Goal: Feedback & Contribution: Submit feedback/report problem

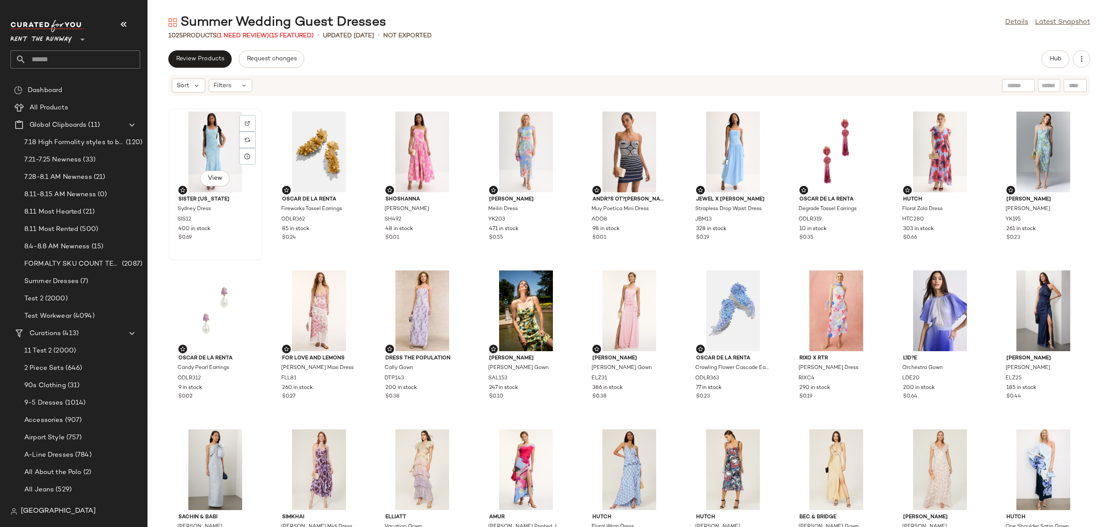
click at [204, 139] on div "View" at bounding box center [215, 152] width 88 height 81
click at [716, 305] on div "View" at bounding box center [733, 310] width 88 height 81
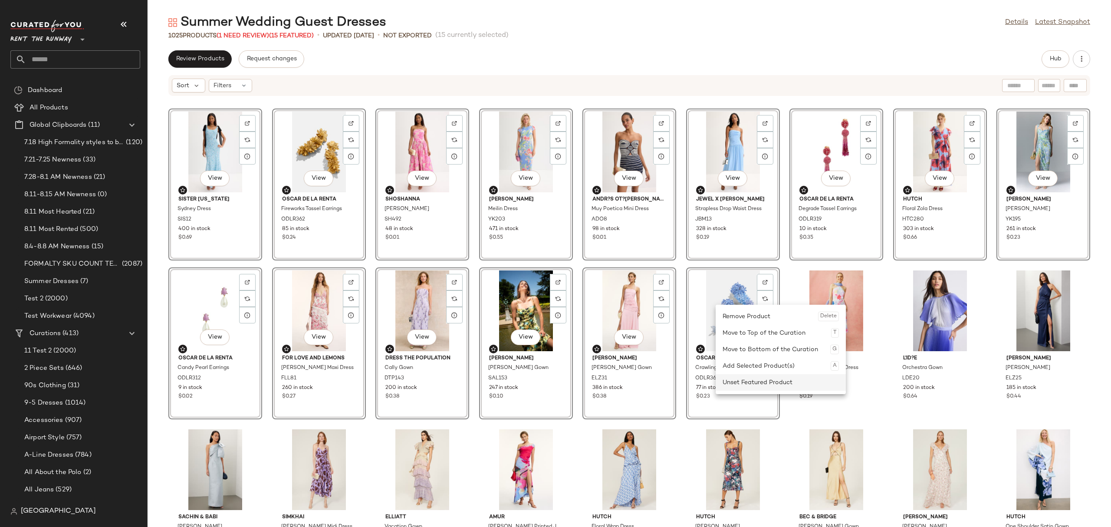
click at [752, 384] on div "Unset Featured Product" at bounding box center [781, 382] width 116 height 16
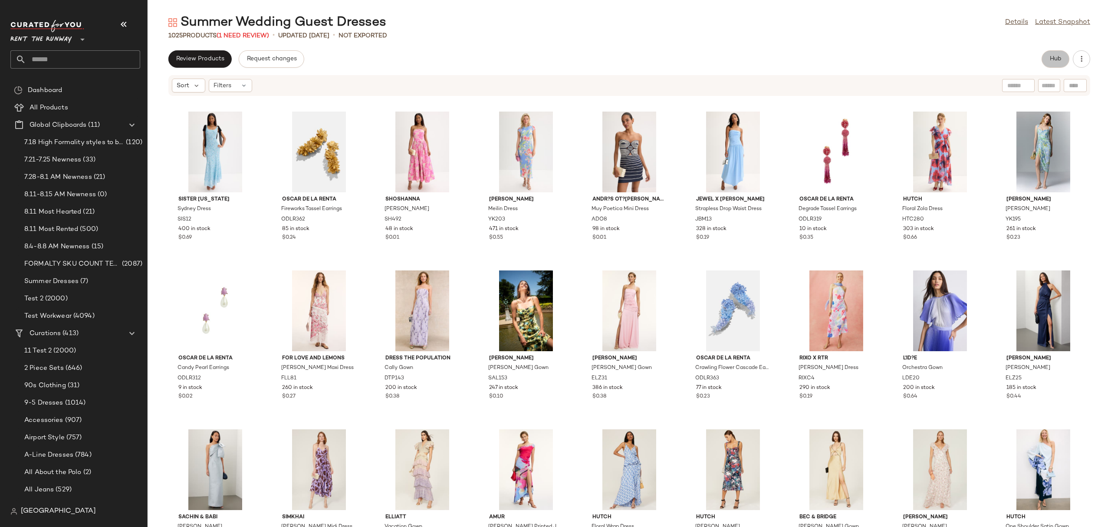
click at [1058, 59] on span "Hub" at bounding box center [1055, 59] width 12 height 7
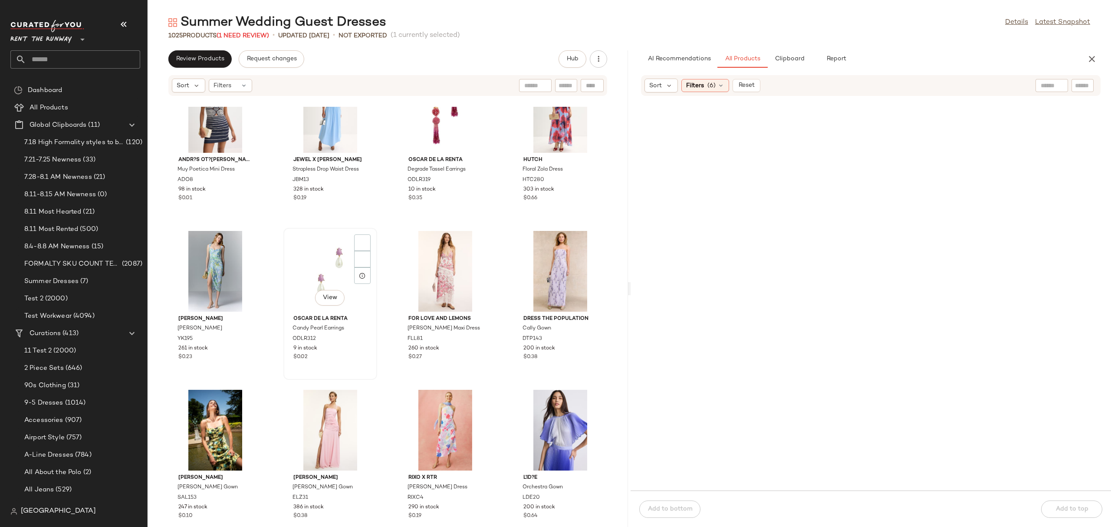
scroll to position [205, 0]
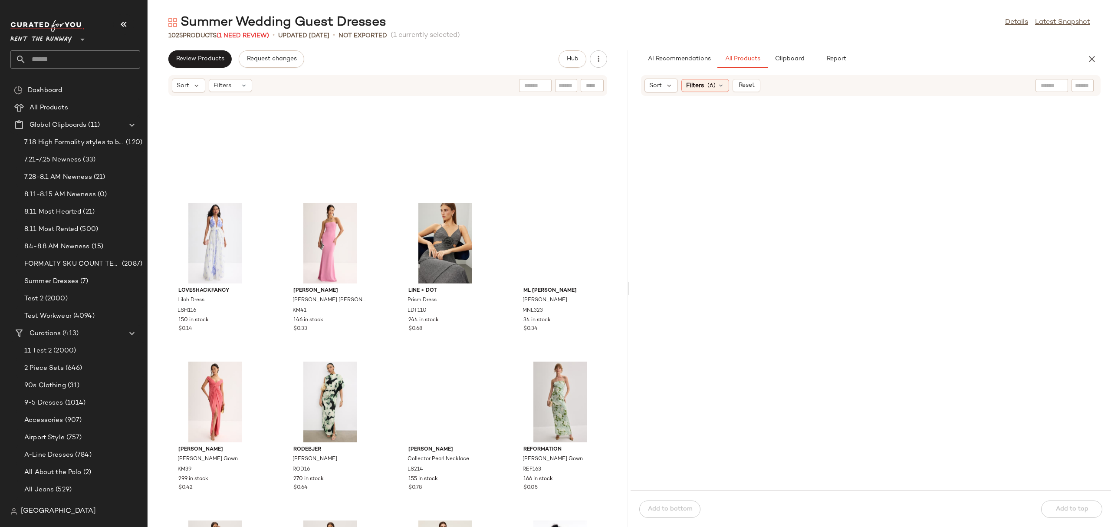
scroll to position [2275, 0]
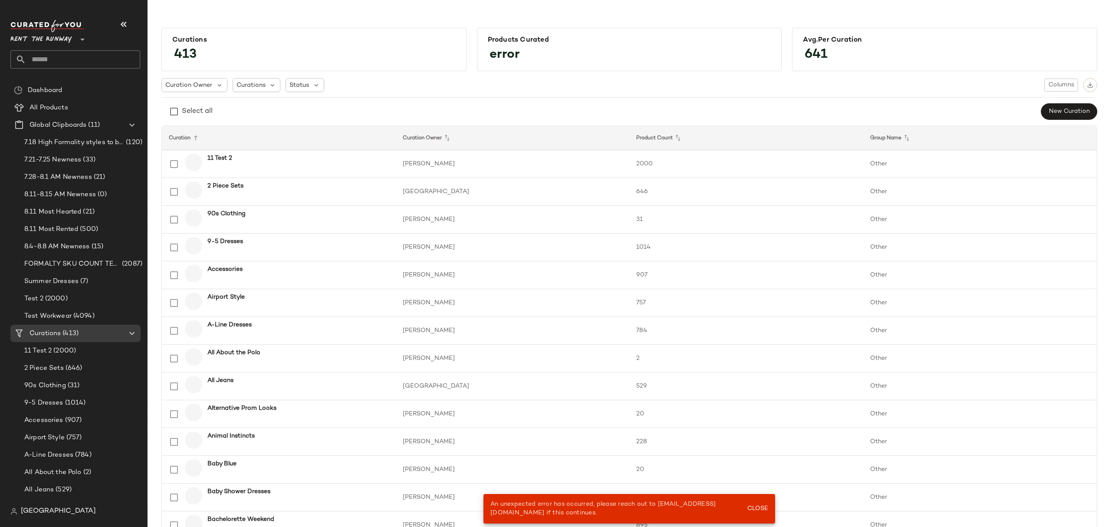
scroll to position [14, 0]
click at [95, 61] on input "text" at bounding box center [83, 59] width 114 height 18
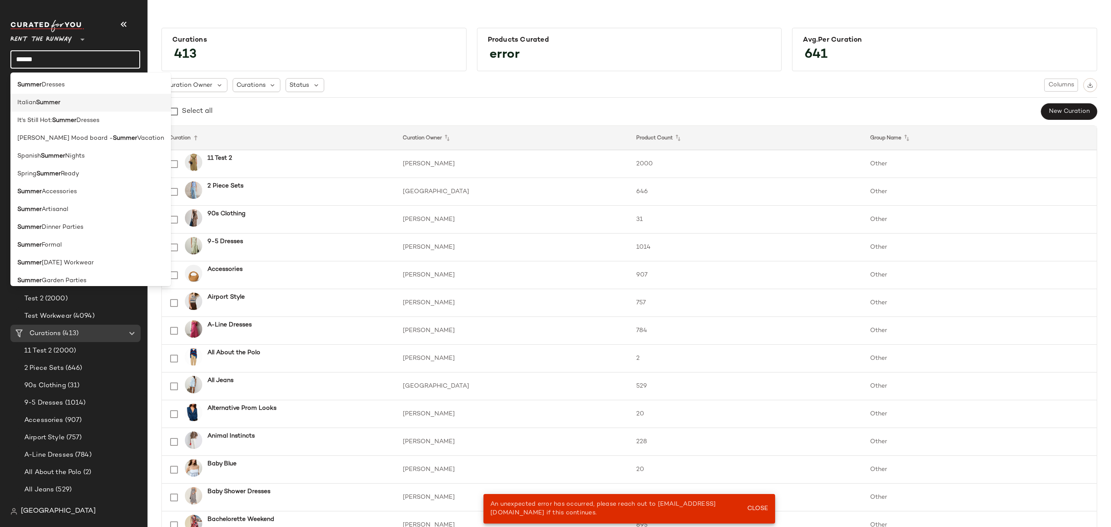
type input "**********"
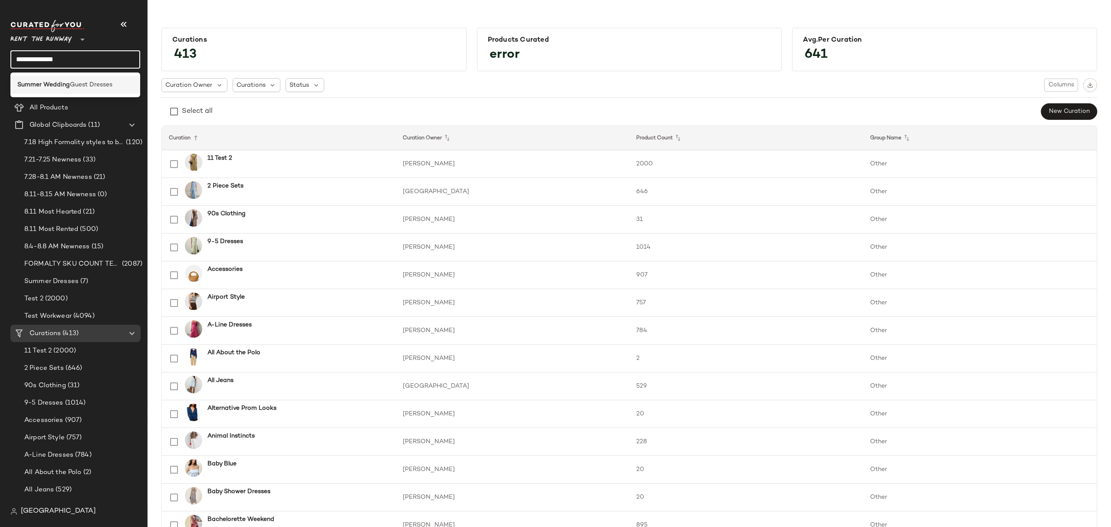
click at [62, 87] on b "Summer Wedding" at bounding box center [43, 84] width 53 height 9
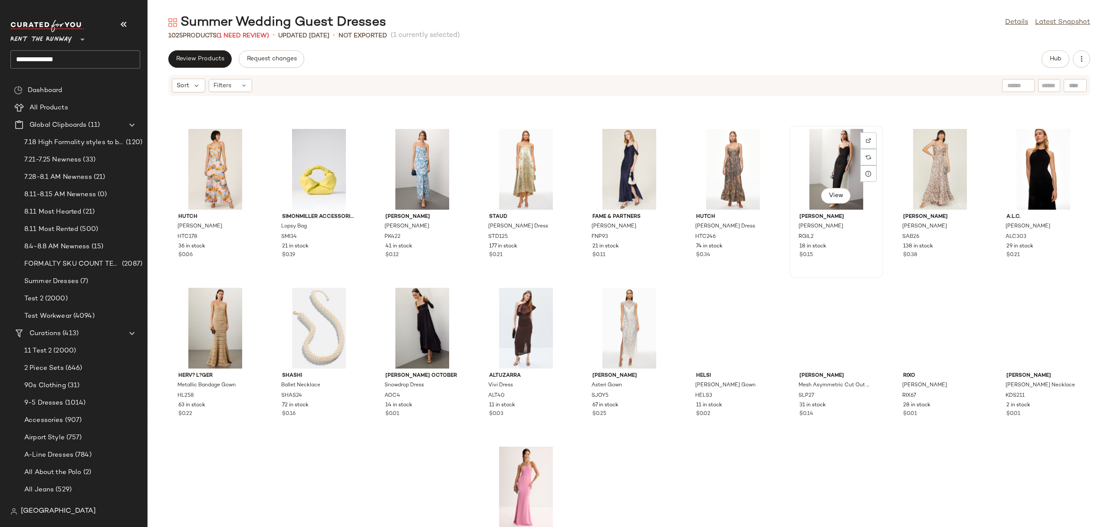
scroll to position [625, 0]
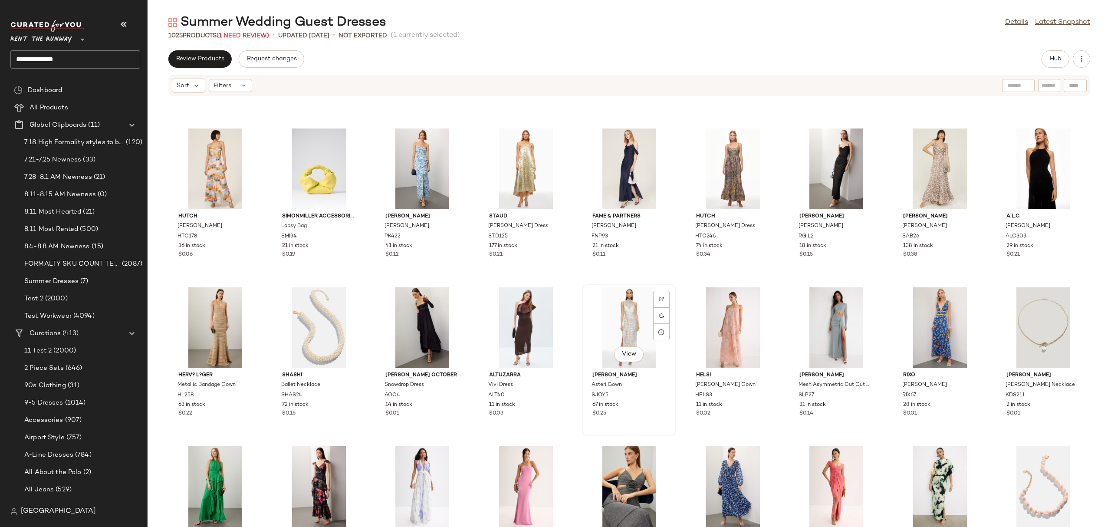
click at [633, 312] on div "View" at bounding box center [629, 327] width 88 height 81
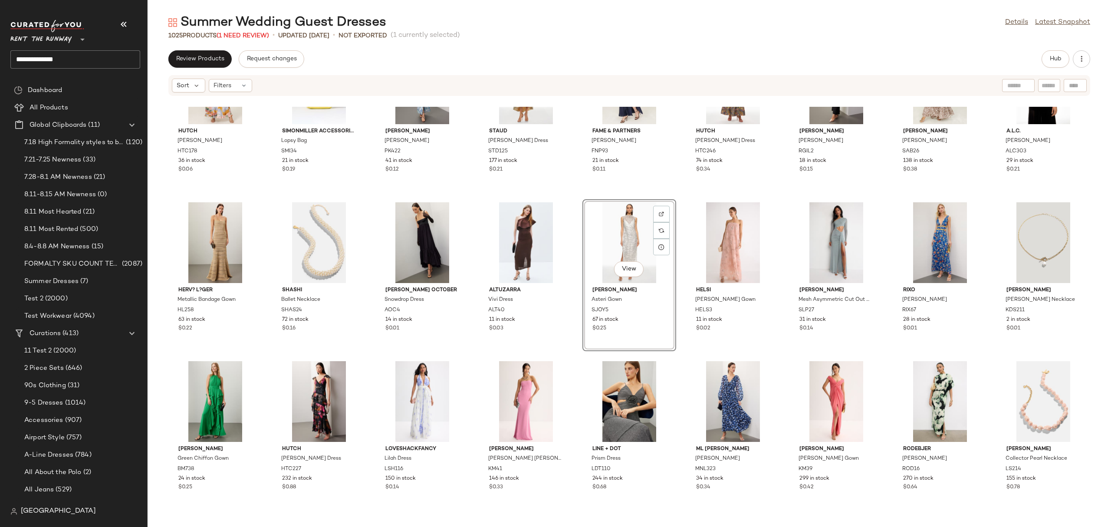
scroll to position [712, 0]
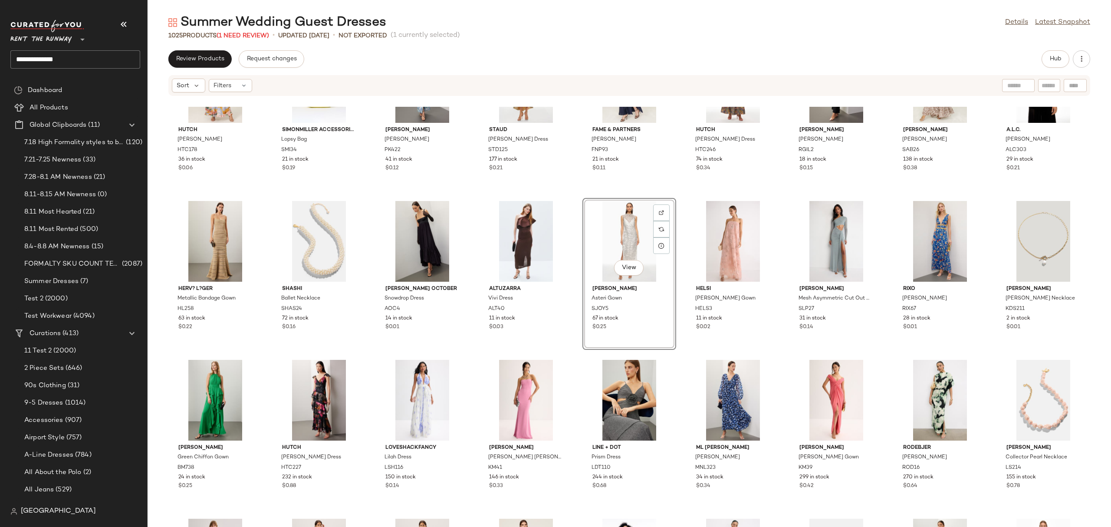
click at [603, 229] on div "View" at bounding box center [629, 241] width 88 height 81
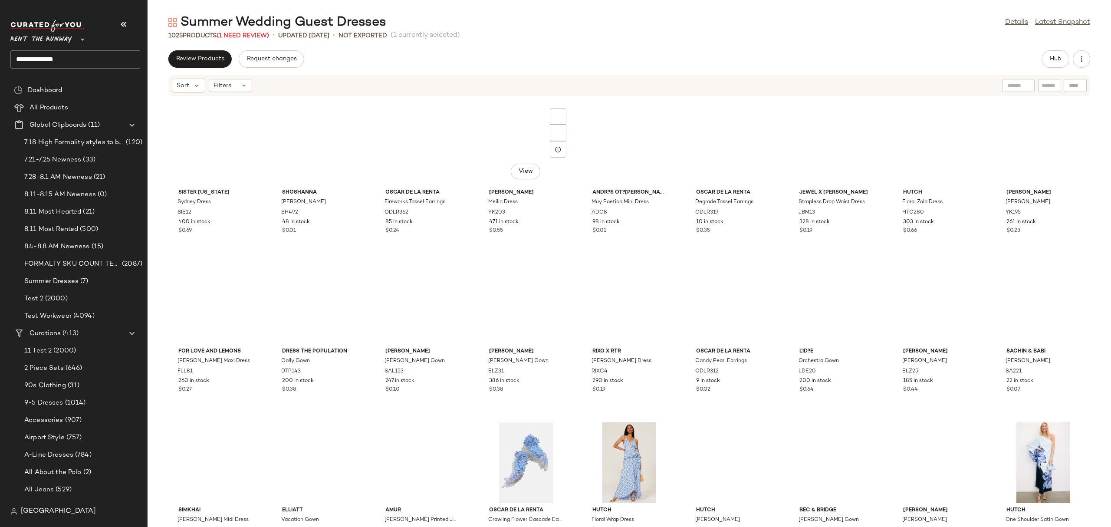
scroll to position [0, 0]
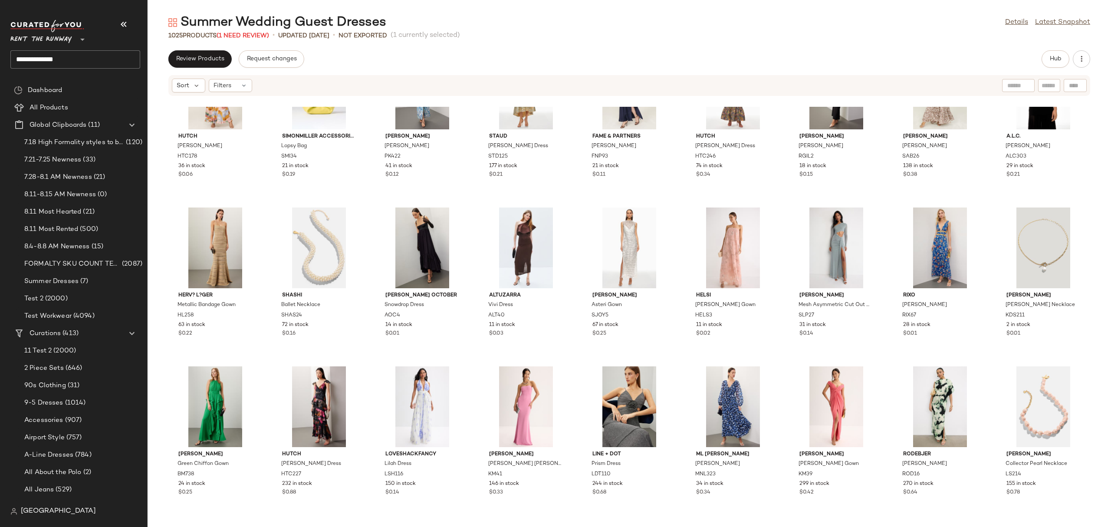
scroll to position [743, 0]
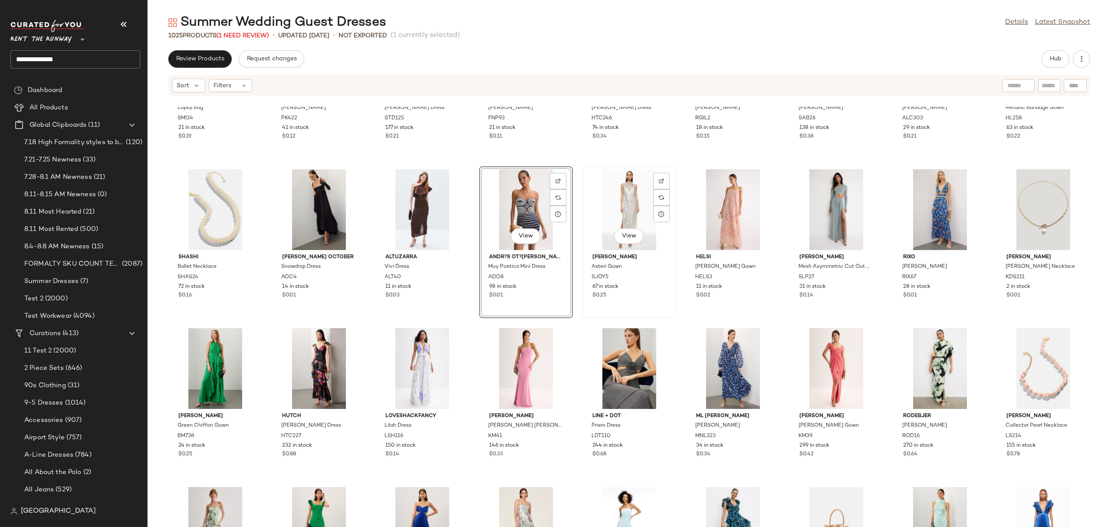
click at [638, 218] on div "View" at bounding box center [629, 209] width 88 height 81
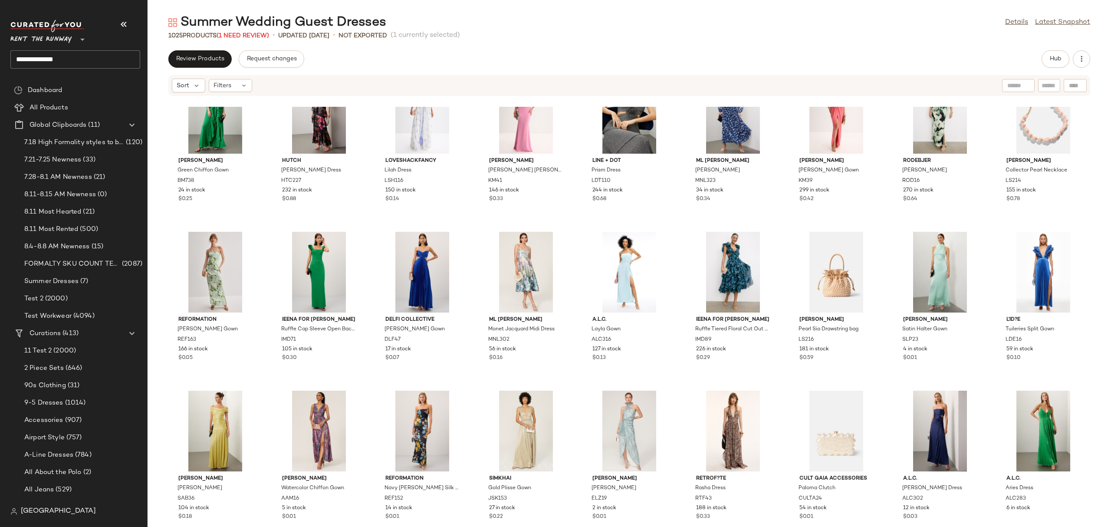
scroll to position [1068, 0]
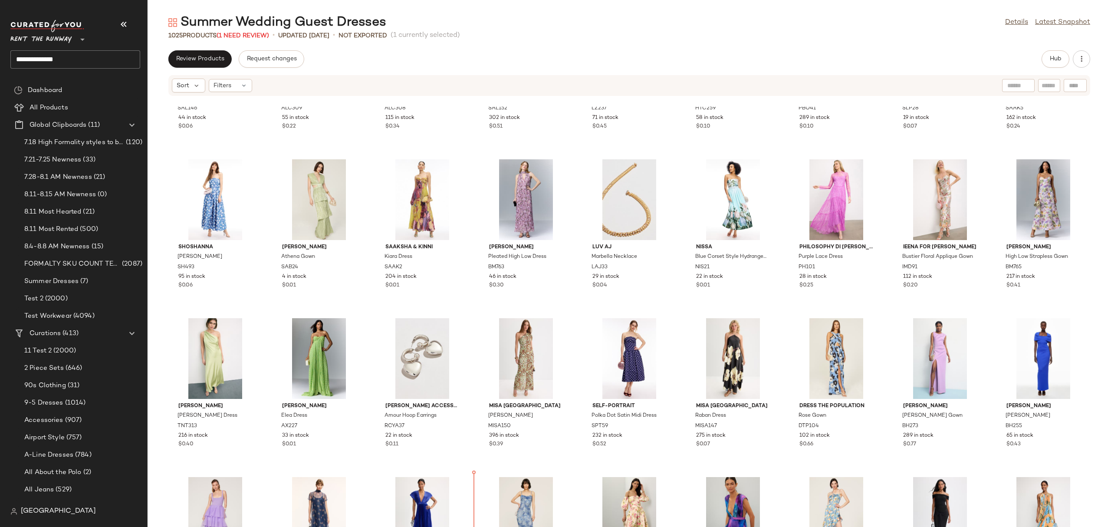
scroll to position [1567, 0]
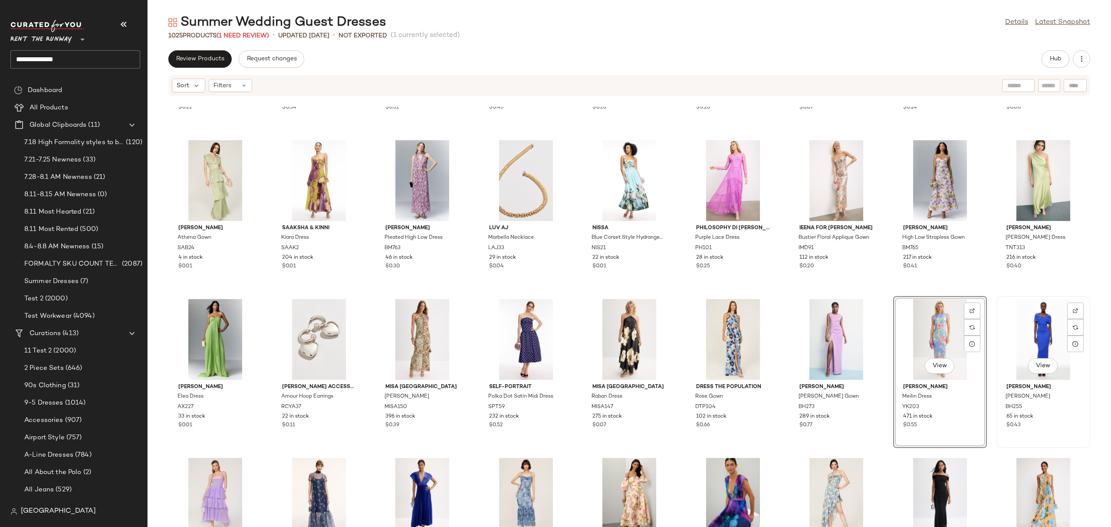
click at [1024, 341] on div "View" at bounding box center [1043, 339] width 88 height 81
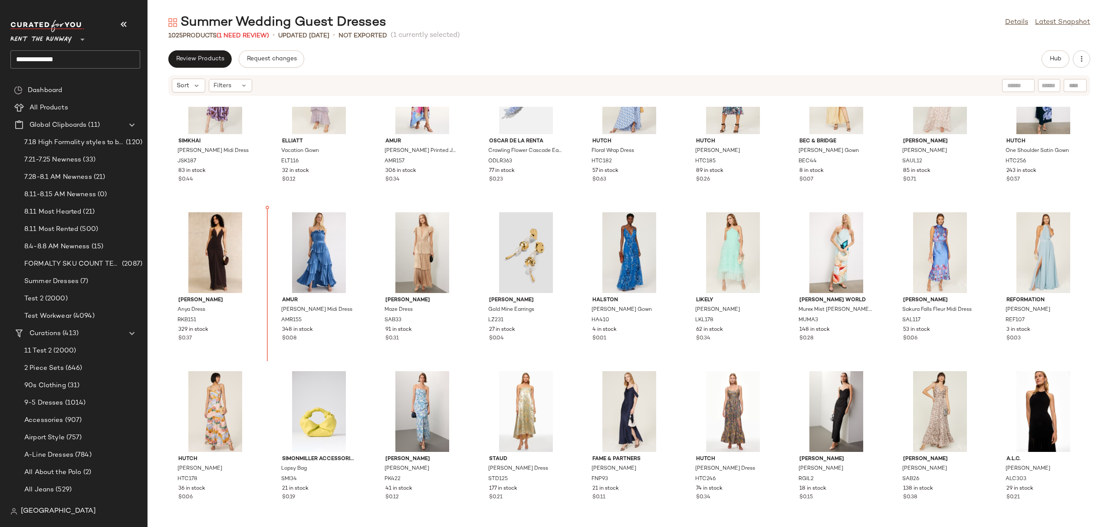
scroll to position [382, 0]
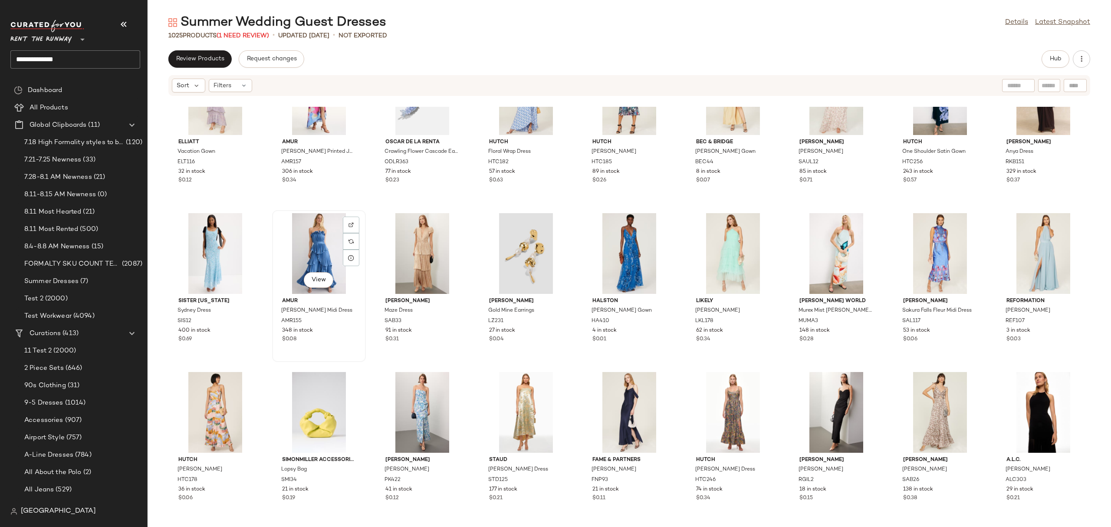
click at [308, 252] on div "View" at bounding box center [319, 253] width 88 height 81
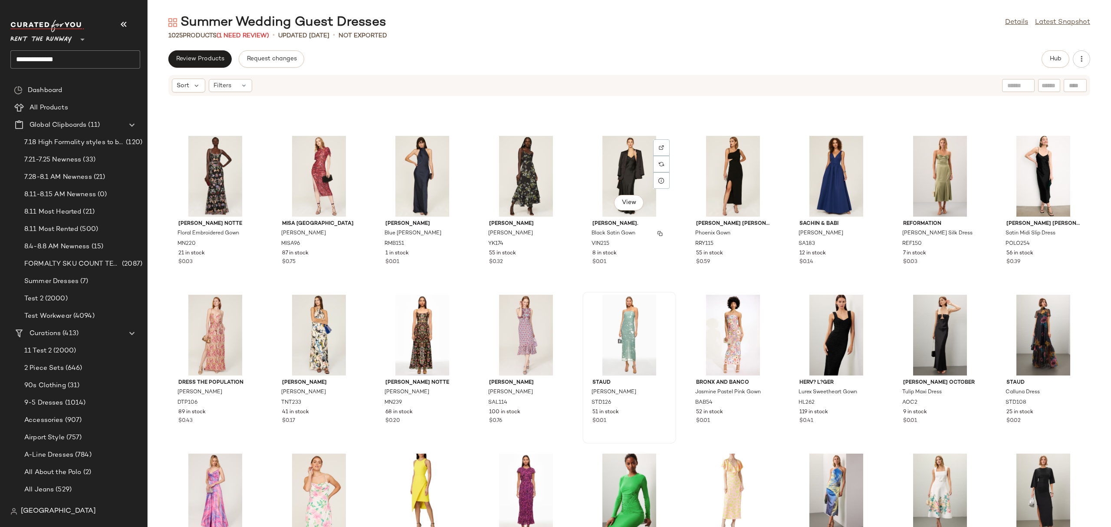
scroll to position [13014, 0]
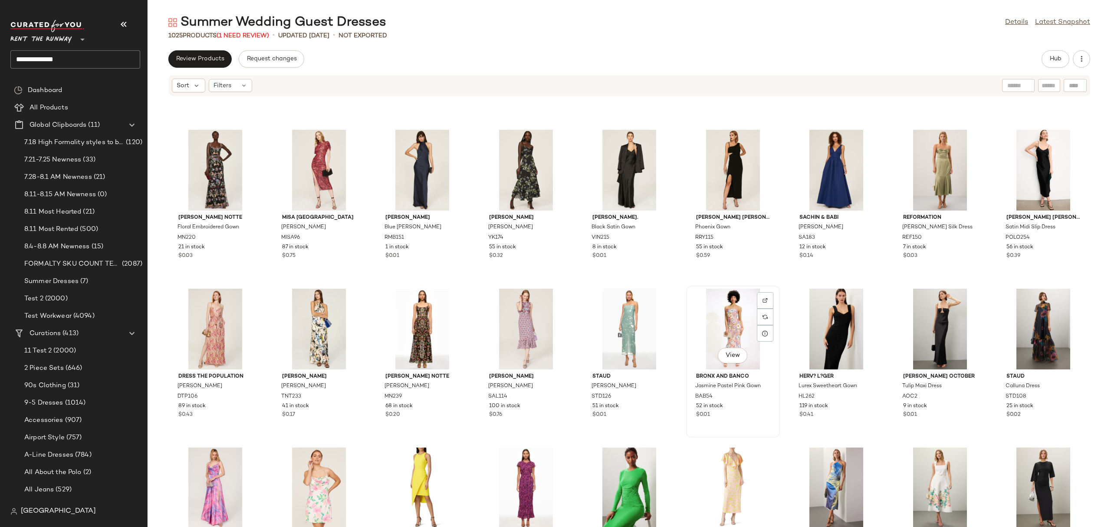
click at [710, 302] on div "View" at bounding box center [733, 329] width 88 height 81
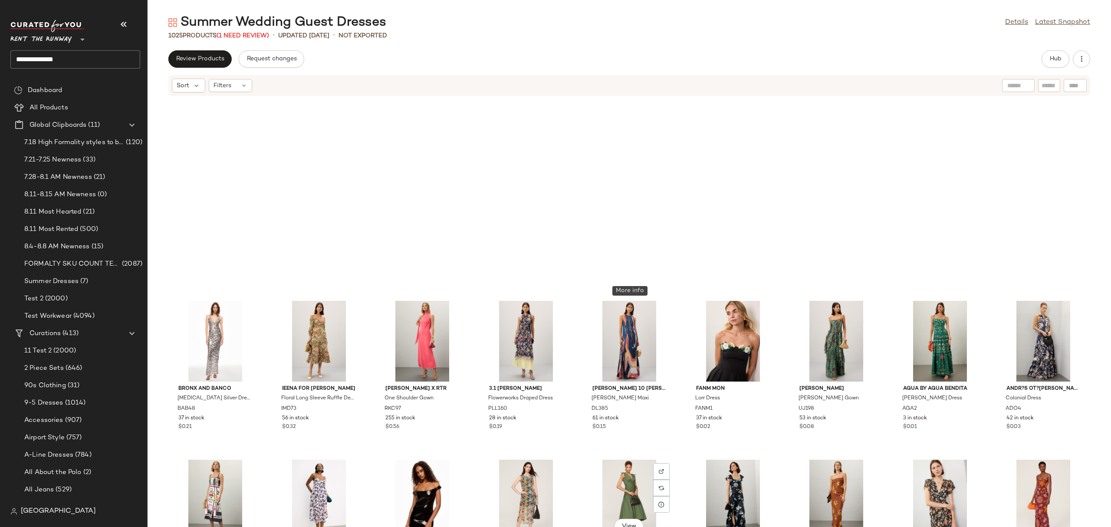
scroll to position [12350, 0]
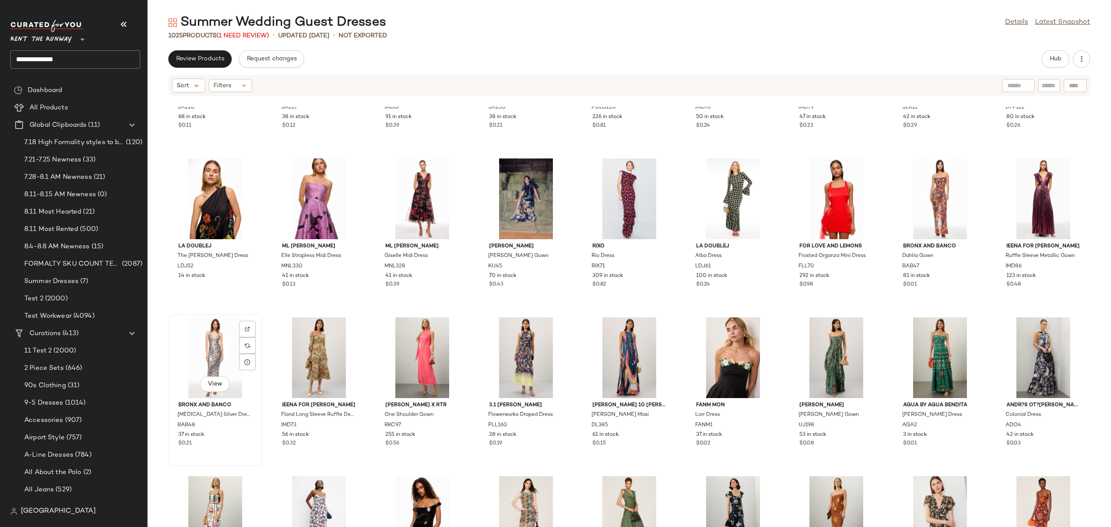
click at [219, 345] on div "View" at bounding box center [215, 357] width 88 height 81
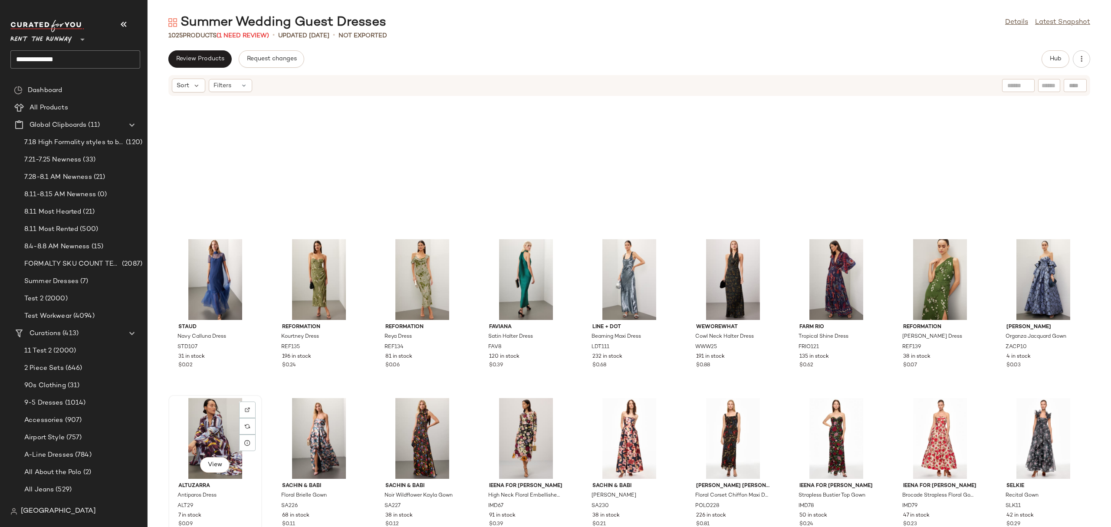
scroll to position [11934, 0]
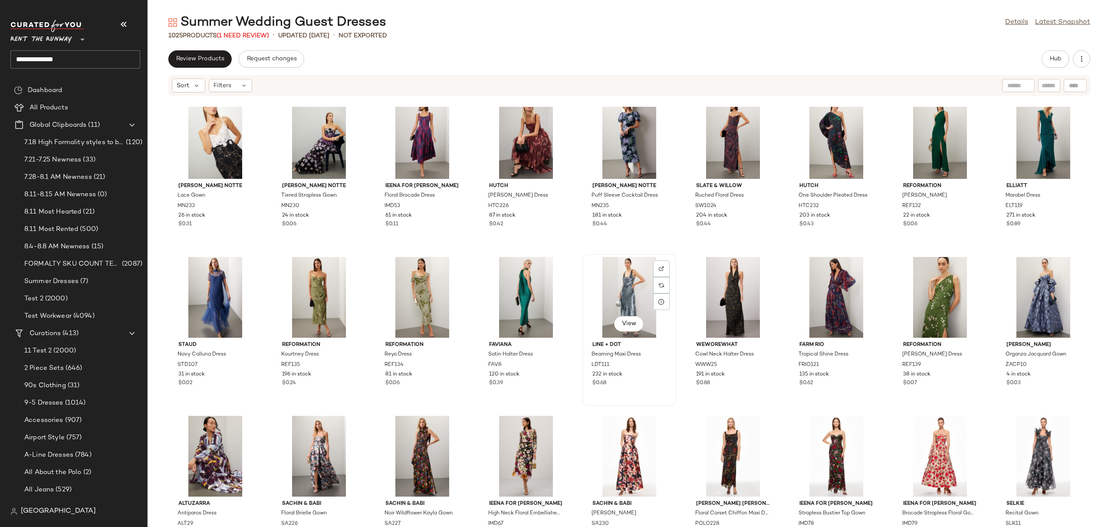
click at [619, 290] on div "View" at bounding box center [629, 297] width 88 height 81
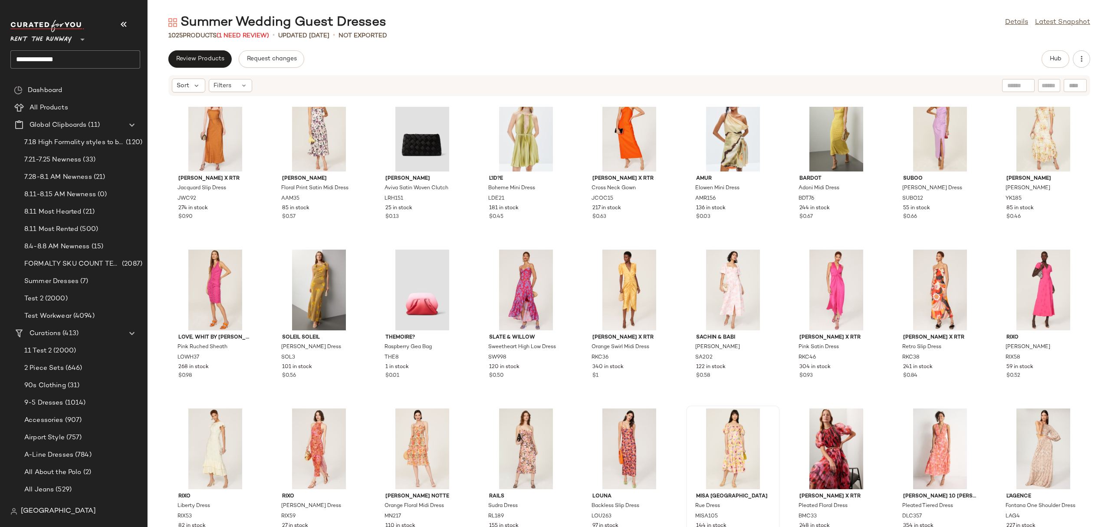
scroll to position [10309, 0]
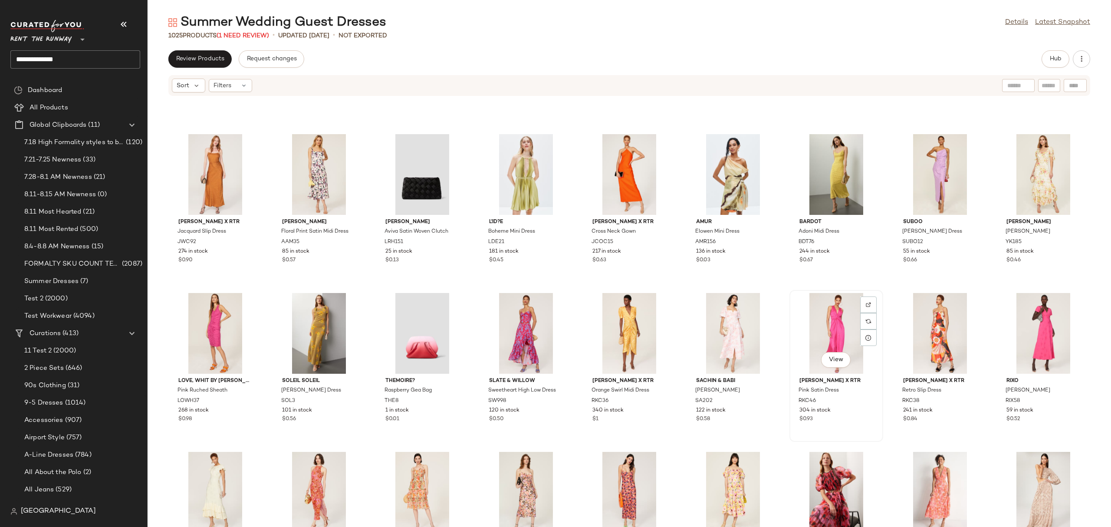
click at [831, 312] on div "View" at bounding box center [836, 333] width 88 height 81
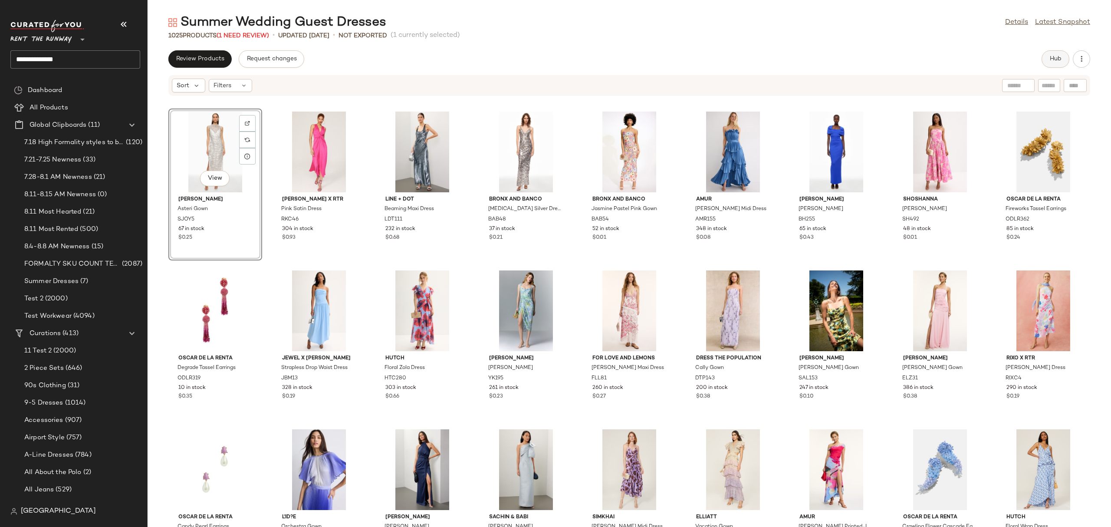
click at [1047, 62] on button "Hub" at bounding box center [1056, 58] width 28 height 17
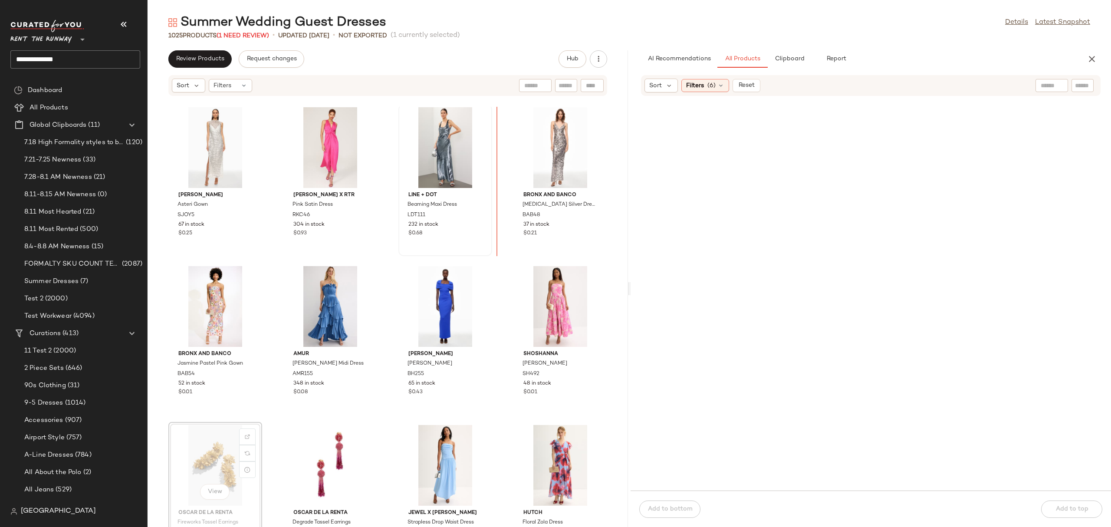
scroll to position [4, 0]
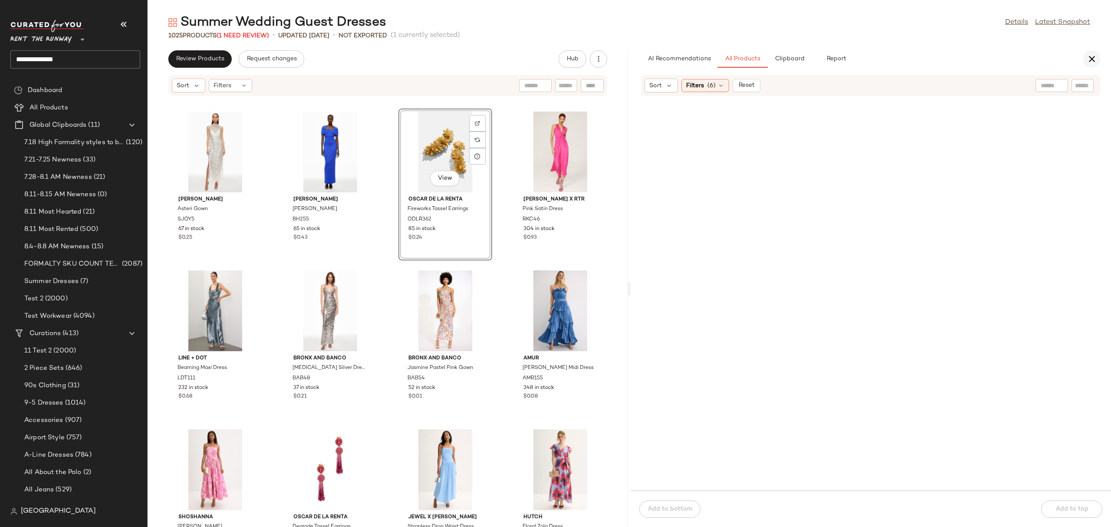
click at [1088, 58] on icon "button" at bounding box center [1092, 59] width 10 height 10
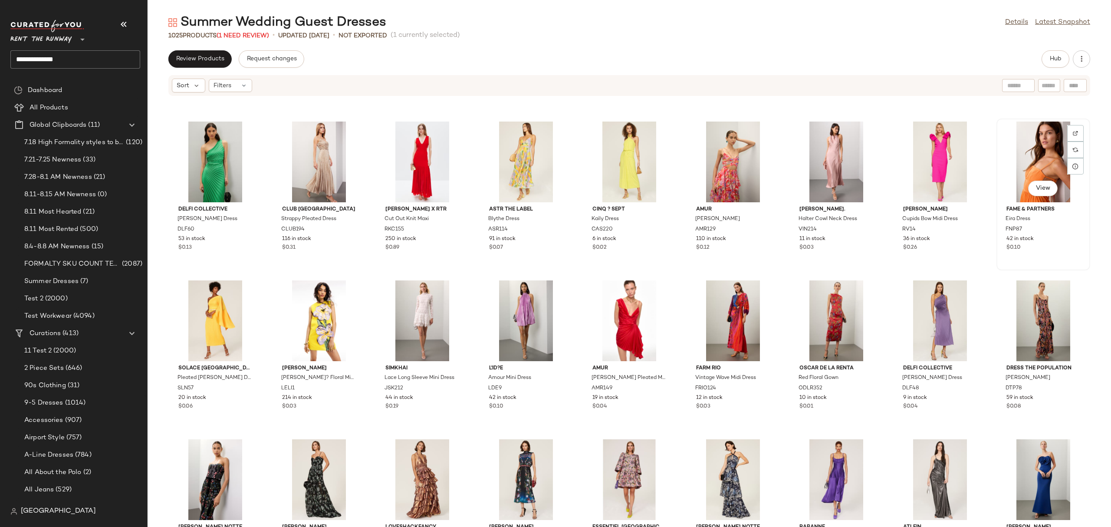
scroll to position [11435, 0]
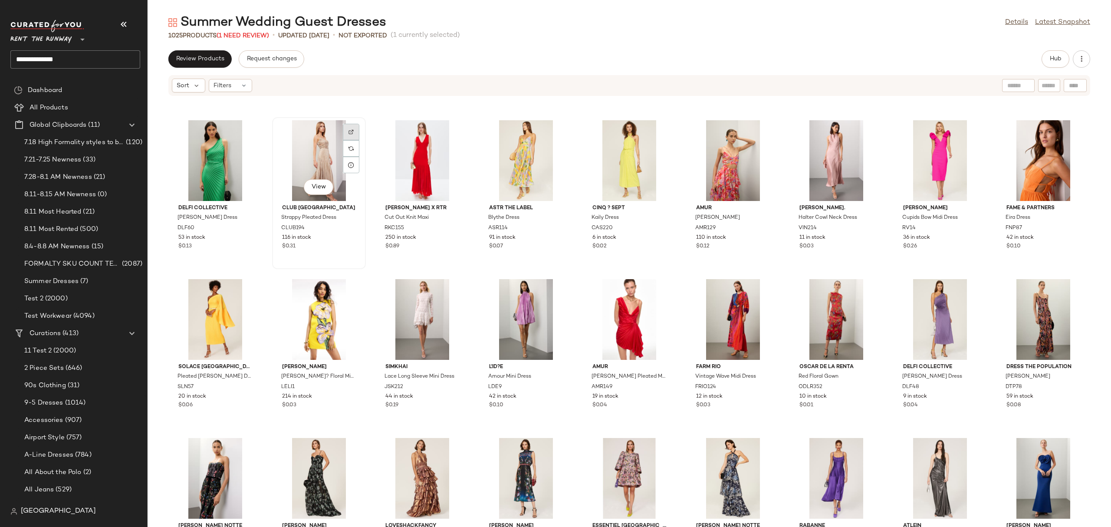
click at [345, 140] on div at bounding box center [351, 148] width 16 height 16
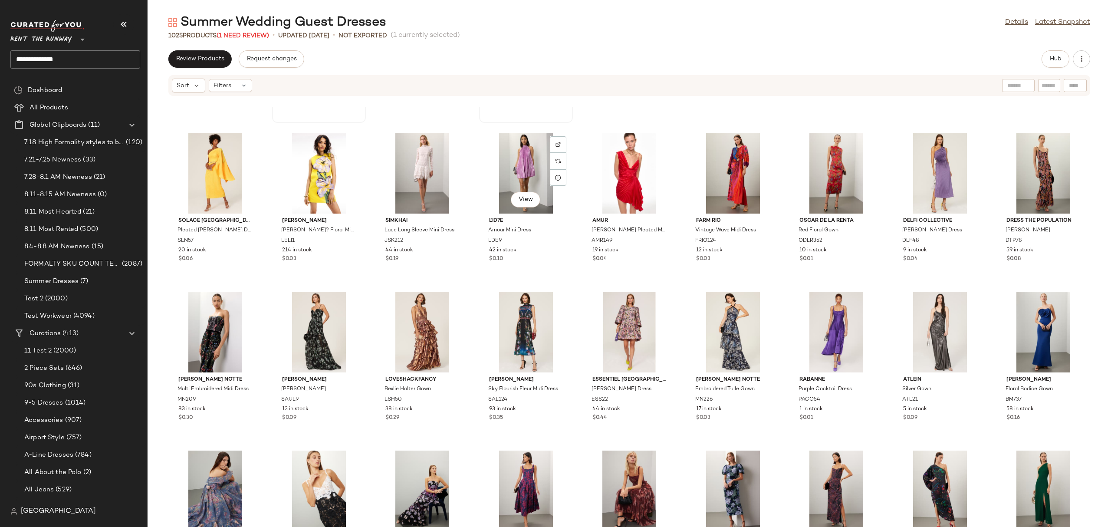
scroll to position [11582, 0]
click at [426, 309] on div "View" at bounding box center [422, 331] width 88 height 81
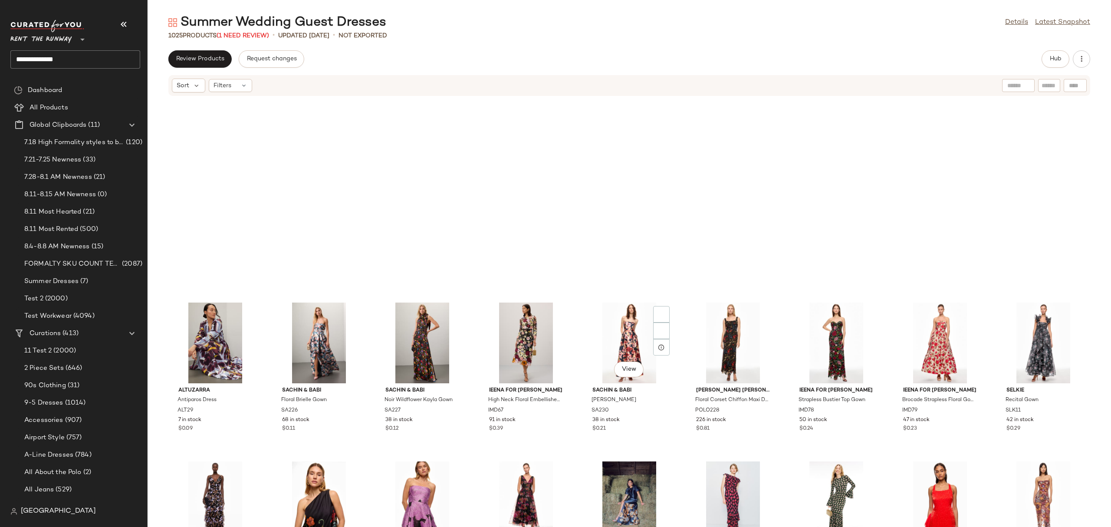
scroll to position [12304, 0]
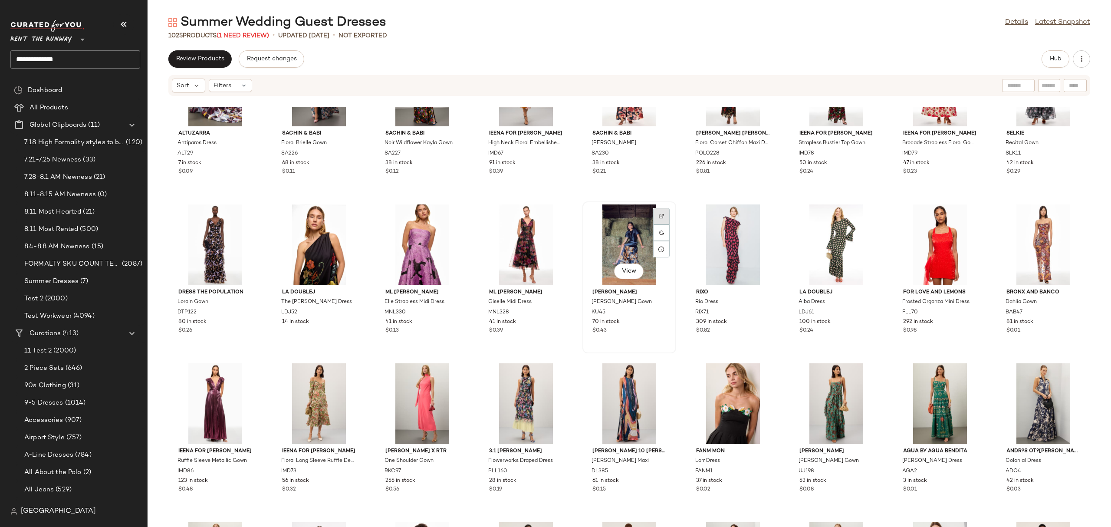
click at [661, 224] on div at bounding box center [661, 232] width 16 height 16
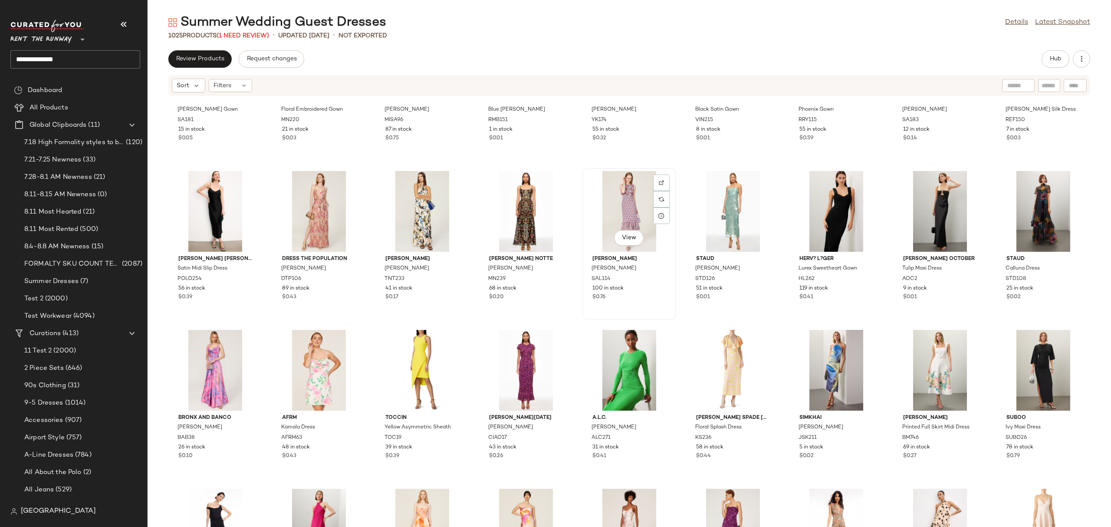
scroll to position [13294, 0]
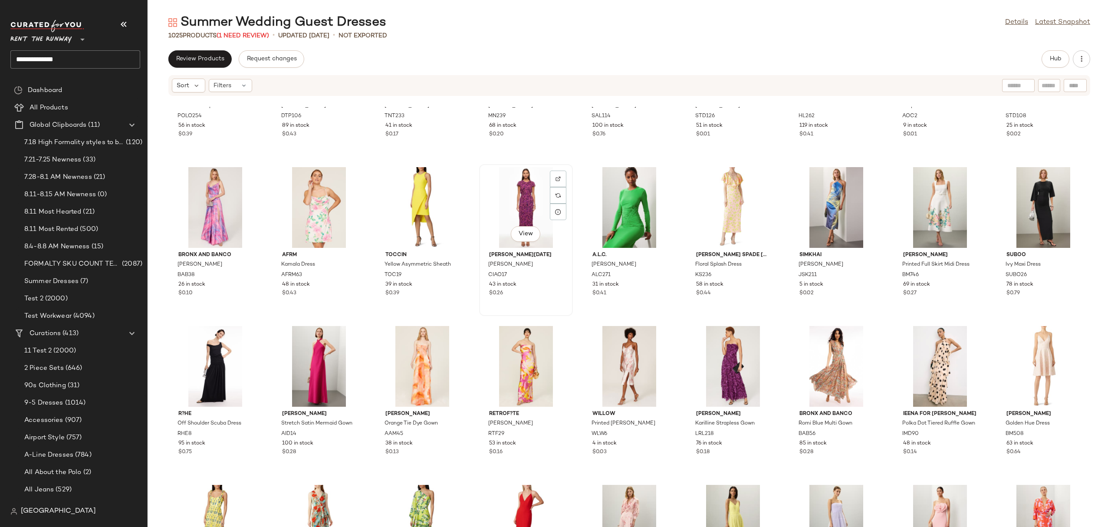
click at [550, 187] on div at bounding box center [558, 195] width 16 height 16
click at [494, 210] on div "View" at bounding box center [526, 207] width 88 height 81
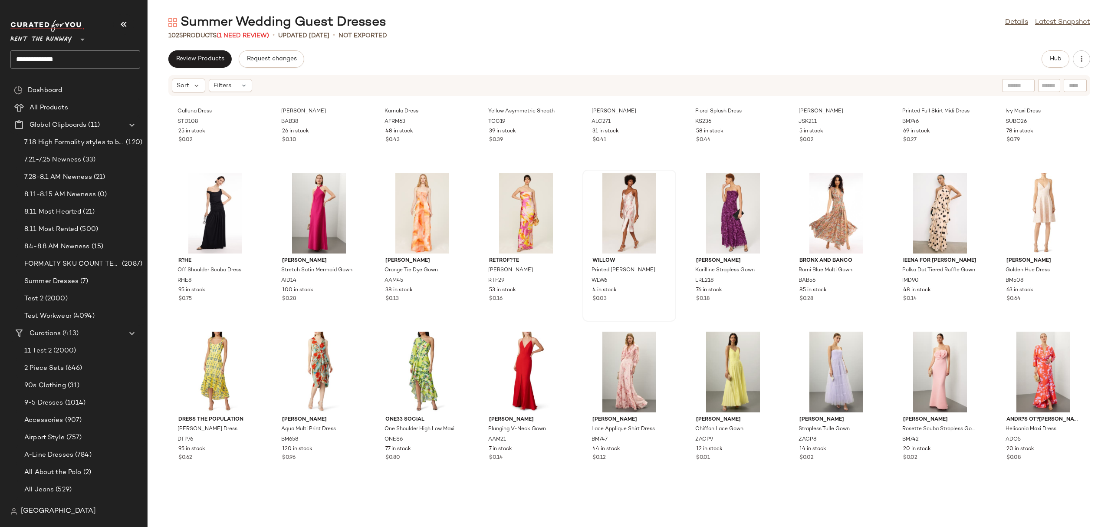
scroll to position [13475, 0]
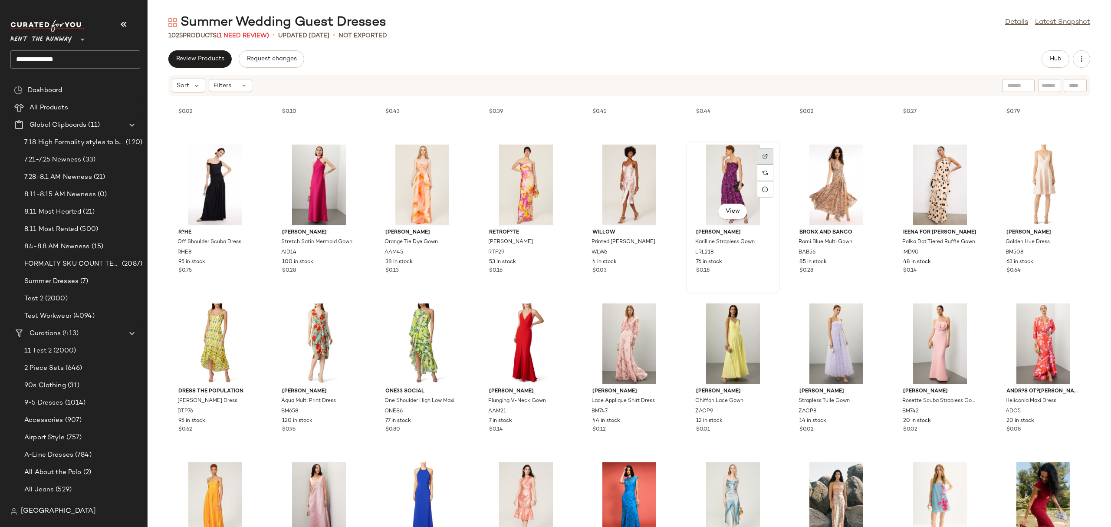
click at [763, 155] on img at bounding box center [765, 156] width 5 height 5
click at [922, 180] on div "View" at bounding box center [940, 185] width 88 height 81
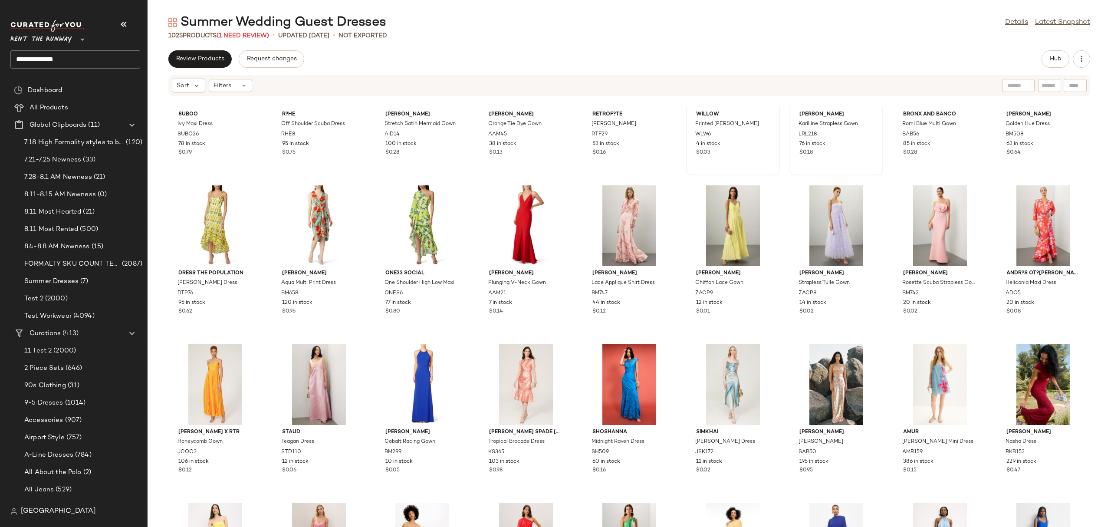
scroll to position [13610, 0]
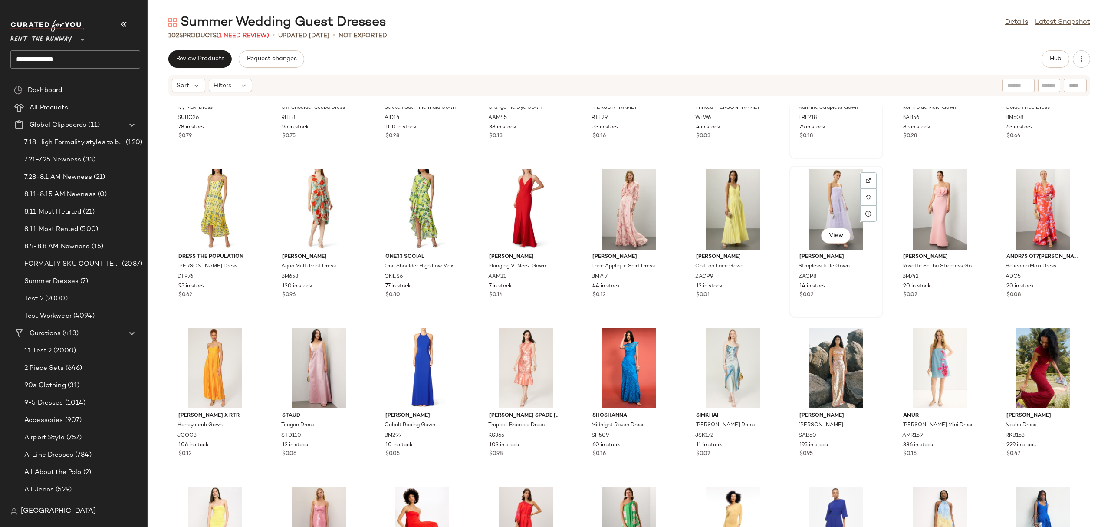
click at [798, 189] on div "View" at bounding box center [836, 209] width 88 height 81
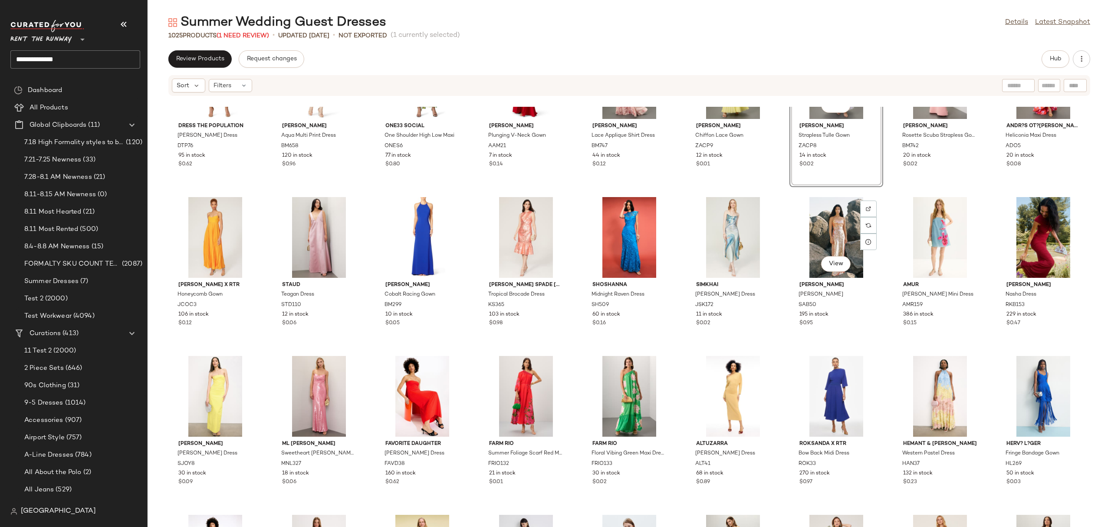
scroll to position [13750, 0]
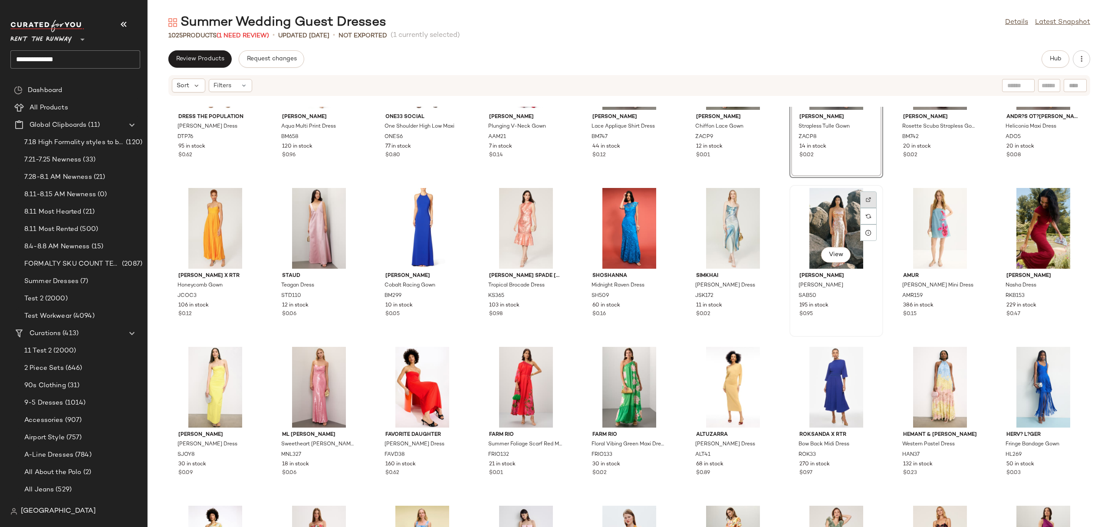
click at [866, 208] on div at bounding box center [868, 216] width 16 height 16
click at [802, 216] on div "View" at bounding box center [836, 228] width 88 height 81
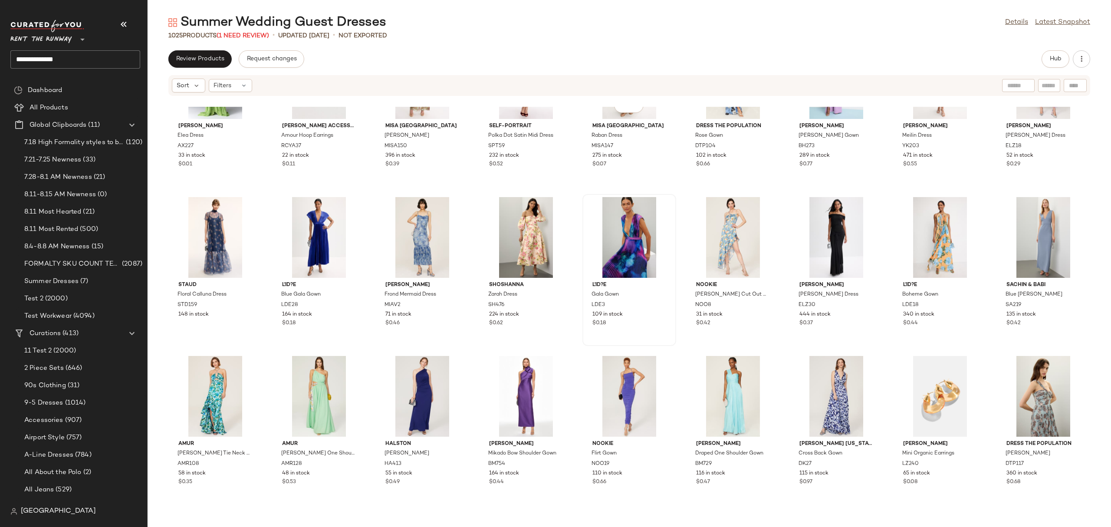
scroll to position [1994, 0]
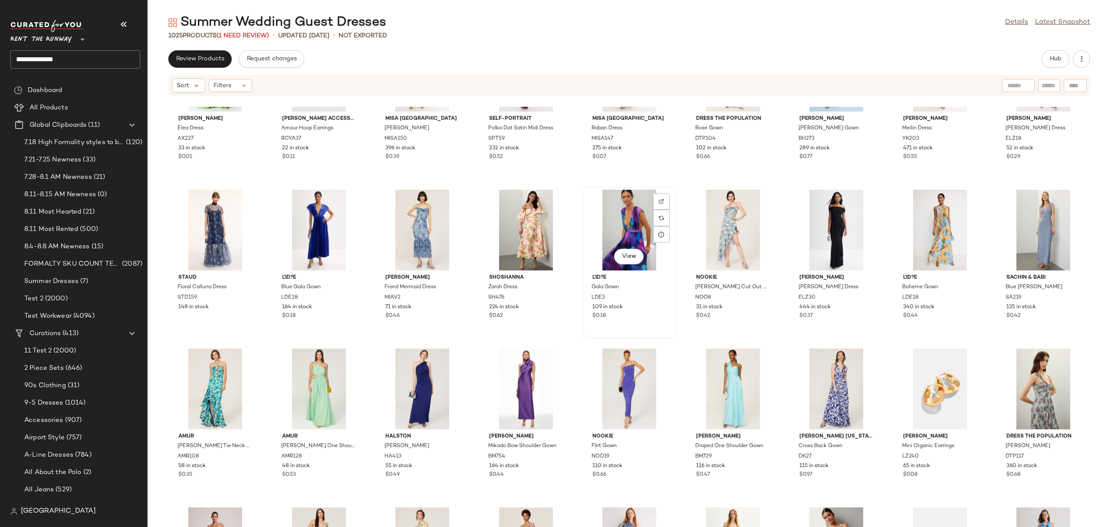
click at [592, 217] on div "View" at bounding box center [629, 230] width 88 height 81
click at [1055, 48] on div "Summer Wedding Guest Dresses Details Latest Snapshot 1025 Products (1 Need Revi…" at bounding box center [629, 270] width 963 height 513
click at [1053, 57] on span "Hub" at bounding box center [1055, 59] width 12 height 7
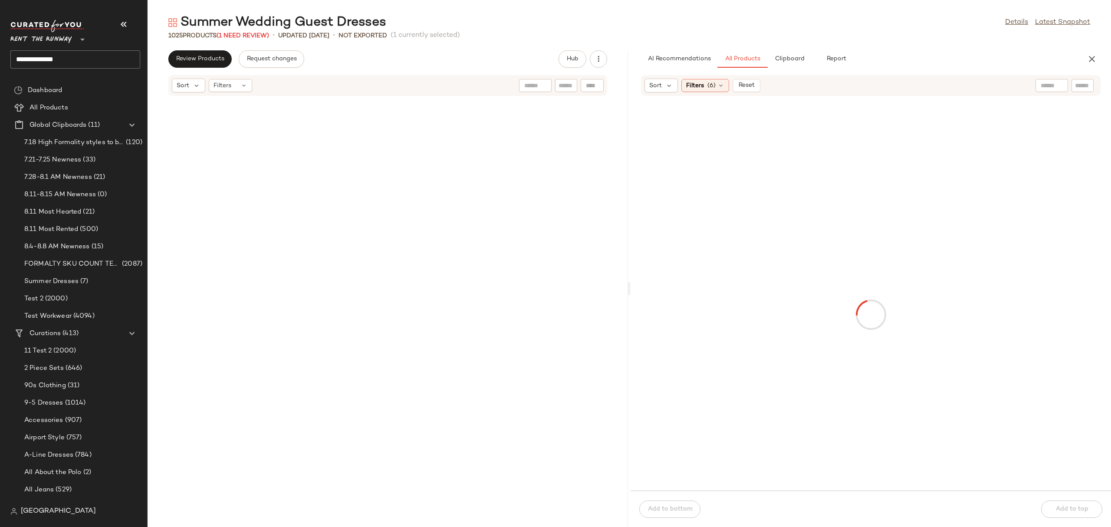
scroll to position [4606, 0]
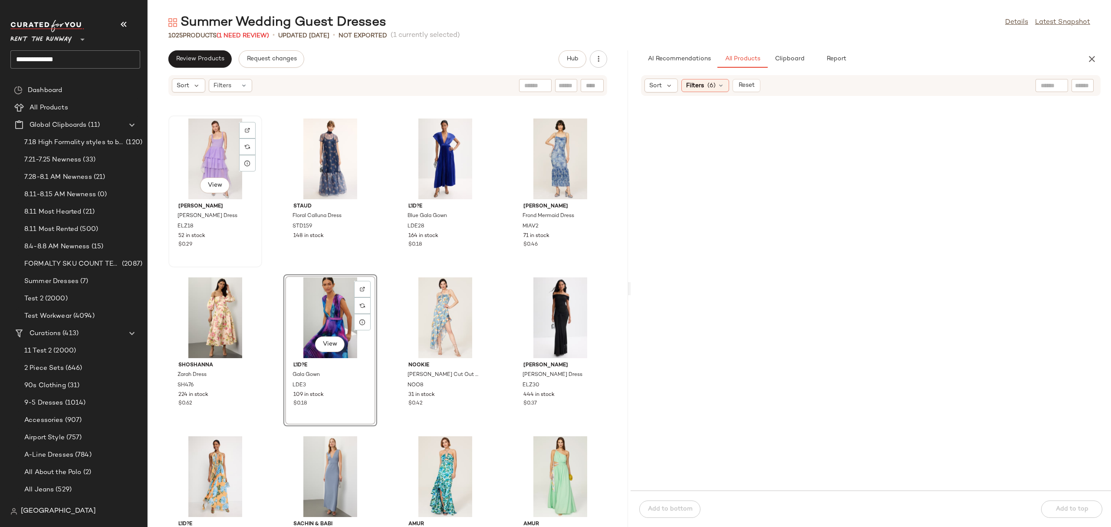
click at [205, 148] on div "View" at bounding box center [215, 158] width 88 height 81
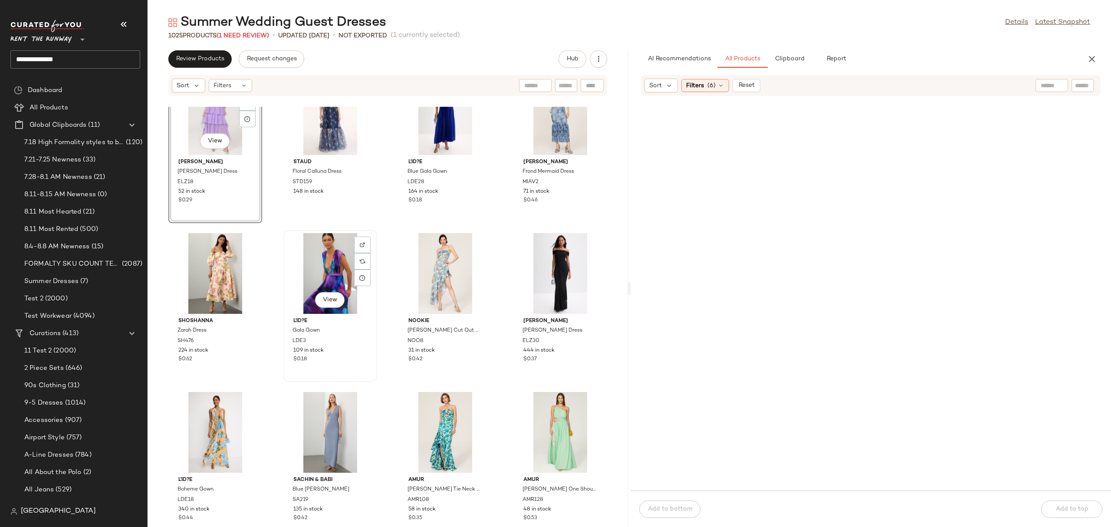
click at [317, 282] on div "View" at bounding box center [330, 273] width 88 height 81
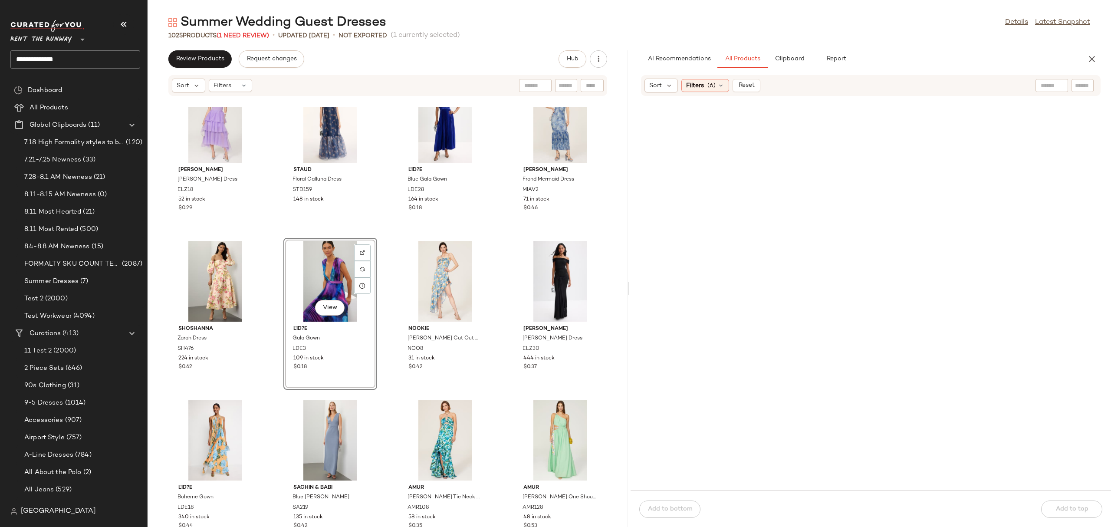
scroll to position [4562, 0]
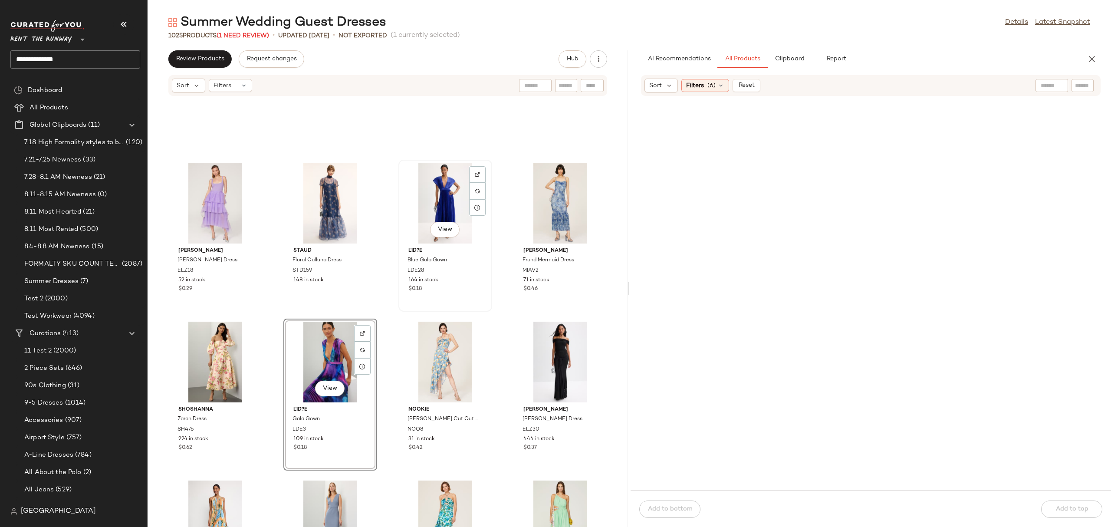
click at [445, 203] on div "View" at bounding box center [445, 203] width 88 height 81
click at [556, 209] on div "View" at bounding box center [560, 203] width 88 height 81
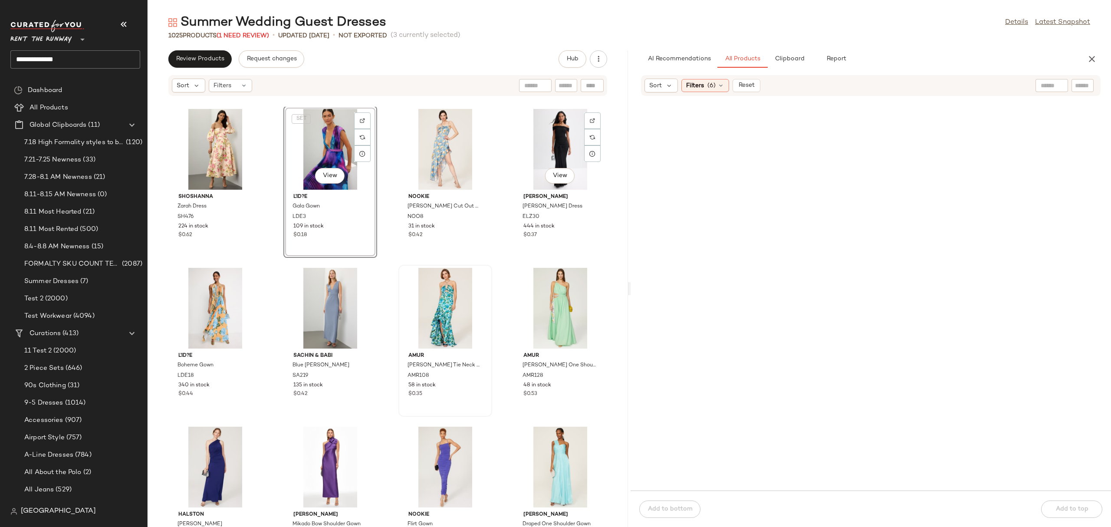
scroll to position [4799, 0]
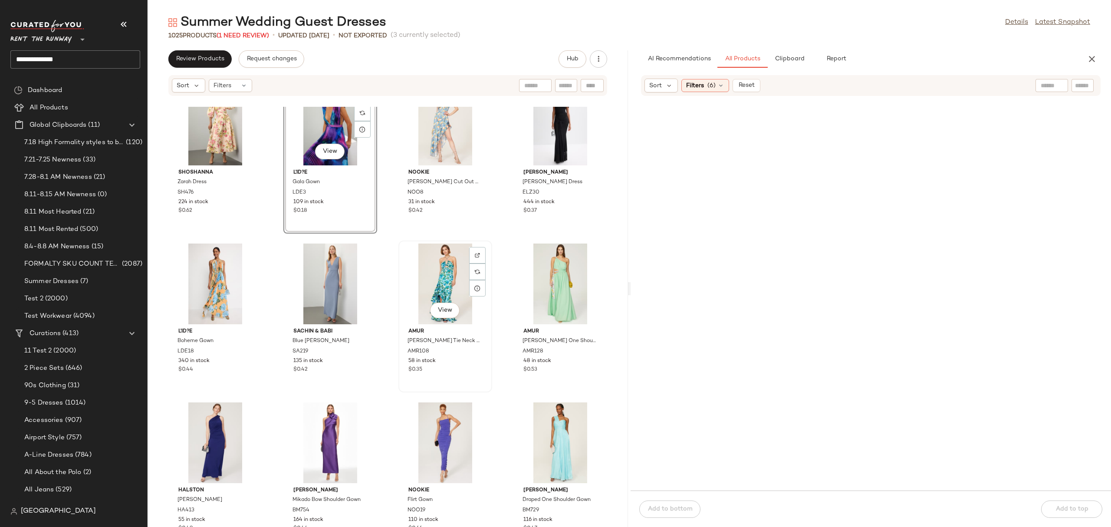
click at [439, 276] on div "View" at bounding box center [445, 283] width 88 height 81
click at [329, 438] on div "View" at bounding box center [330, 442] width 88 height 81
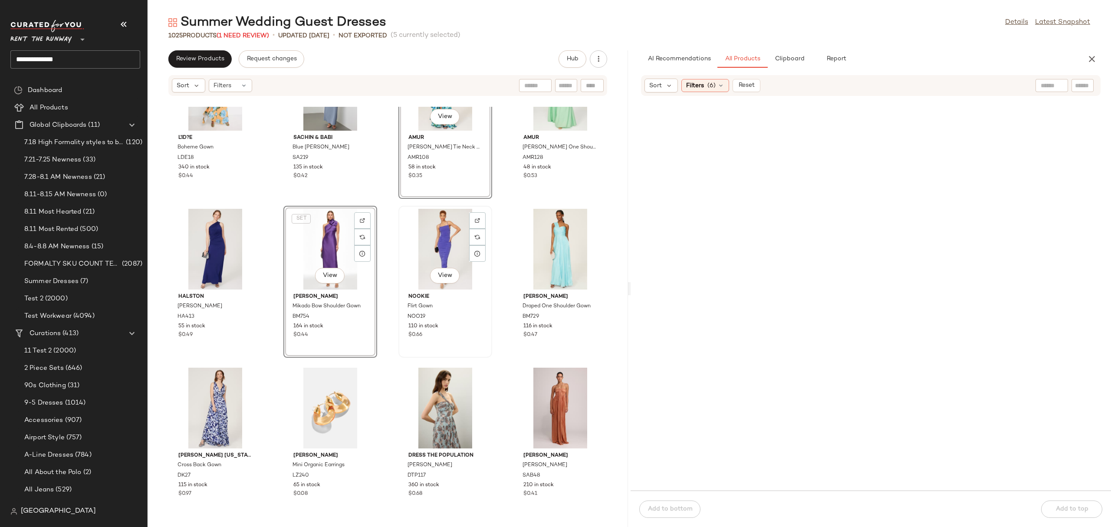
scroll to position [4993, 0]
click at [550, 242] on div "View" at bounding box center [560, 248] width 88 height 81
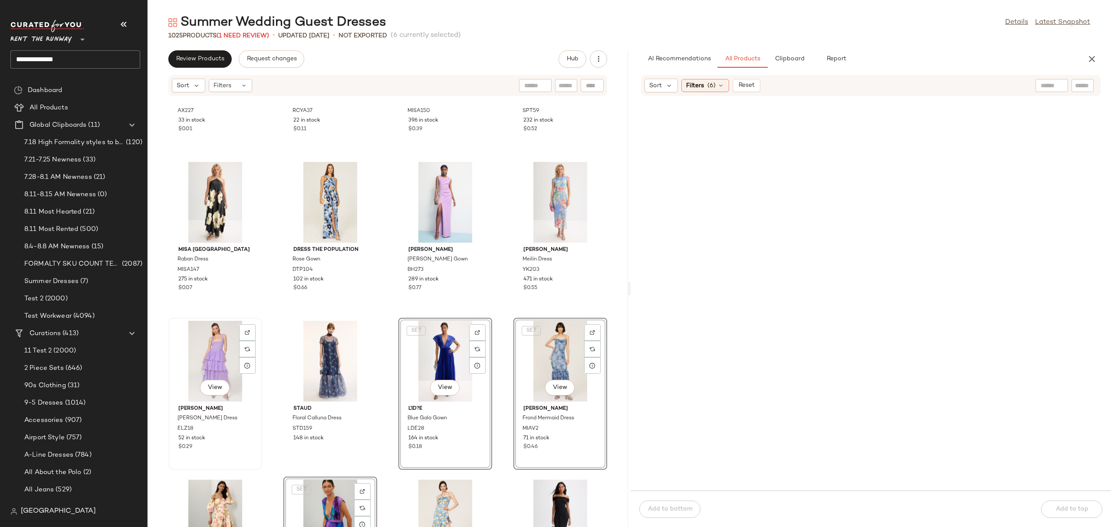
scroll to position [4402, 0]
click at [199, 356] on div "View" at bounding box center [215, 362] width 88 height 81
click at [421, 180] on div "View" at bounding box center [445, 204] width 88 height 81
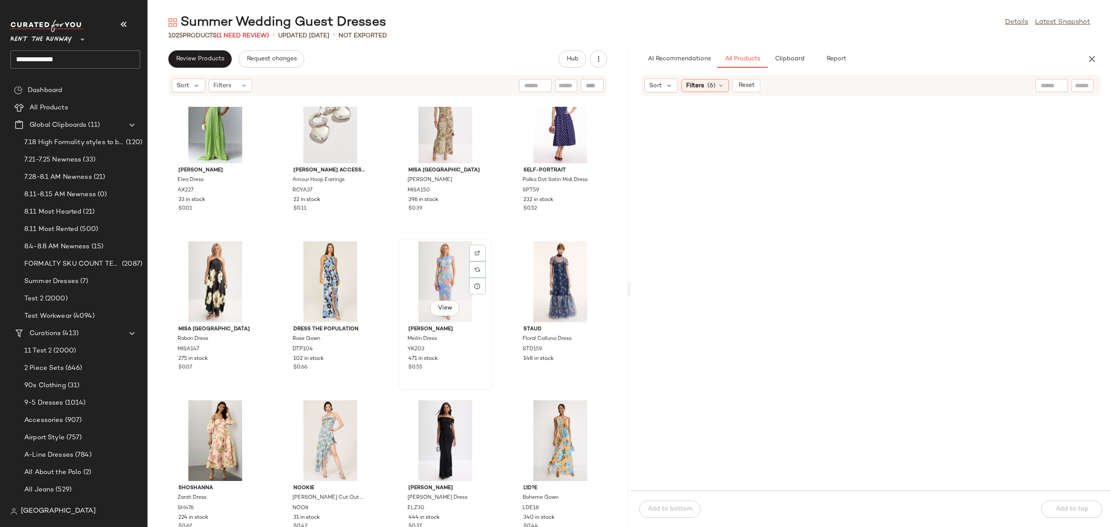
scroll to position [4645, 0]
click at [199, 279] on div "View" at bounding box center [215, 279] width 88 height 81
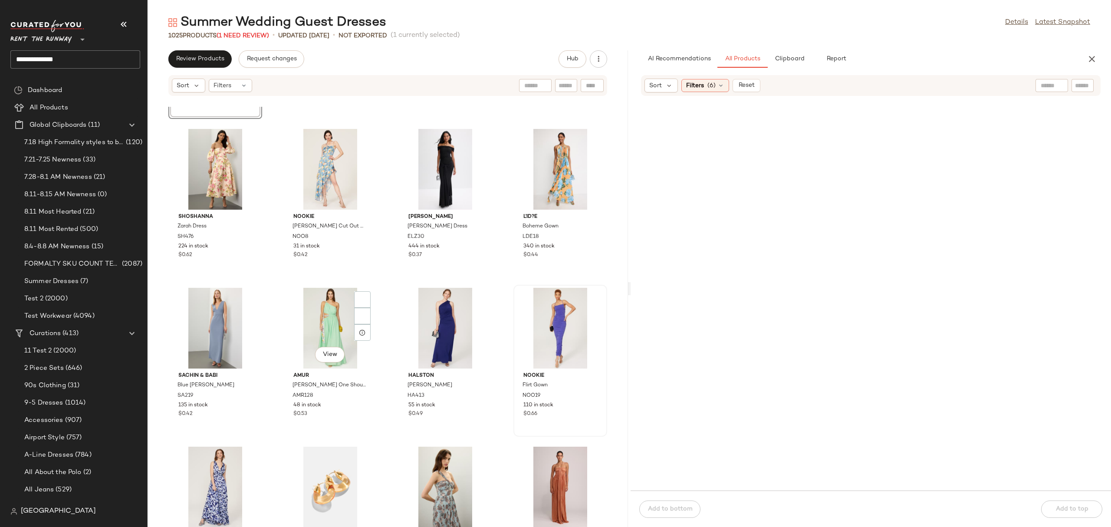
scroll to position [4924, 0]
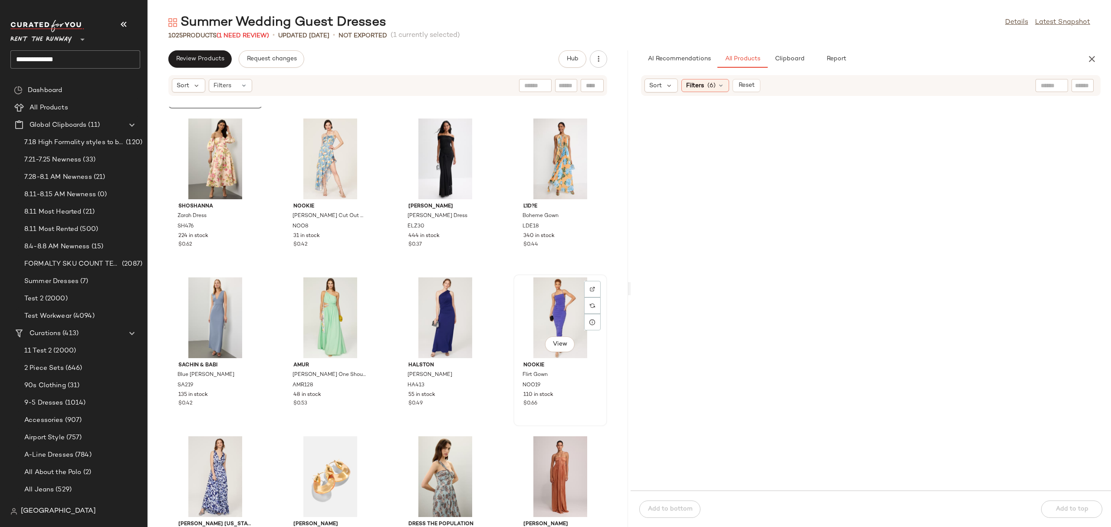
click at [556, 313] on div "View" at bounding box center [560, 317] width 88 height 81
click at [217, 322] on div "View" at bounding box center [215, 317] width 88 height 81
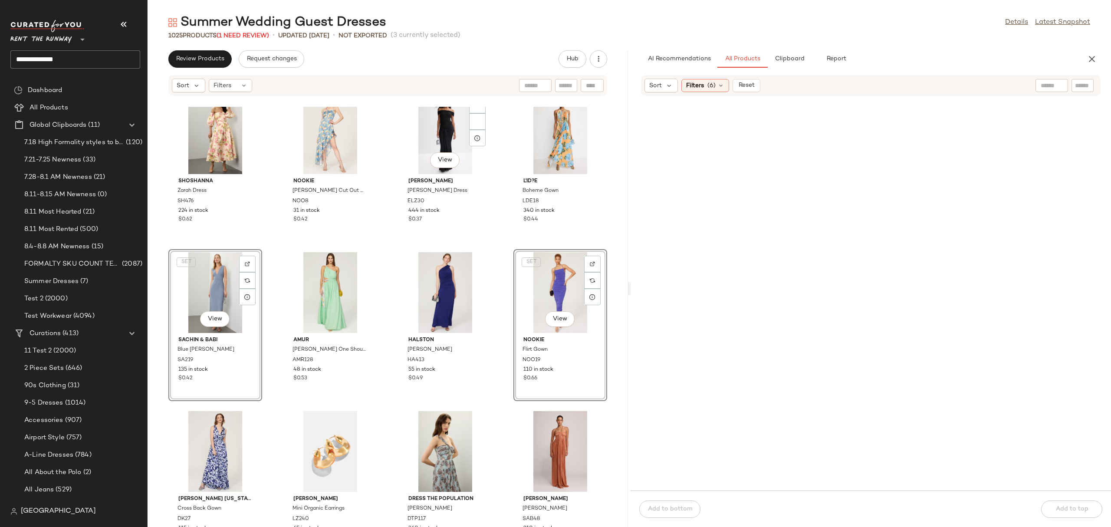
scroll to position [4918, 0]
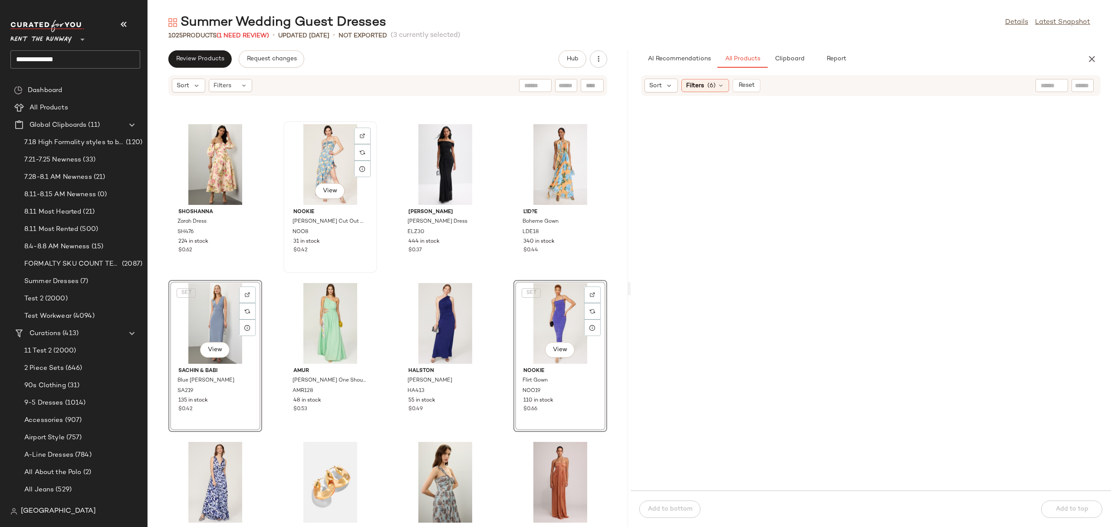
click at [339, 176] on div "View" at bounding box center [330, 164] width 88 height 81
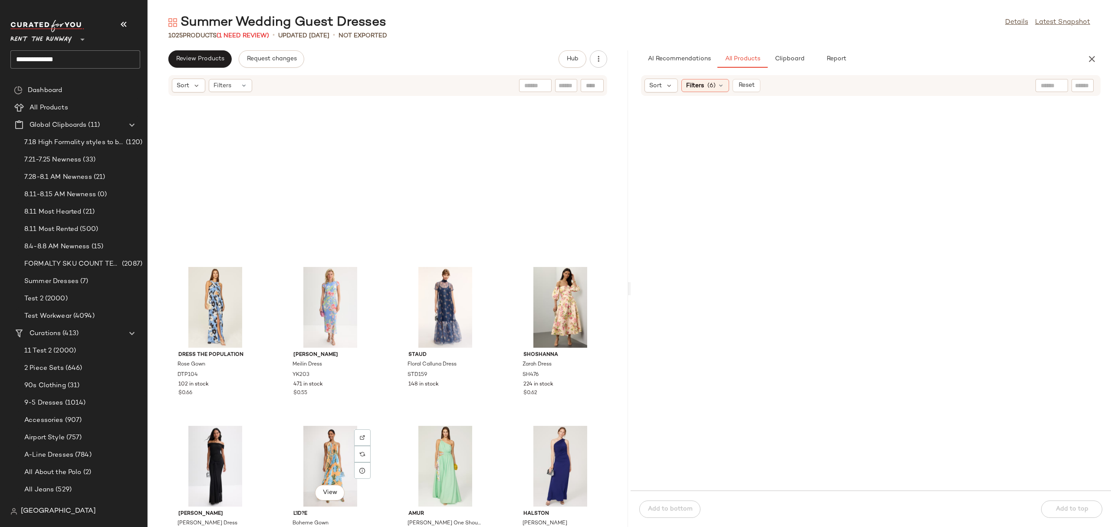
scroll to position [4770, 0]
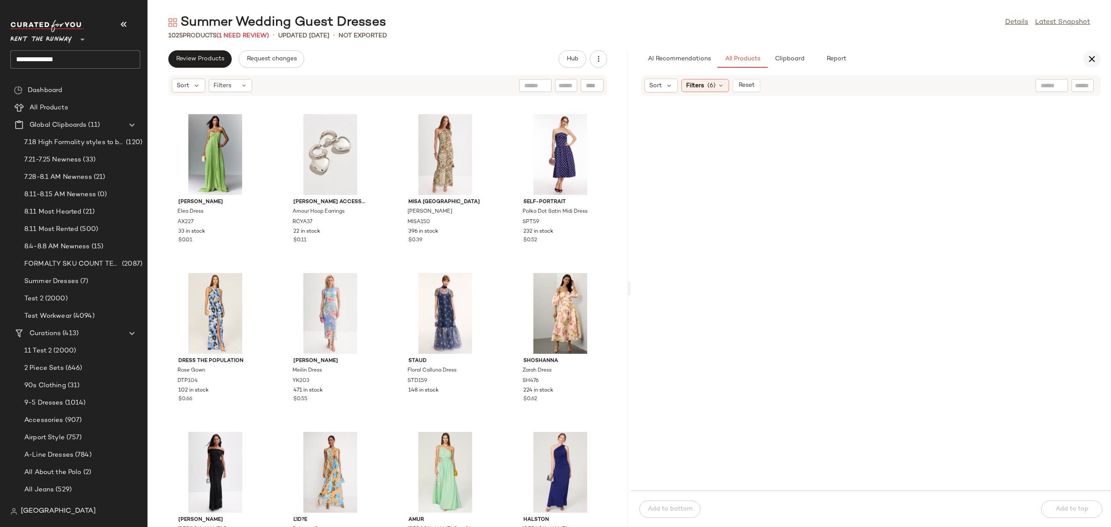
click at [1090, 55] on icon "button" at bounding box center [1092, 59] width 10 height 10
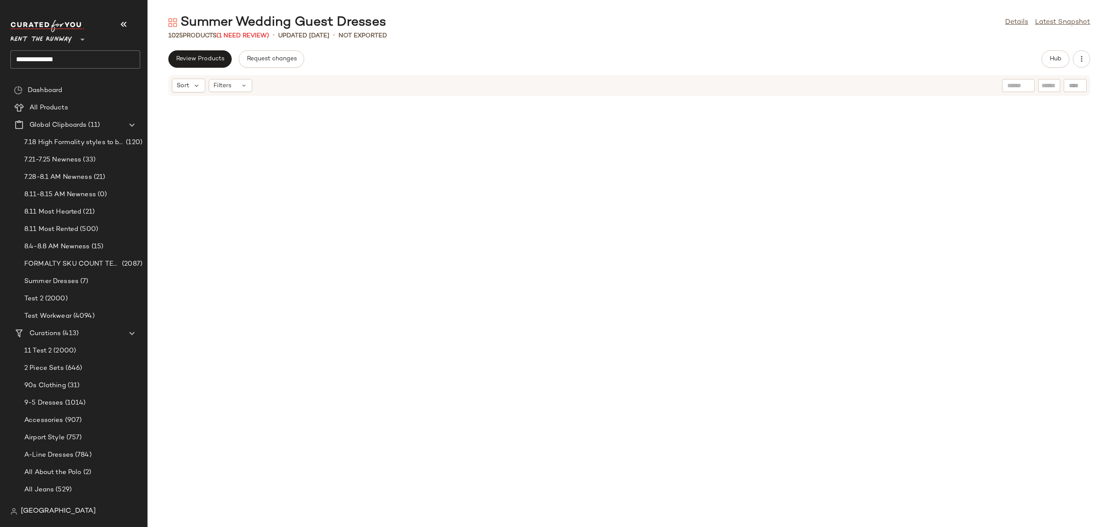
scroll to position [0, 0]
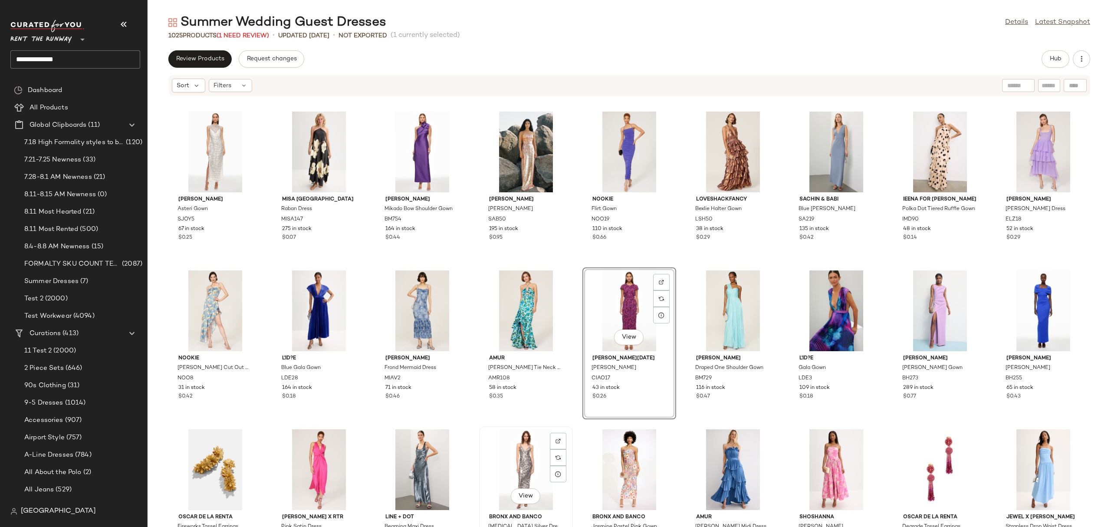
scroll to position [1, 0]
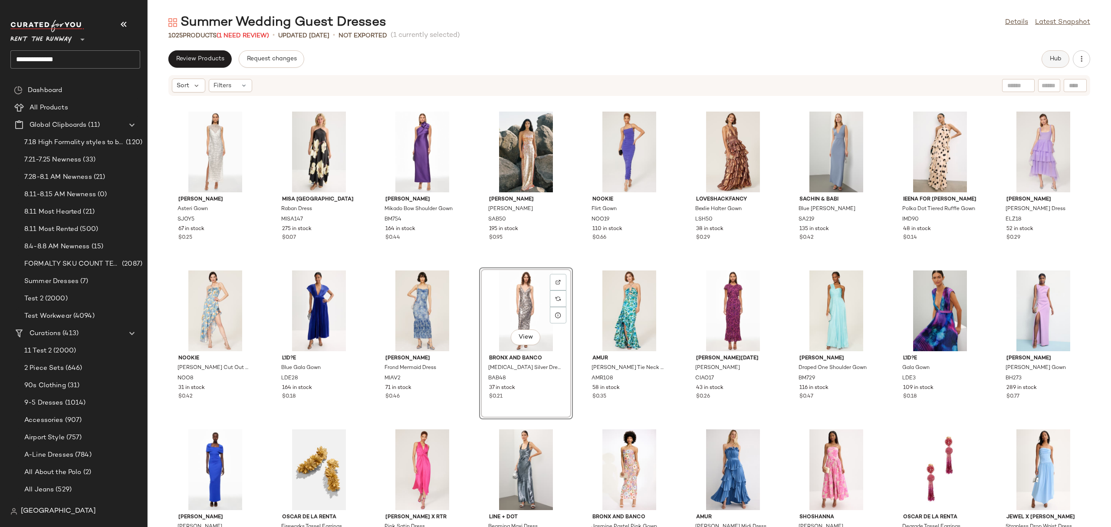
click at [1044, 57] on button "Hub" at bounding box center [1056, 58] width 28 height 17
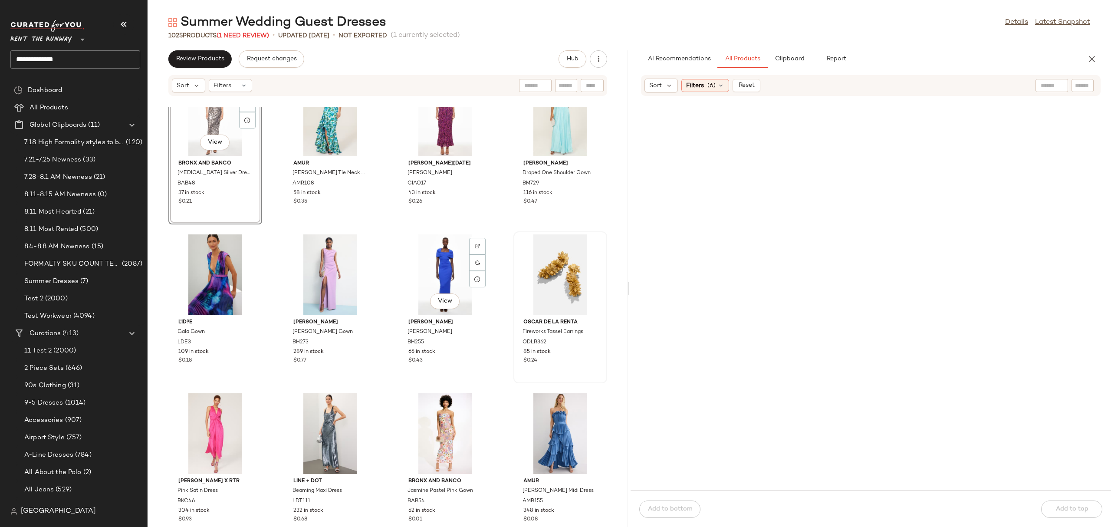
scroll to position [511, 0]
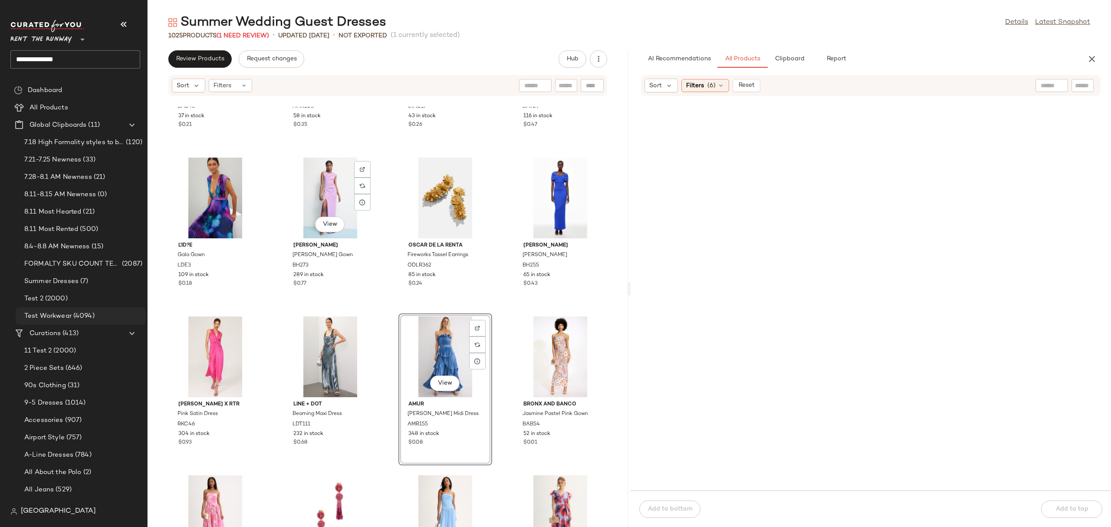
scroll to position [613, 0]
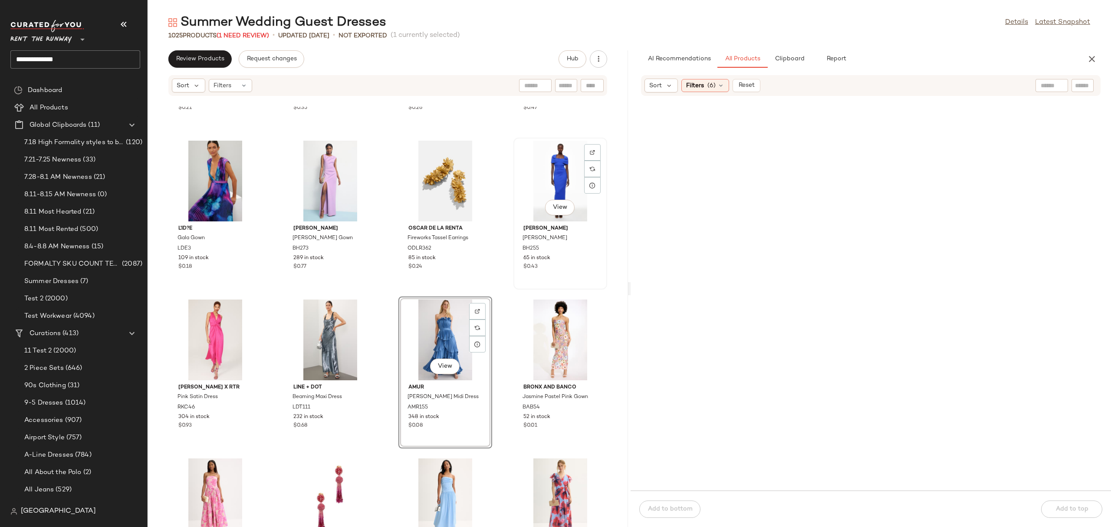
click at [514, 281] on div "View Black Halo Bernice Gown BH255 65 in stock $0.43" at bounding box center [560, 213] width 92 height 150
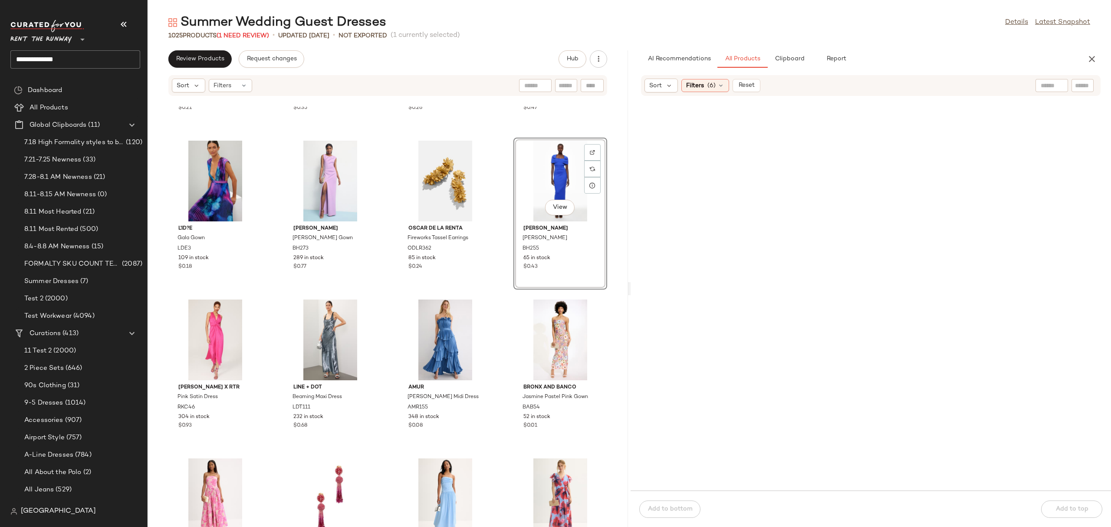
click at [500, 275] on div "Bronx and Banco Allegra Silver Dress BAB48 37 in stock $0.21 AMUR Edie Tie Neck…" at bounding box center [388, 317] width 480 height 420
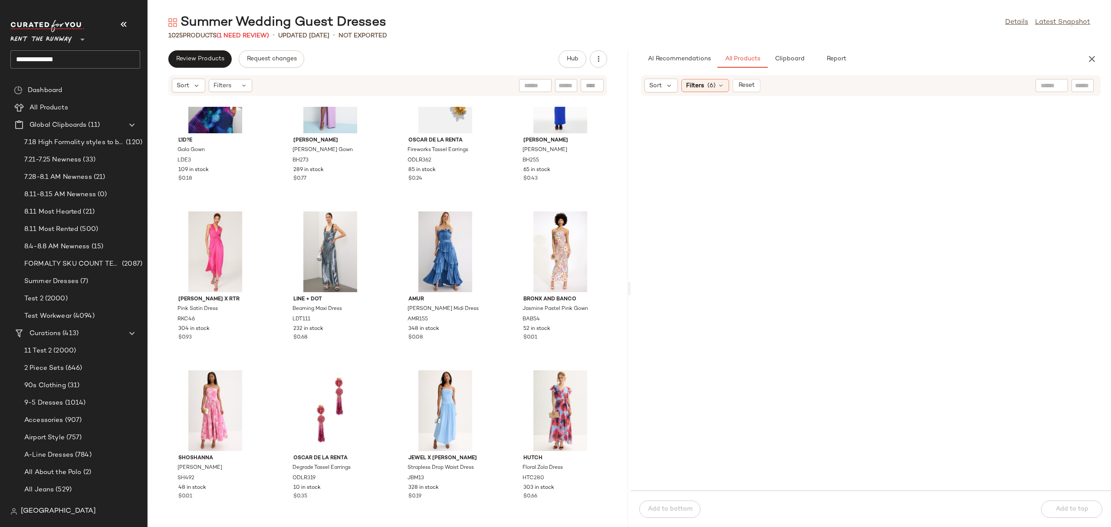
scroll to position [838, 0]
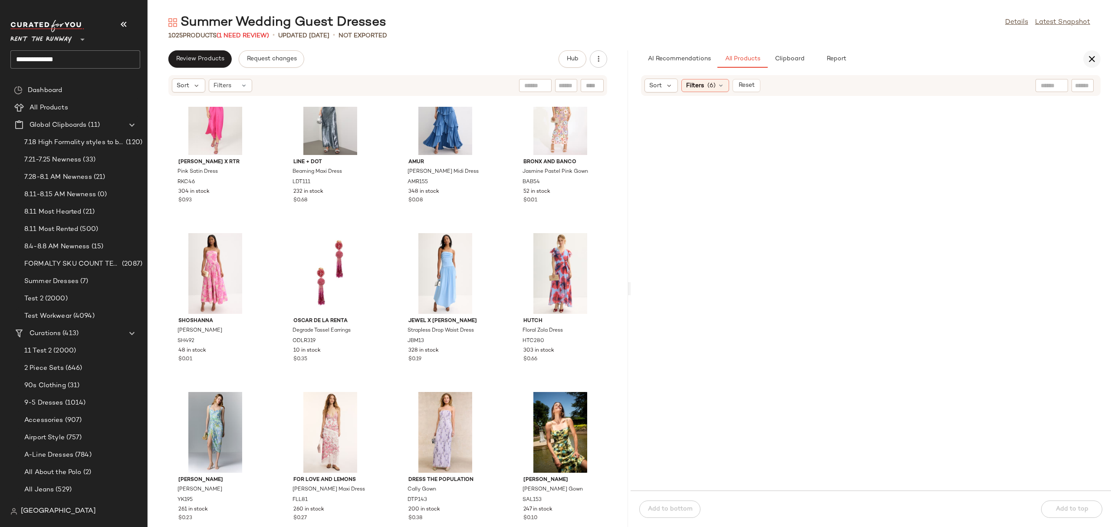
click at [1088, 54] on icon "button" at bounding box center [1092, 59] width 10 height 10
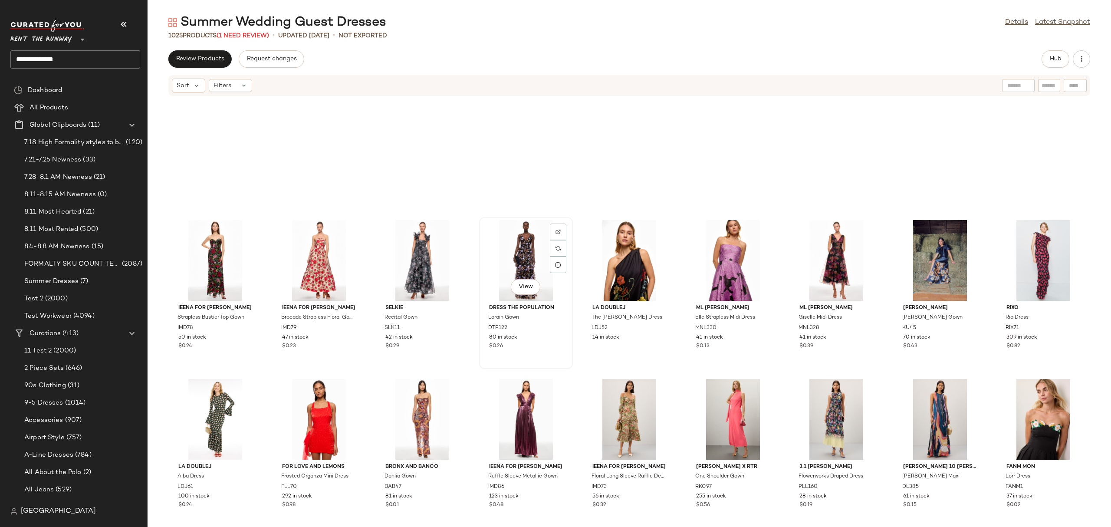
scroll to position [12256, 0]
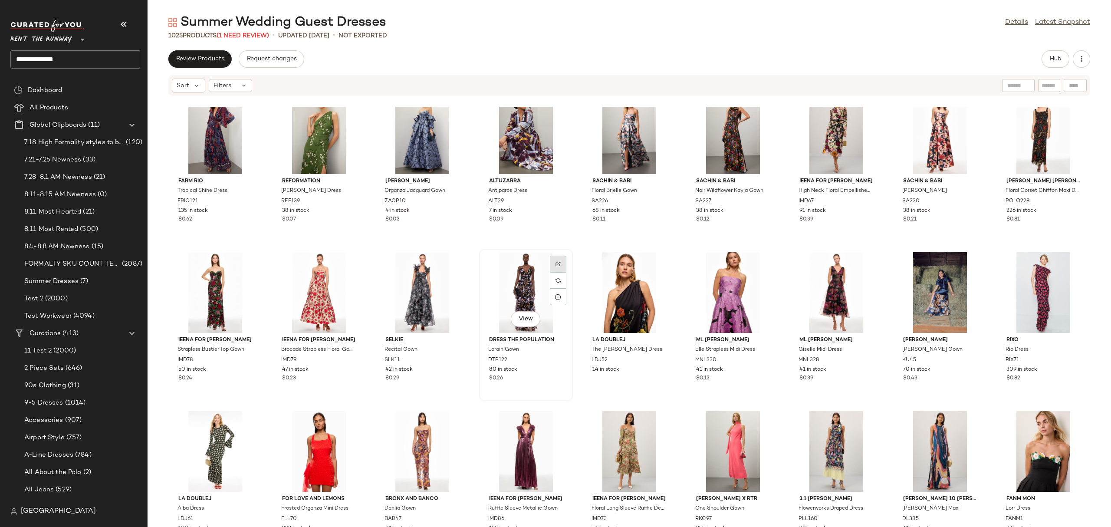
click at [556, 263] on img at bounding box center [558, 263] width 5 height 5
click at [517, 275] on div "View" at bounding box center [526, 292] width 88 height 81
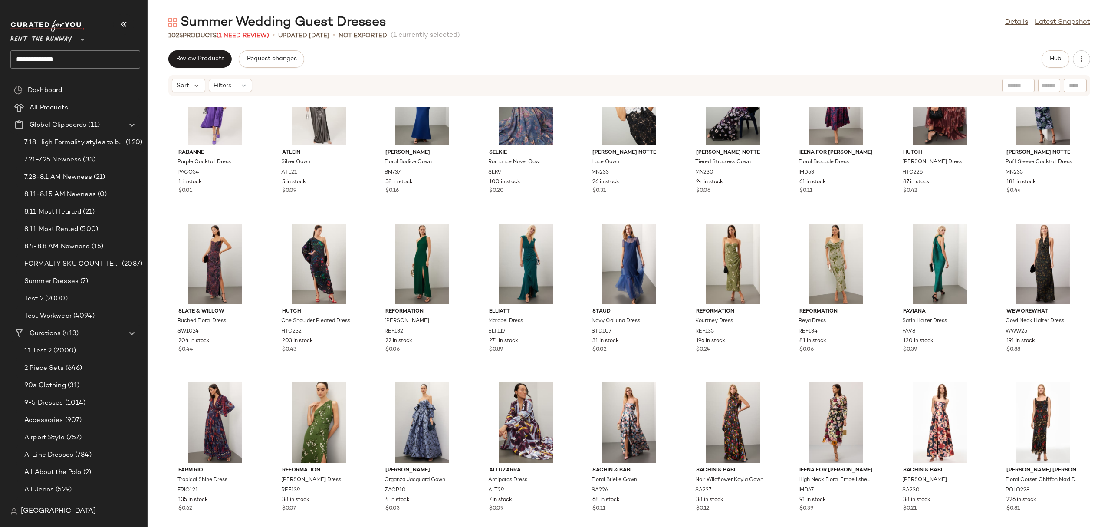
scroll to position [11956, 0]
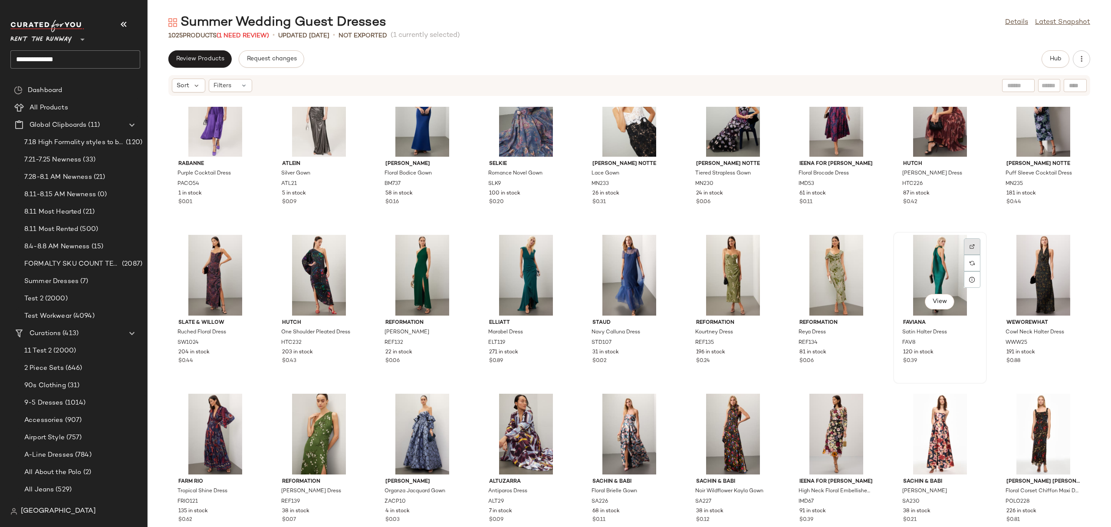
click at [974, 255] on div at bounding box center [972, 263] width 16 height 16
click at [951, 275] on div "View" at bounding box center [940, 275] width 88 height 81
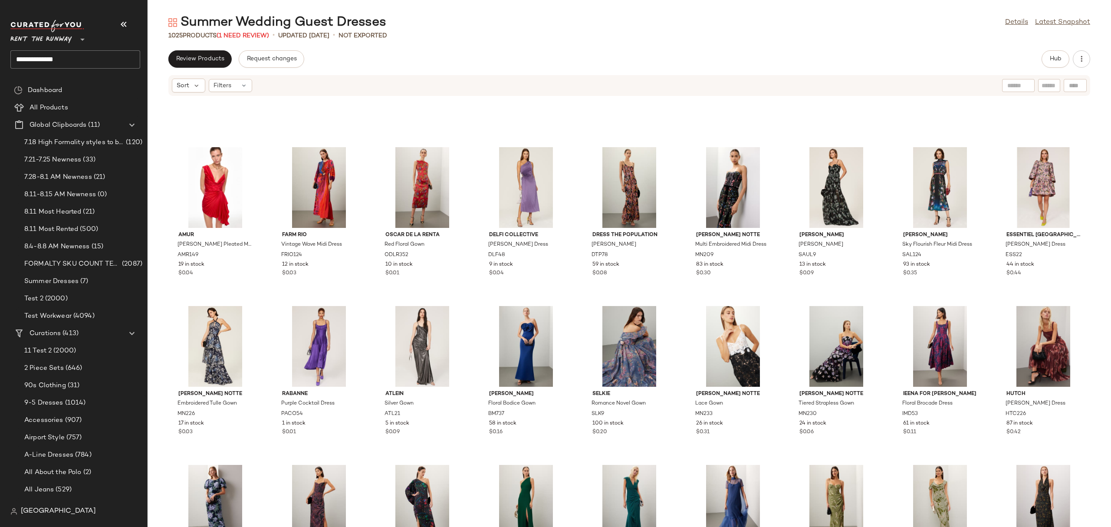
scroll to position [11690, 0]
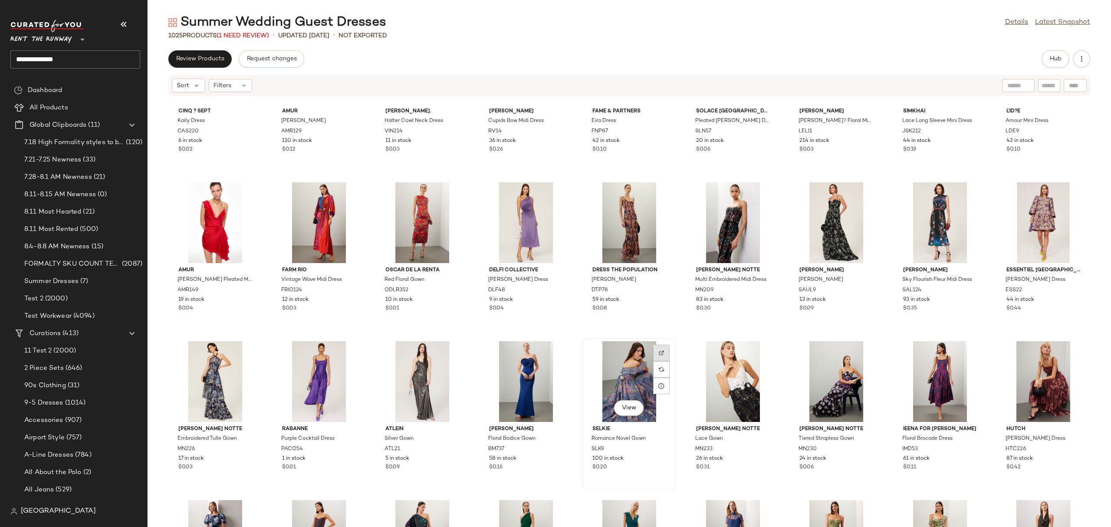
click at [659, 355] on img at bounding box center [661, 352] width 5 height 5
click at [633, 344] on div "View" at bounding box center [629, 381] width 88 height 81
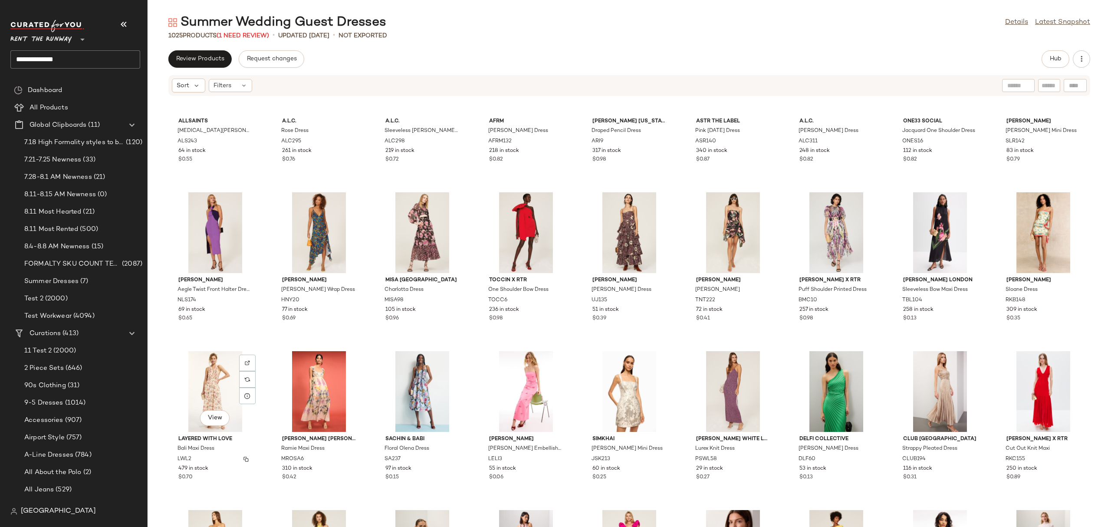
scroll to position [11193, 0]
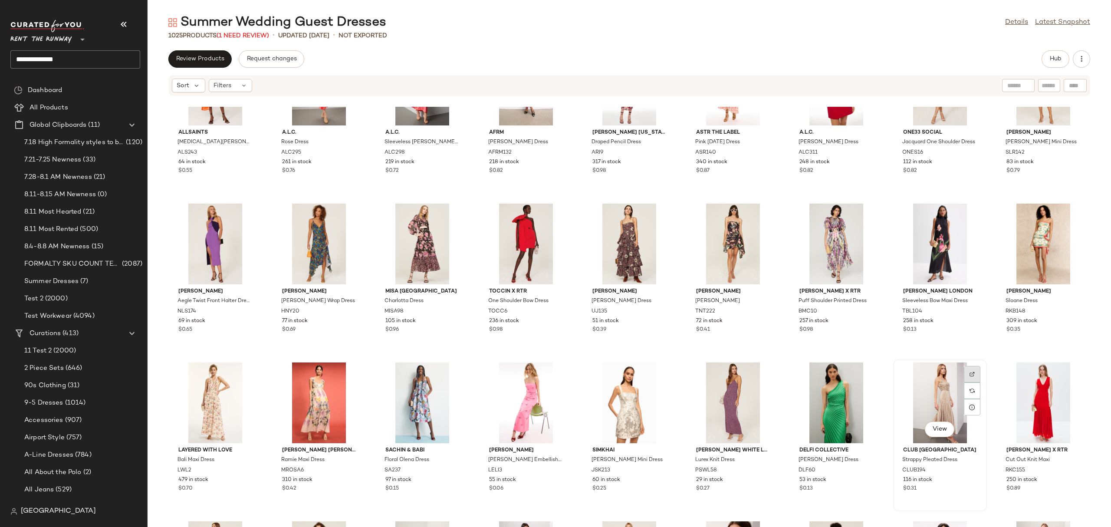
click at [964, 382] on div at bounding box center [972, 390] width 16 height 16
click at [951, 407] on div "View" at bounding box center [940, 402] width 88 height 81
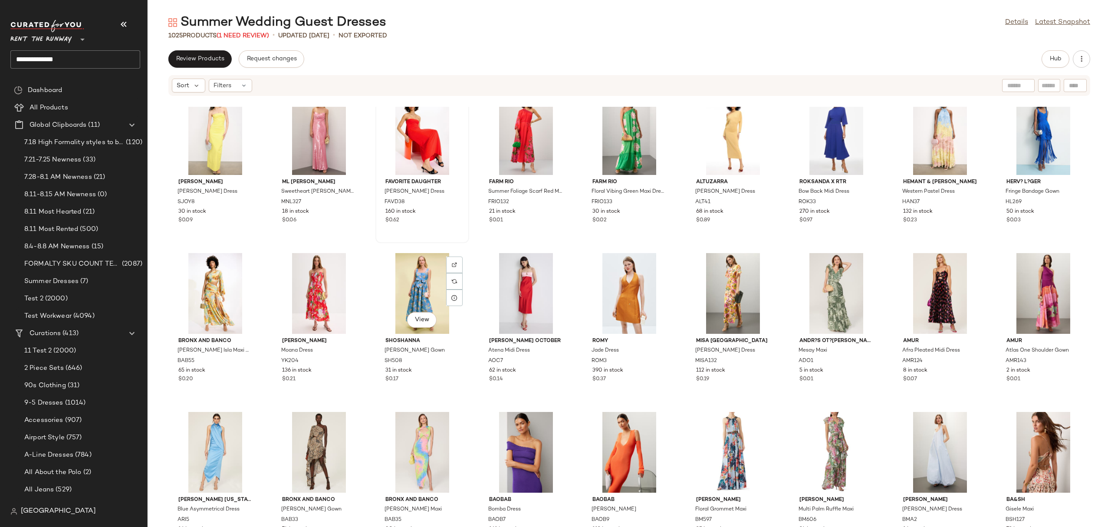
scroll to position [14131, 0]
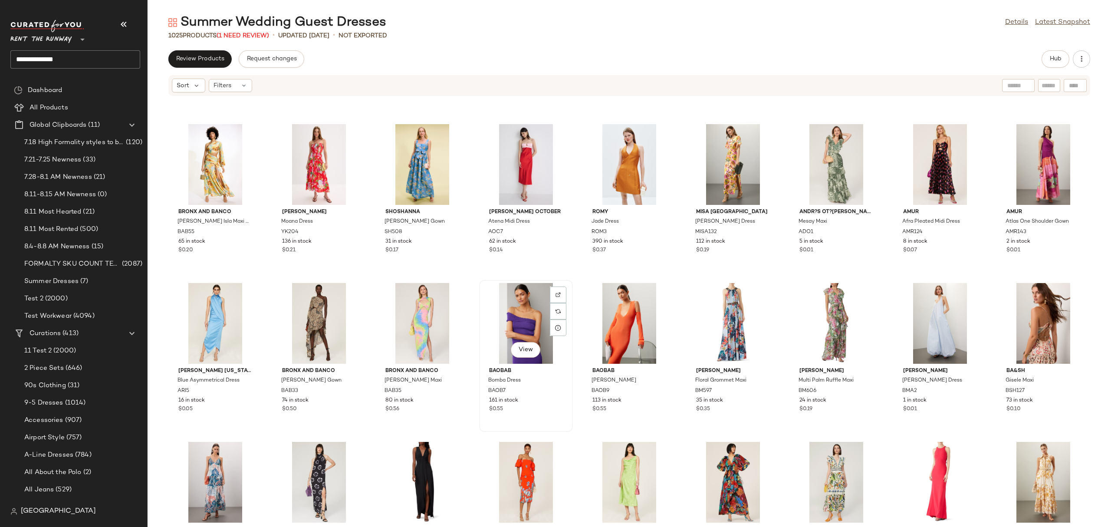
click at [519, 309] on div "View" at bounding box center [526, 323] width 88 height 81
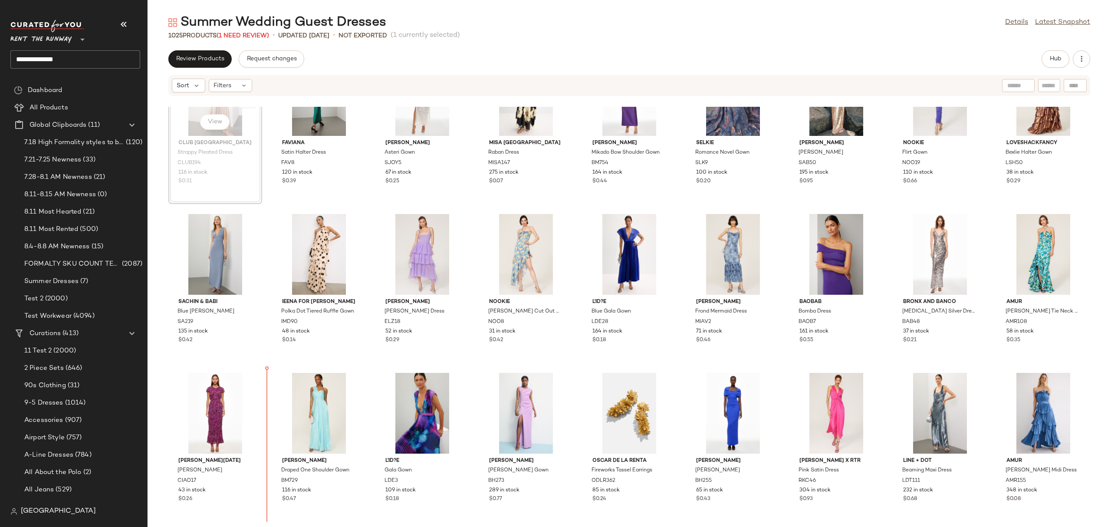
scroll to position [72, 0]
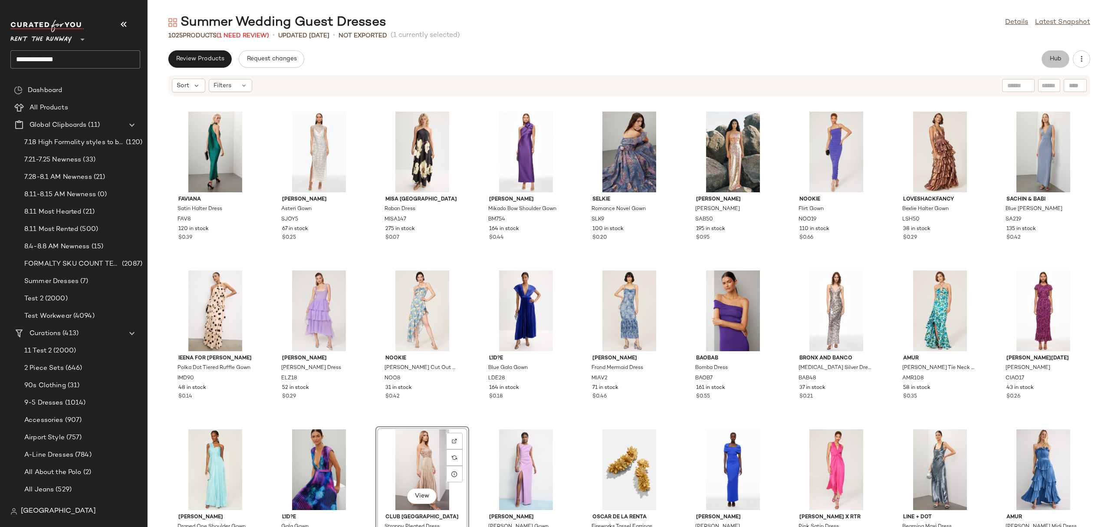
click at [1049, 59] on span "Hub" at bounding box center [1055, 59] width 12 height 7
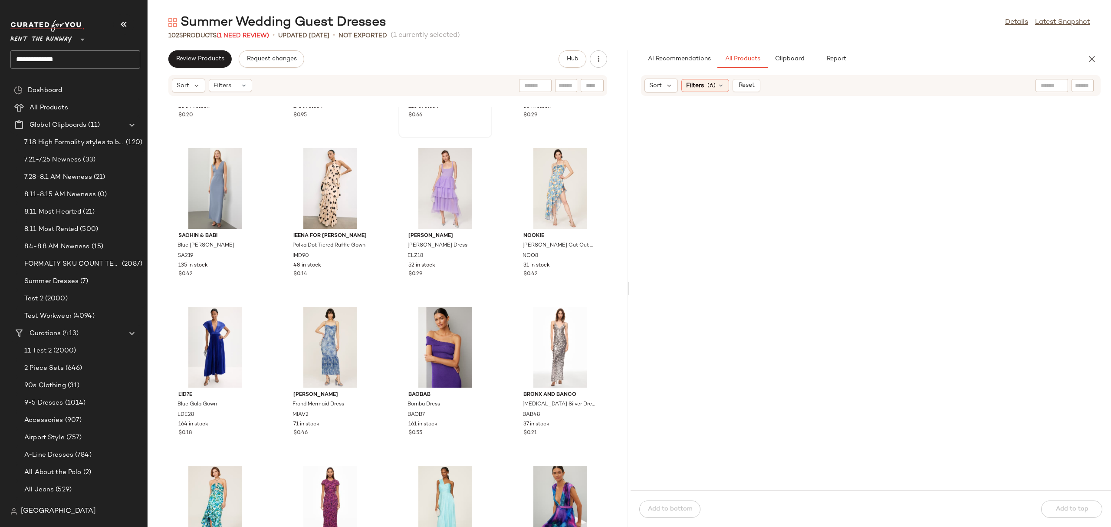
scroll to position [146, 0]
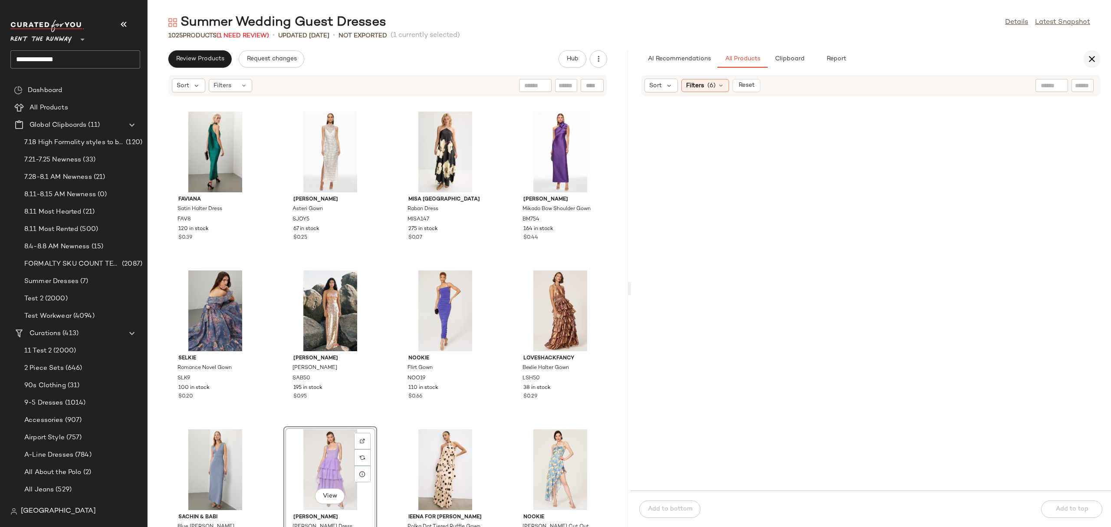
click at [1085, 65] on button "button" at bounding box center [1091, 58] width 17 height 17
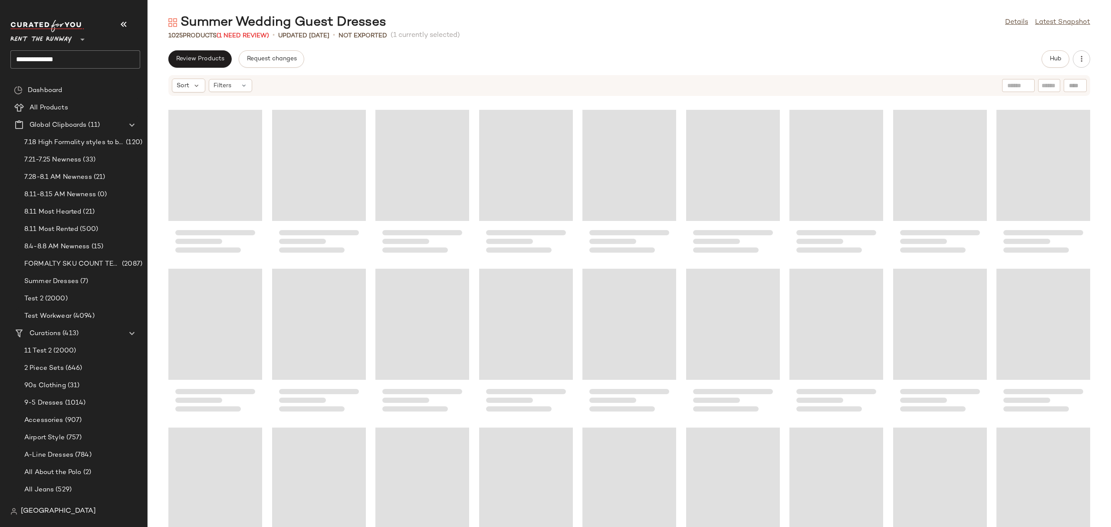
click at [1085, 60] on icon "button" at bounding box center [1081, 59] width 9 height 9
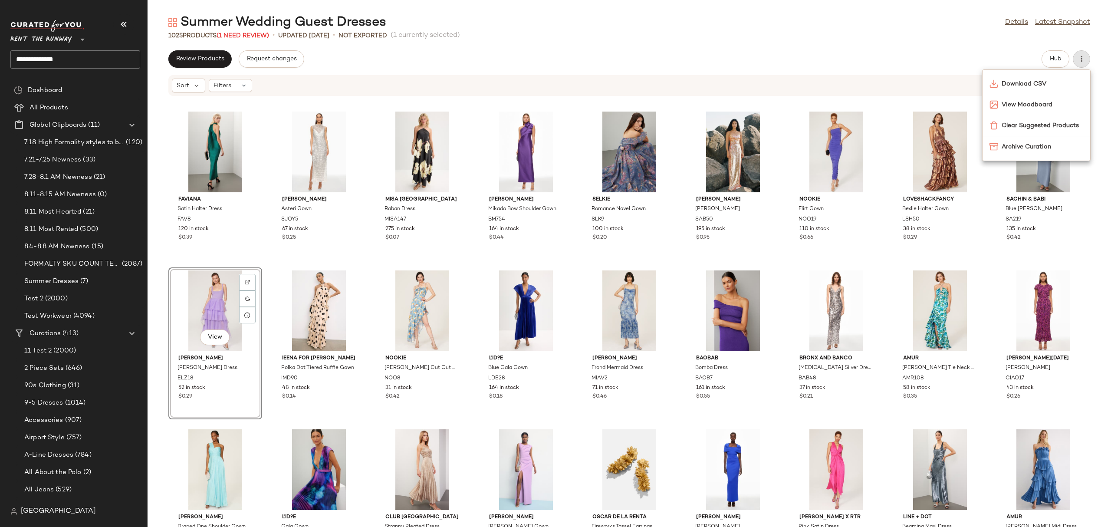
click at [802, 35] on div "1025 Products (1 Need Review) • updated Aug 11th • Not Exported (1 currently se…" at bounding box center [629, 35] width 963 height 9
click at [573, 139] on div "FAVIANA Satin Halter Dress FAV8 120 in stock $0.39 Shona Joy Asteri Gown SJOY5 …" at bounding box center [629, 317] width 963 height 420
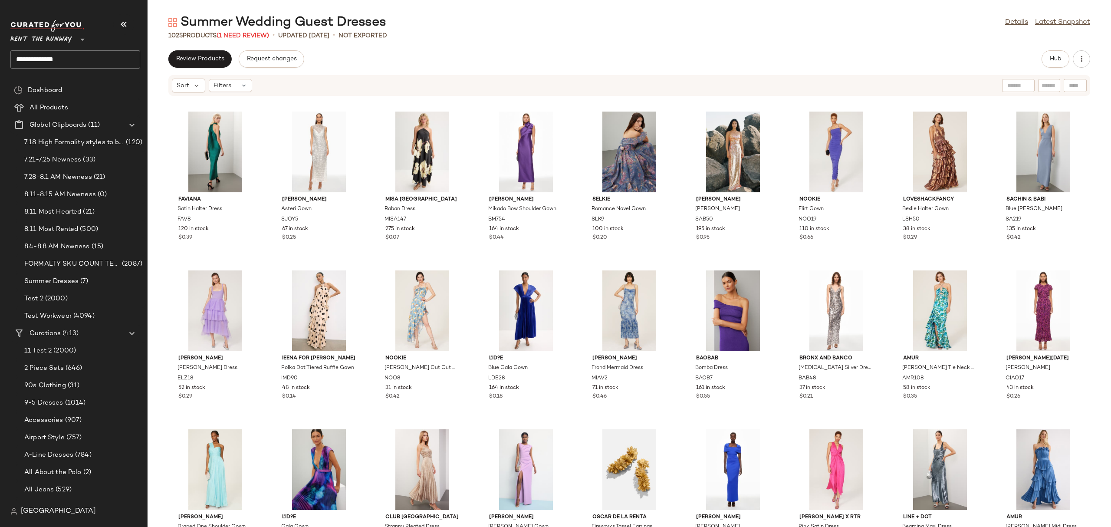
click at [481, 71] on div "Review Products Request changes Hub Sort Filters FAVIANA Satin Halter Dress FAV…" at bounding box center [629, 288] width 963 height 477
click at [386, 48] on div "Summer Wedding Guest Dresses Details Latest Snapshot 1025 Products (1 Need Revi…" at bounding box center [629, 270] width 963 height 513
click at [235, 76] on div "Sort Filters" at bounding box center [629, 85] width 922 height 21
click at [237, 81] on div "Filters" at bounding box center [230, 85] width 43 height 13
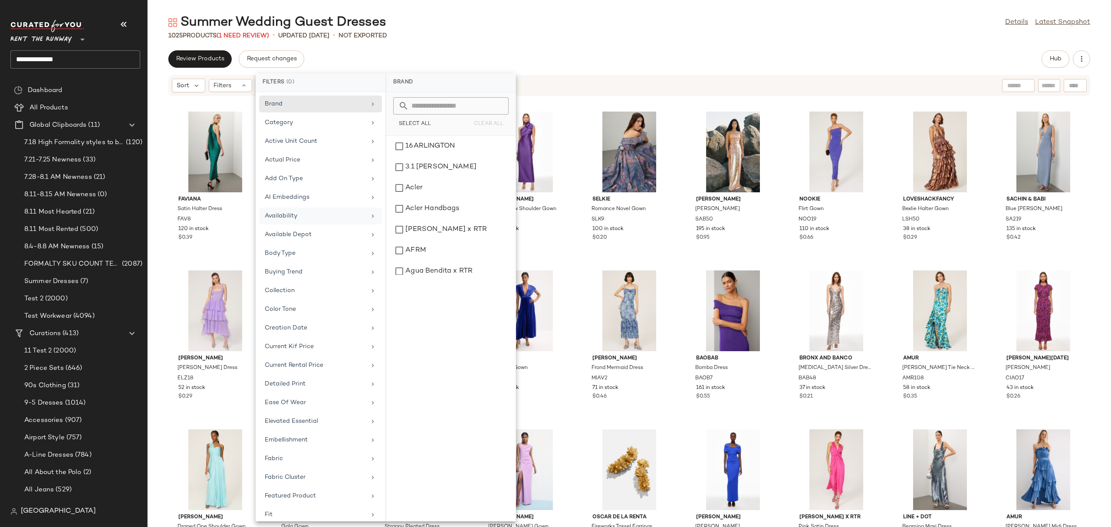
scroll to position [11, 0]
click at [317, 208] on div "Availability" at bounding box center [315, 204] width 101 height 9
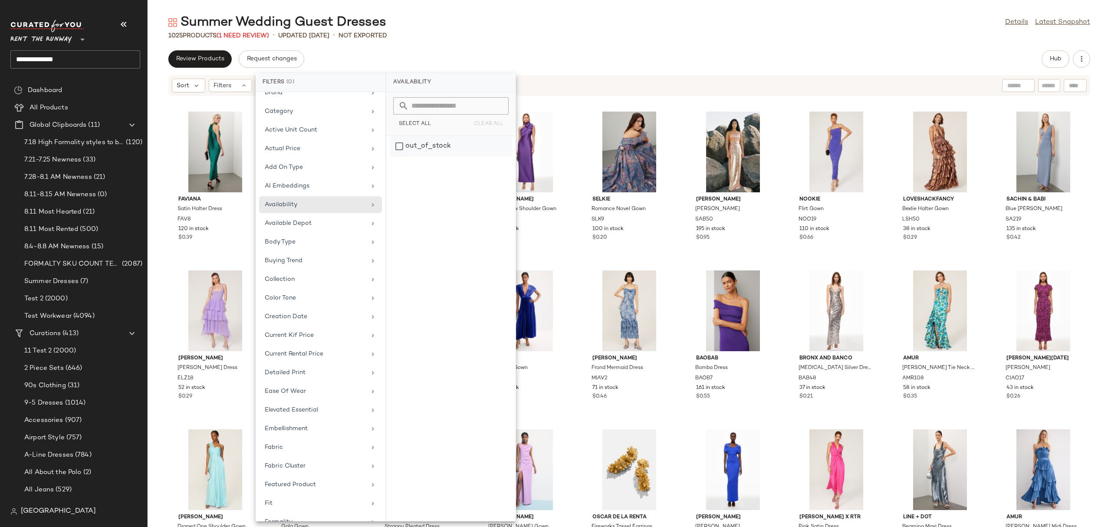
click at [427, 142] on div "out_of_stock" at bounding box center [451, 146] width 122 height 21
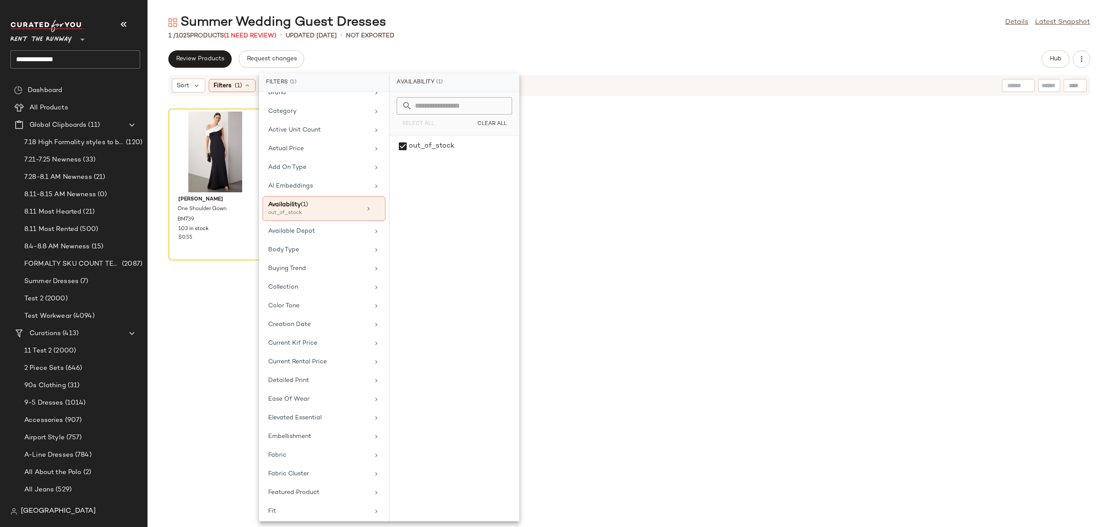
click at [681, 54] on div "Review Products Request changes Hub" at bounding box center [629, 58] width 963 height 17
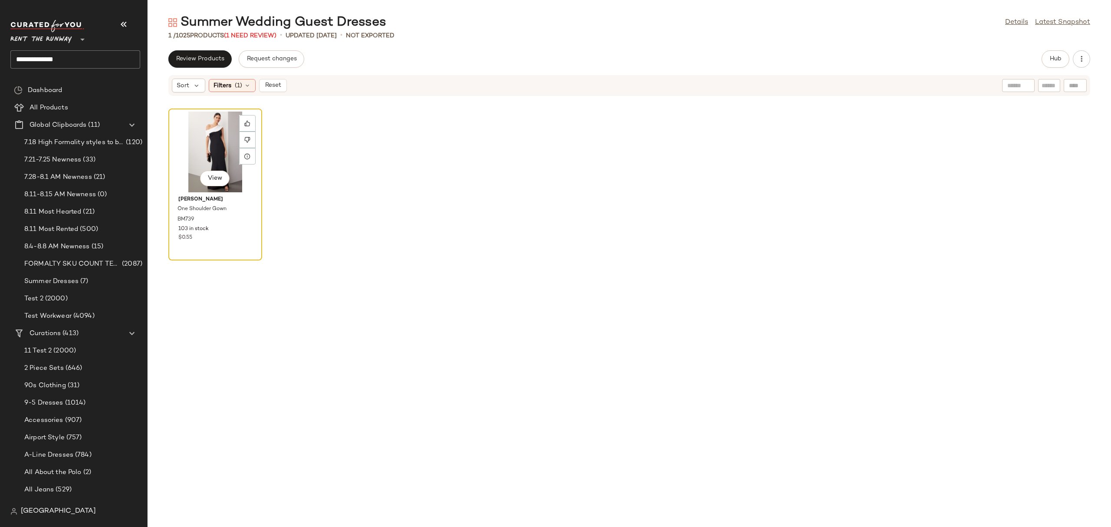
click at [198, 141] on div "View" at bounding box center [215, 152] width 88 height 81
click at [245, 87] on icon at bounding box center [247, 85] width 7 height 7
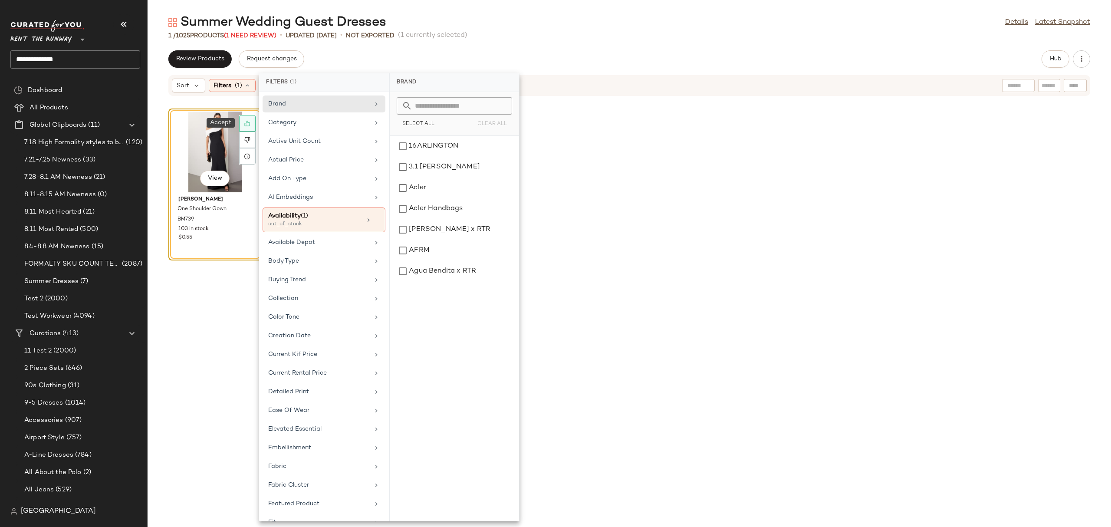
click at [251, 123] on div at bounding box center [247, 123] width 16 height 16
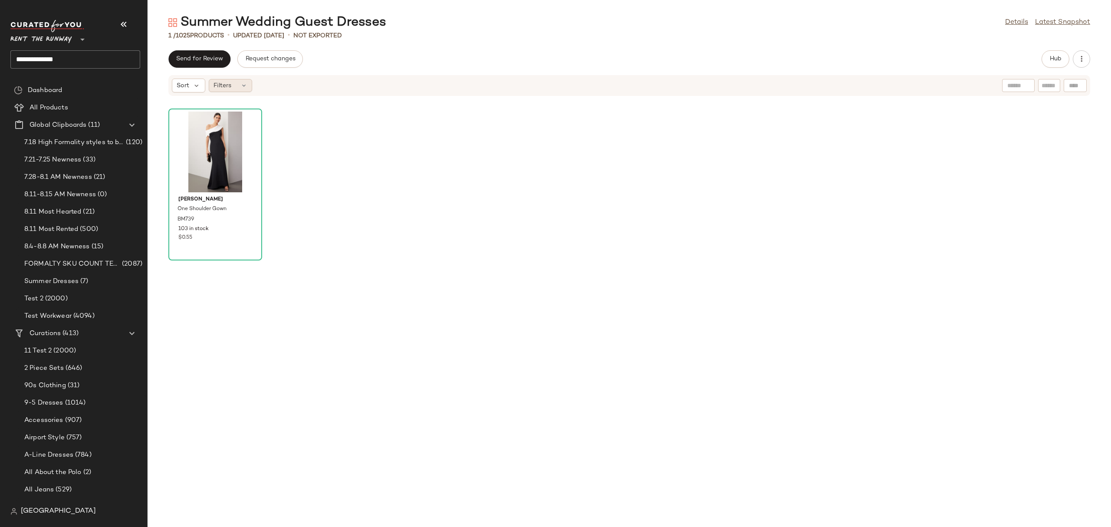
click at [230, 82] on span "Filters" at bounding box center [223, 85] width 18 height 9
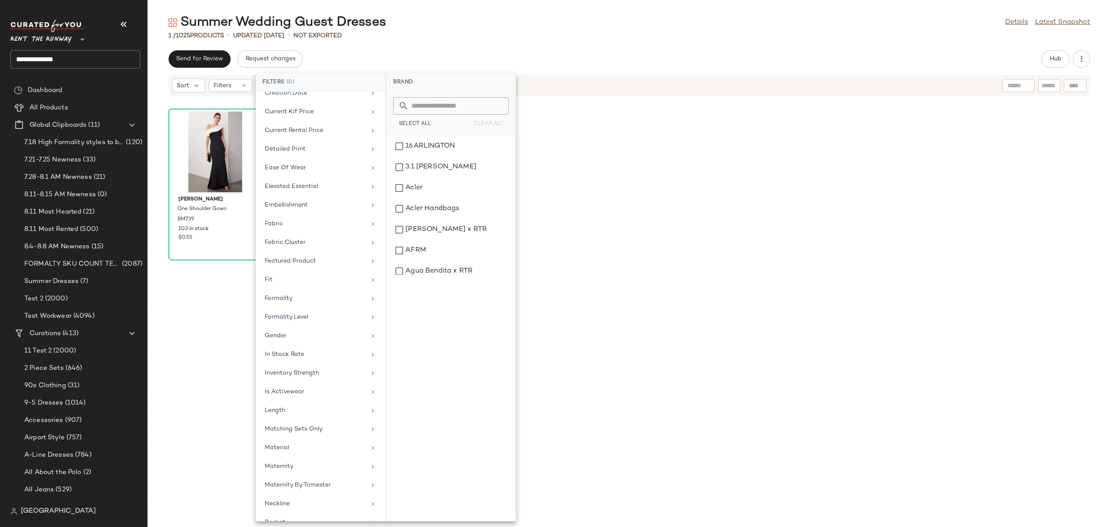
scroll to position [174, 0]
click at [642, 191] on div "Badgley Mischka One Shoulder Gown BM739 103 in stock $0.55" at bounding box center [629, 317] width 963 height 420
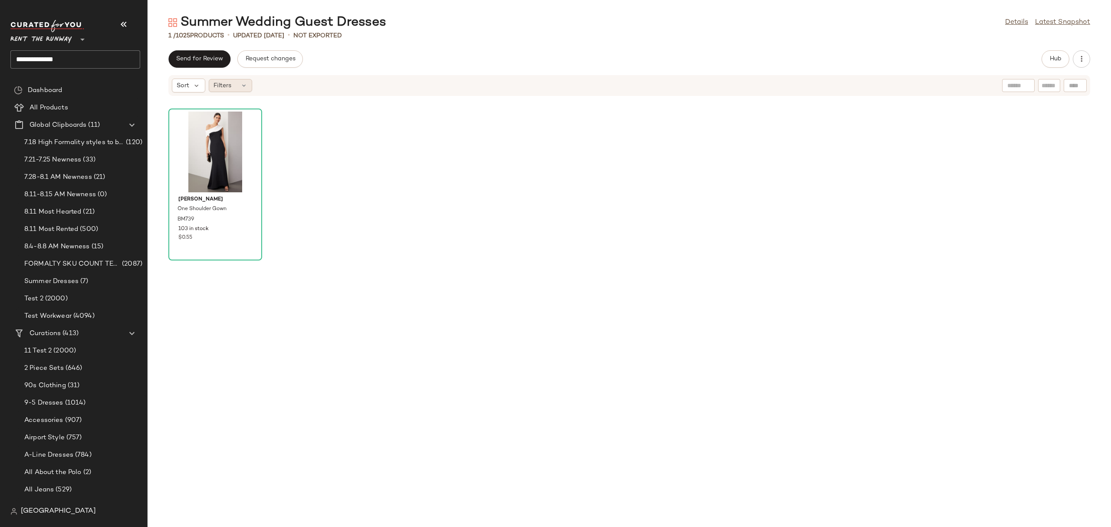
click at [236, 89] on div "Filters" at bounding box center [230, 85] width 43 height 13
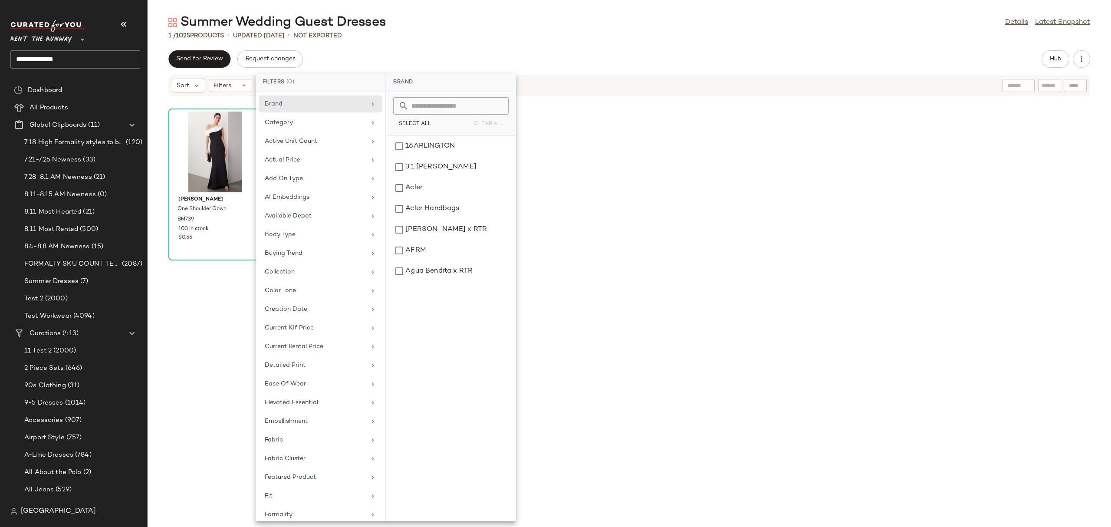
click at [366, 59] on div "Send for Review Request changes Hub" at bounding box center [629, 58] width 963 height 17
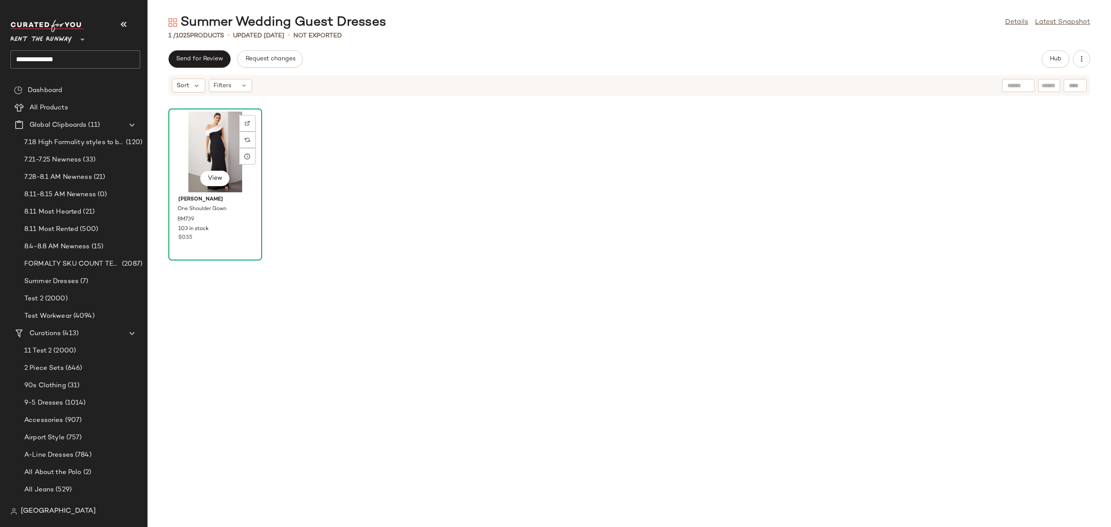
click at [218, 154] on div "View" at bounding box center [215, 152] width 88 height 81
click at [243, 86] on icon at bounding box center [243, 85] width 7 height 7
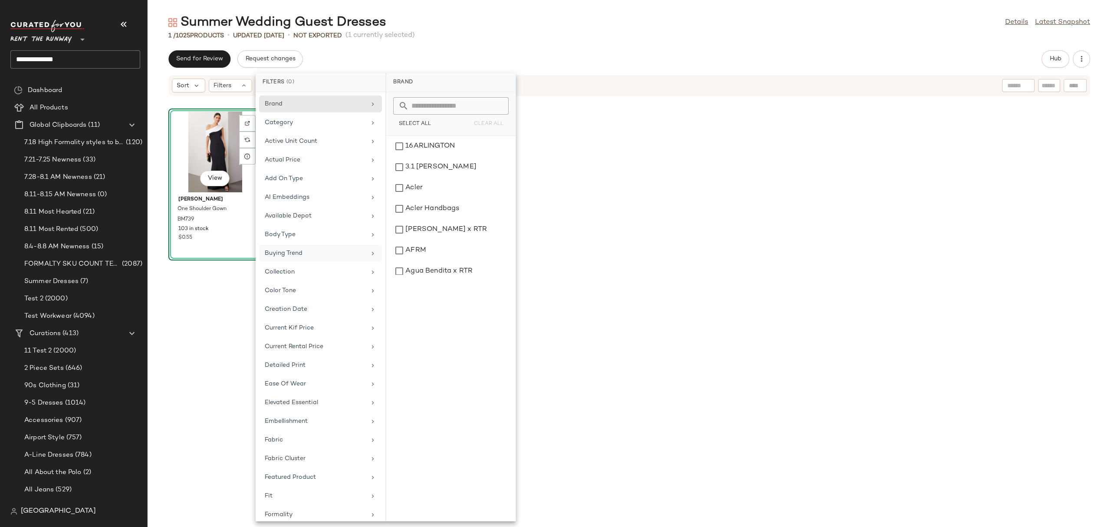
click at [320, 263] on div "Buying Trend" at bounding box center [320, 271] width 123 height 17
click at [720, 151] on div "View Badgley Mischka One Shoulder Gown BM739 103 in stock $0.55" at bounding box center [629, 317] width 963 height 420
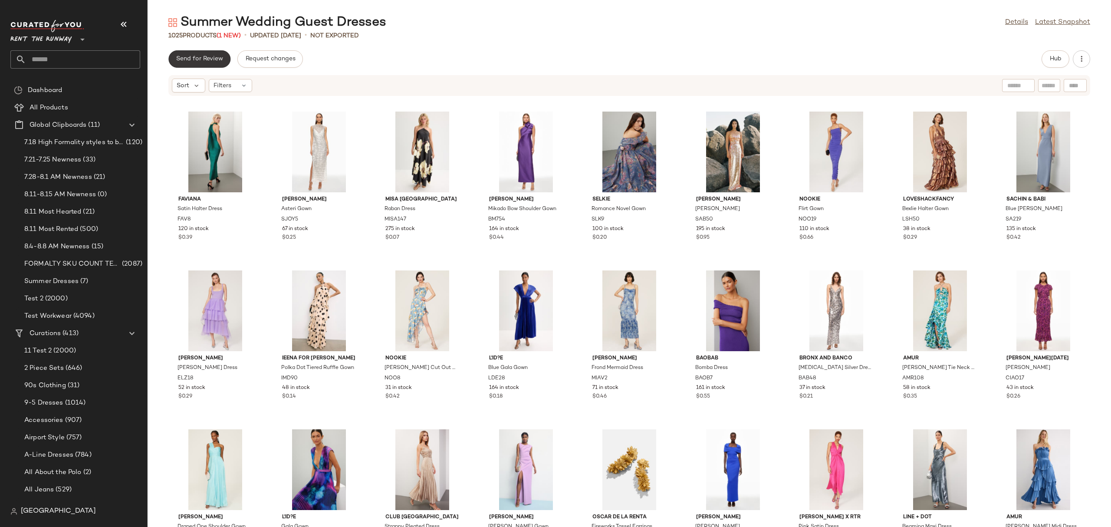
click at [197, 50] on button "Send for Review" at bounding box center [199, 58] width 62 height 17
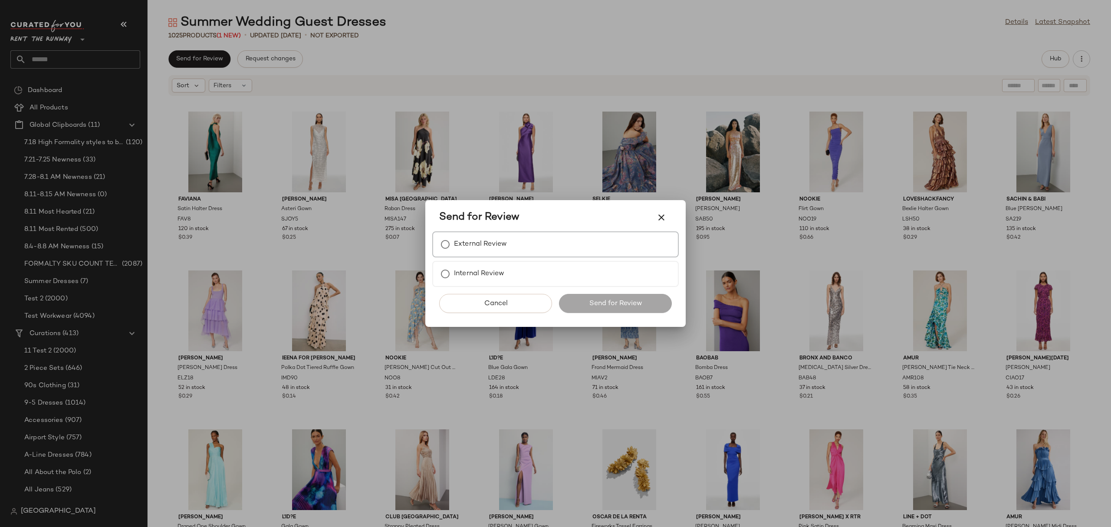
click at [481, 238] on label "External Review" at bounding box center [480, 244] width 53 height 17
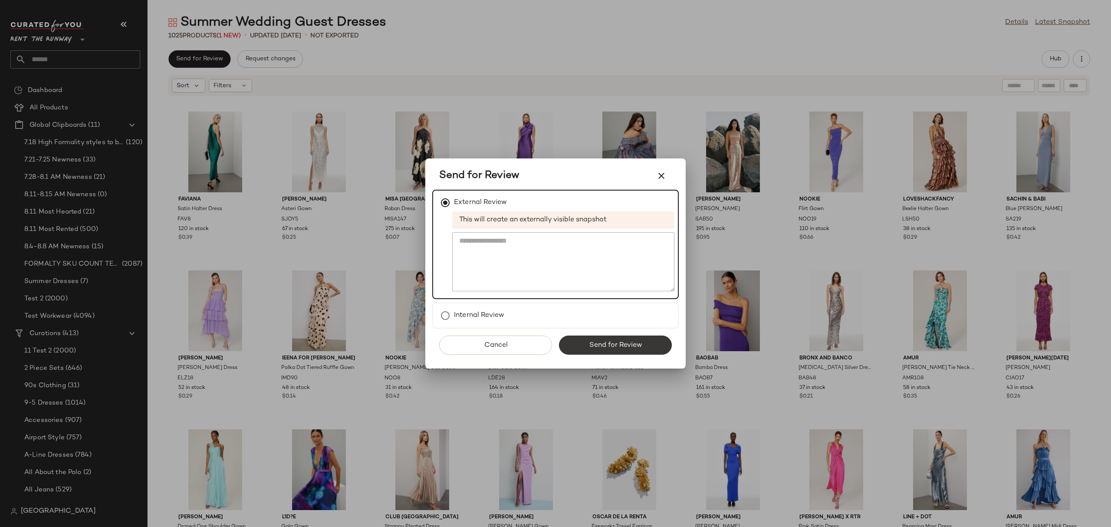
click at [578, 345] on button "Send for Review" at bounding box center [615, 344] width 113 height 19
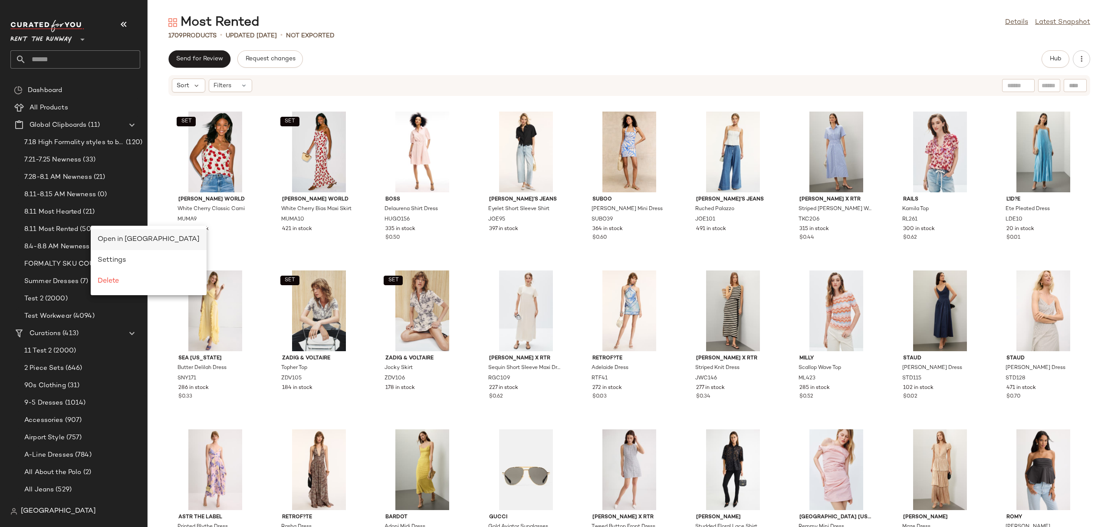
click at [114, 244] on div "Open in Split View" at bounding box center [149, 239] width 102 height 10
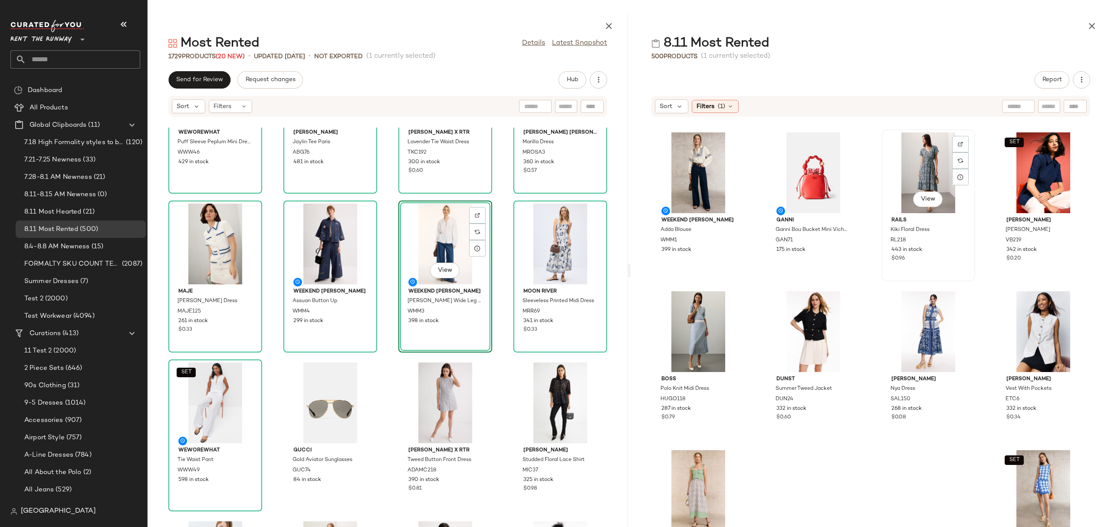
click at [917, 176] on div "View" at bounding box center [928, 172] width 88 height 81
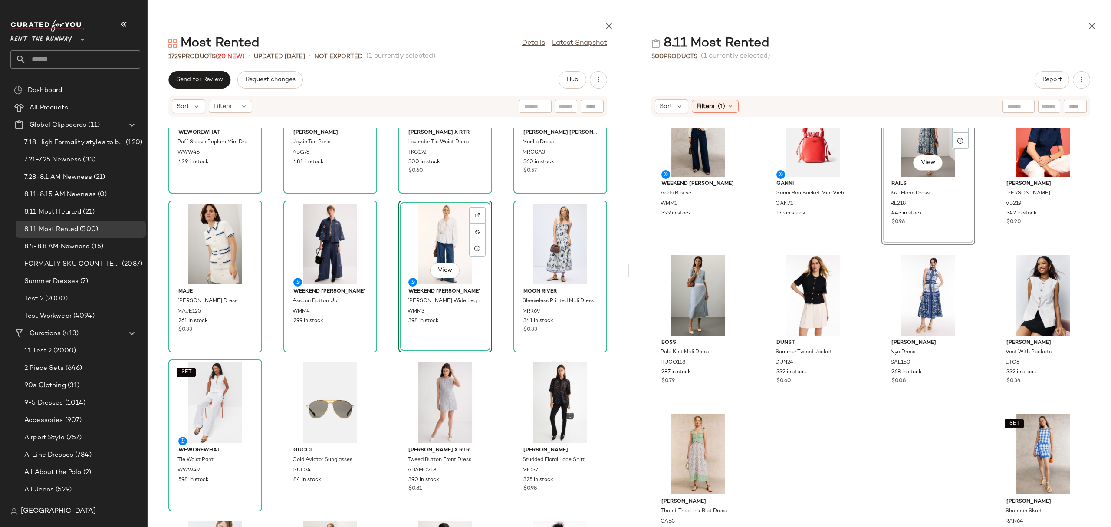
scroll to position [43, 0]
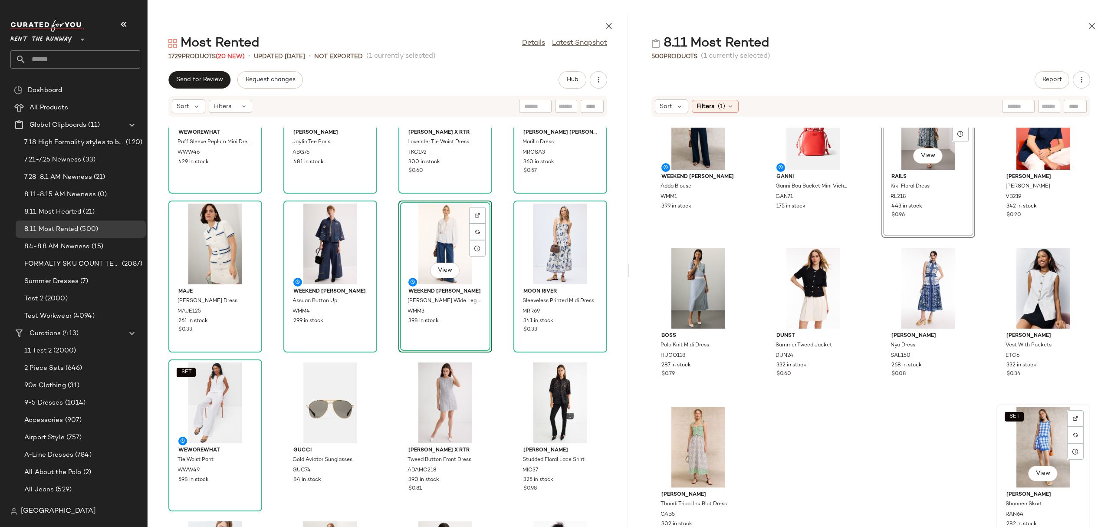
click at [1045, 437] on div "SET View" at bounding box center [1043, 447] width 88 height 81
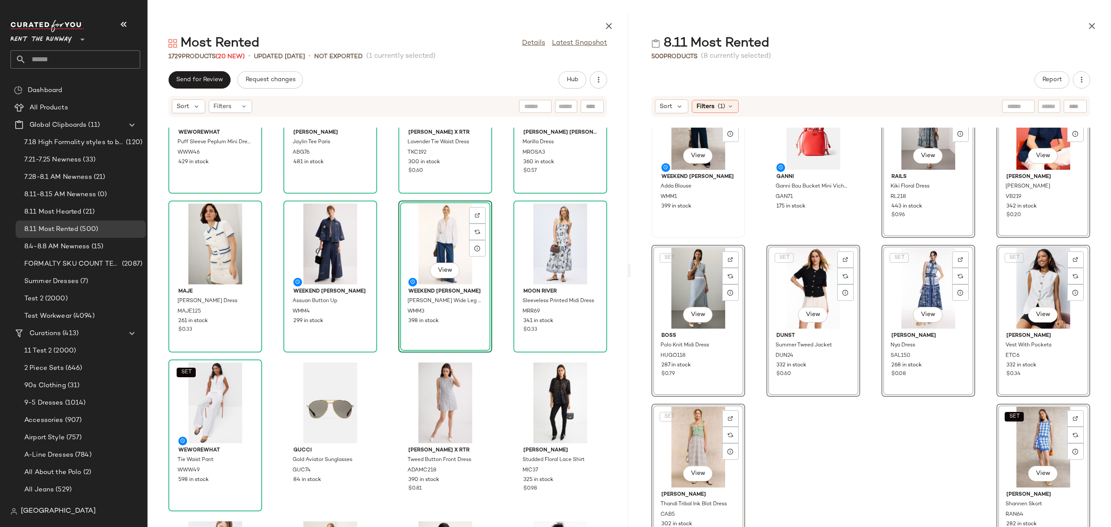
click at [669, 148] on div "View" at bounding box center [698, 129] width 88 height 81
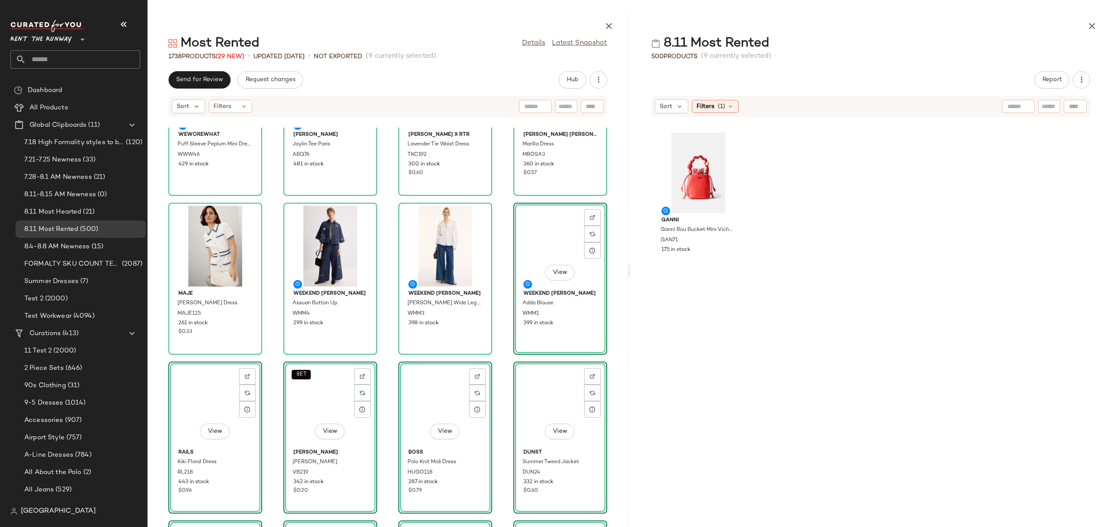
scroll to position [0, 0]
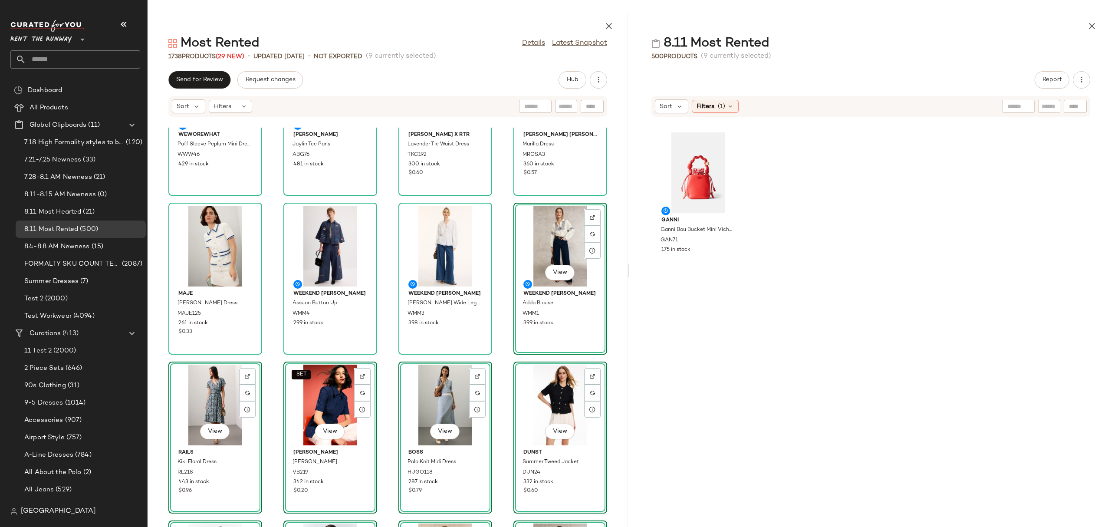
click at [494, 215] on div "WEWOREWHAT Puff Sleeve Peplum Mini Dress WWW46 429 in stock Anine Bing Jaylin T…" at bounding box center [388, 327] width 480 height 399
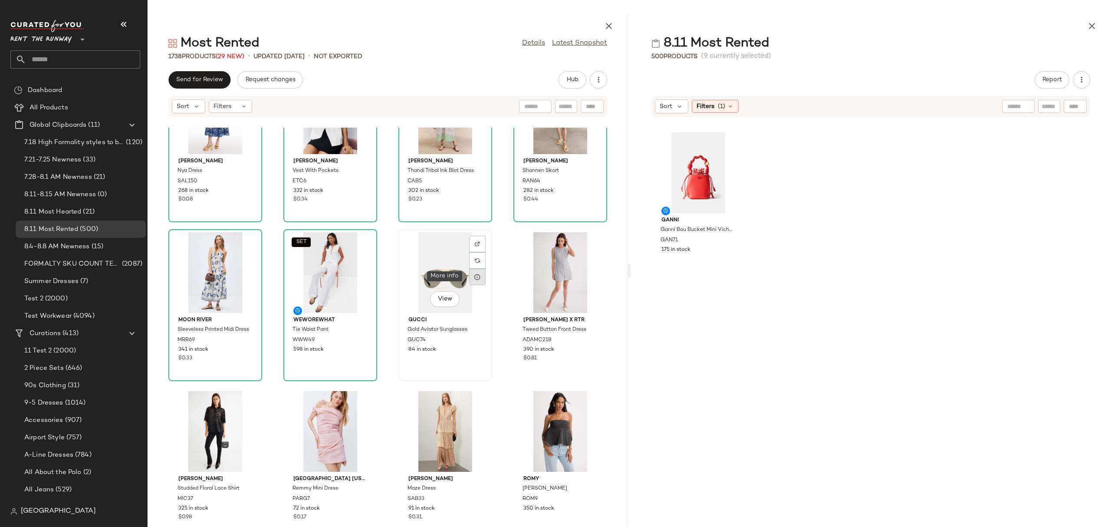
scroll to position [2142, 0]
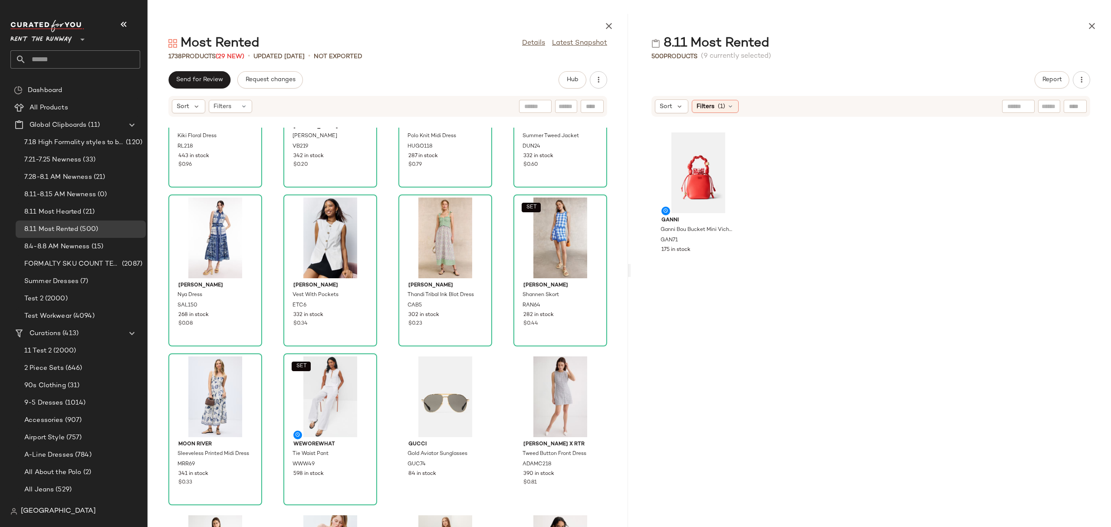
click at [494, 191] on div "Rails Kiki Floral Dress RL218 443 in stock $0.96 SET Veronica Beard Bodie Dicke…" at bounding box center [388, 327] width 480 height 399
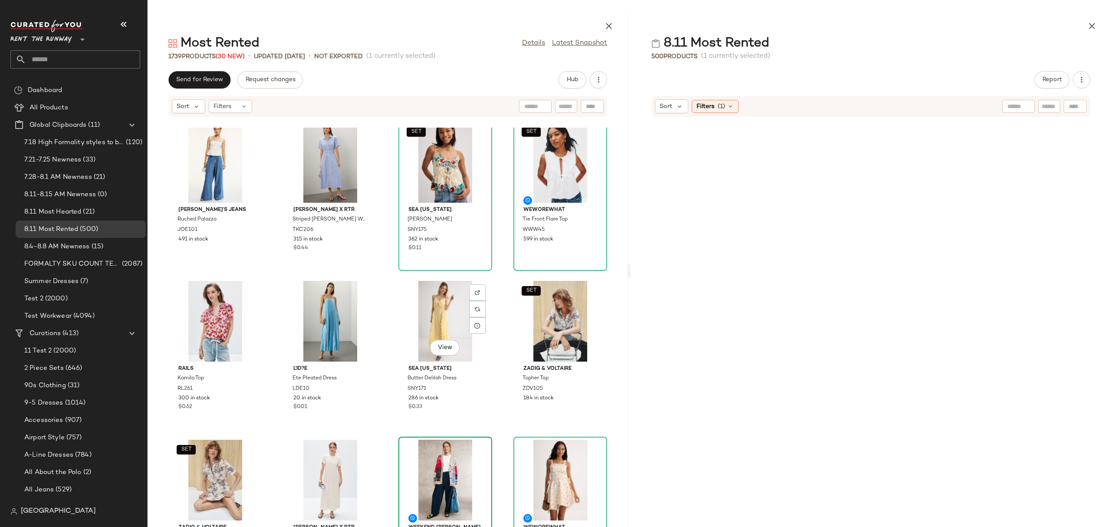
scroll to position [349, 0]
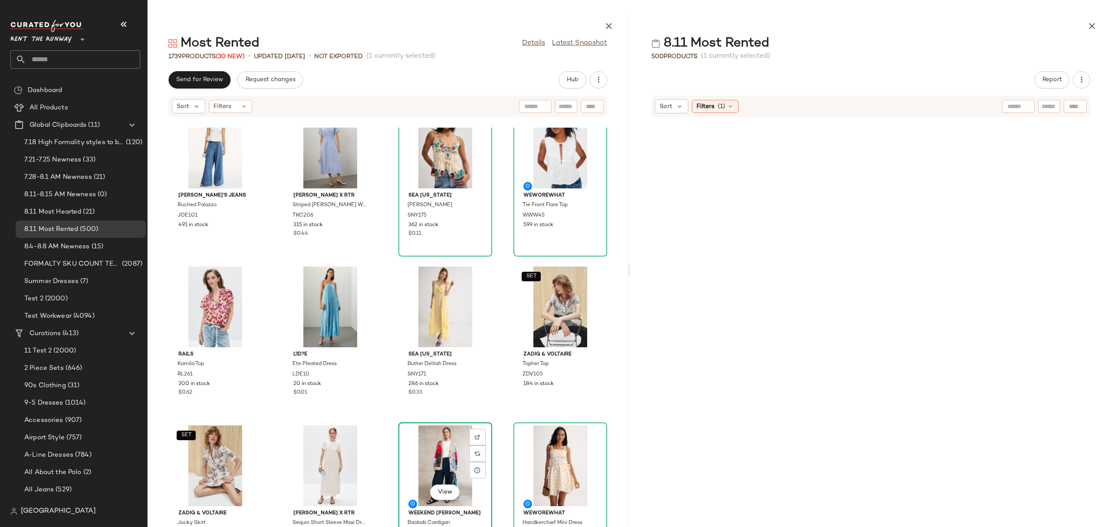
click at [421, 447] on div "View" at bounding box center [445, 465] width 88 height 81
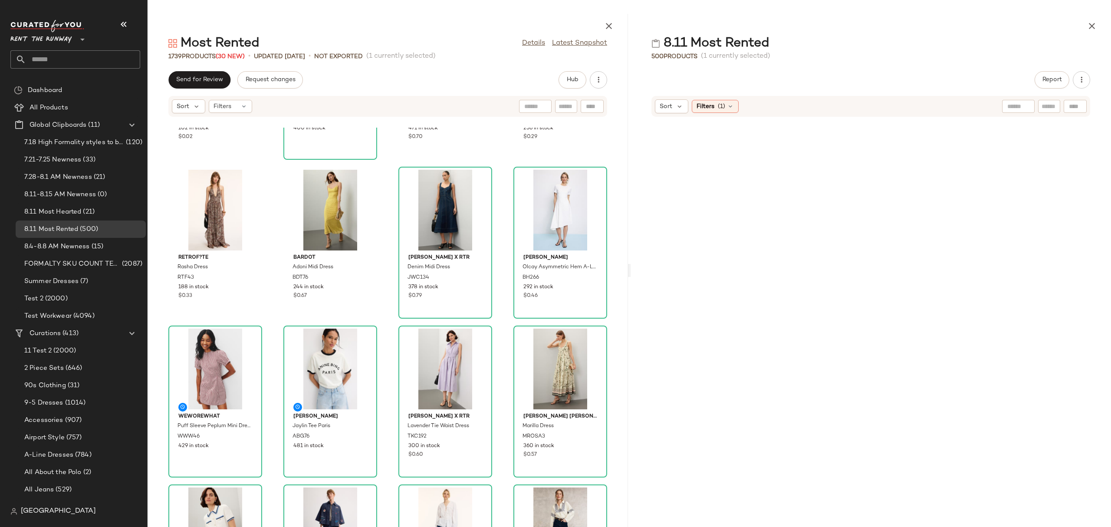
scroll to position [1262, 0]
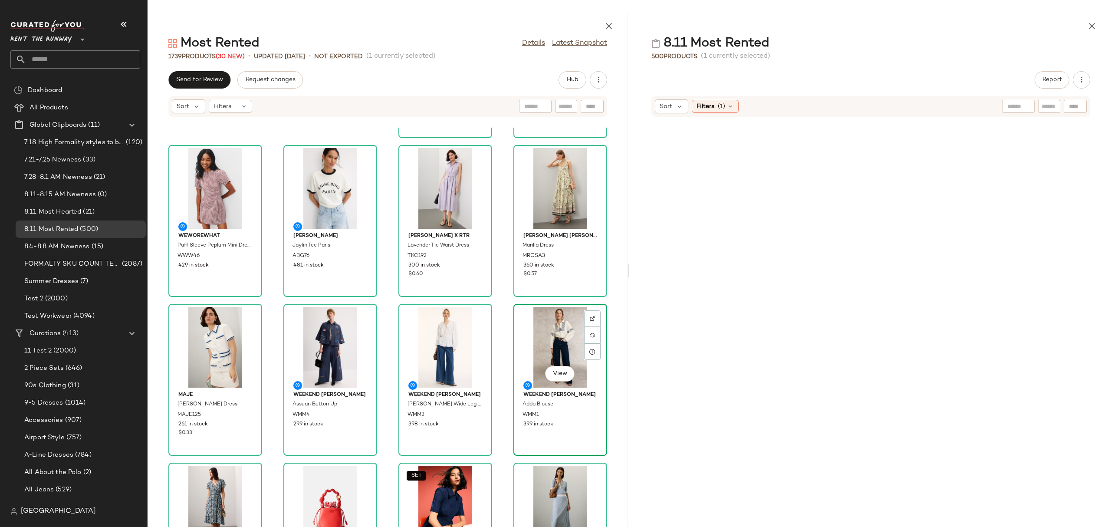
click at [539, 338] on div "View" at bounding box center [560, 347] width 88 height 81
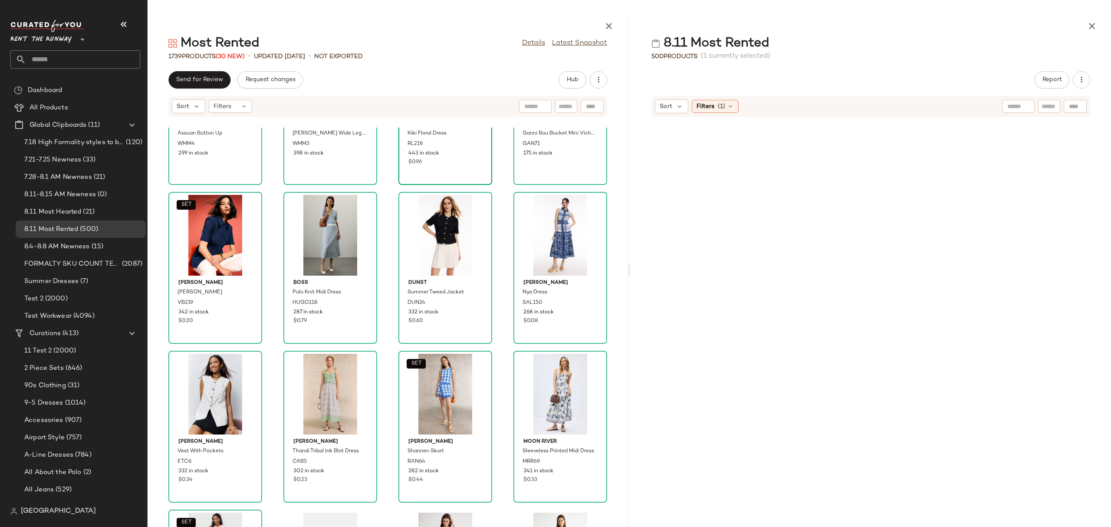
scroll to position [1363, 0]
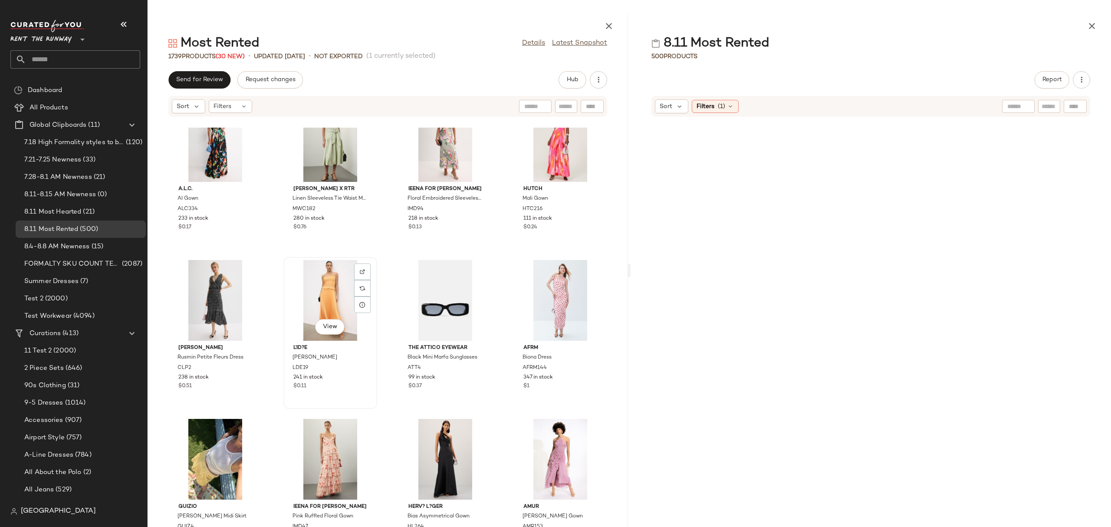
scroll to position [2981, 0]
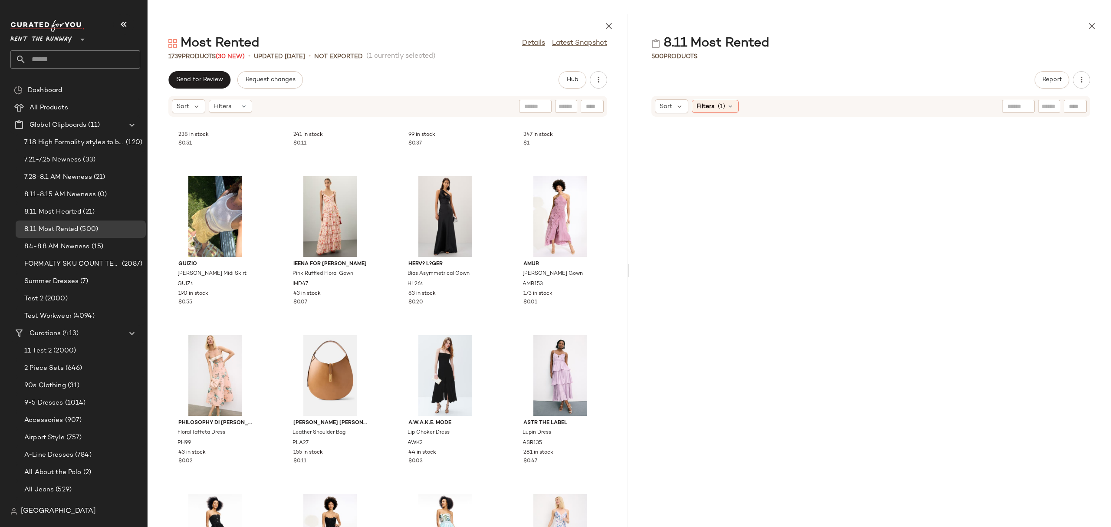
click at [204, 66] on div "Most Rented Details Latest Snapshot 1739 Products (30 New) • updated Aug 11th •…" at bounding box center [388, 270] width 480 height 513
click at [204, 74] on button "Send for Review" at bounding box center [199, 79] width 62 height 17
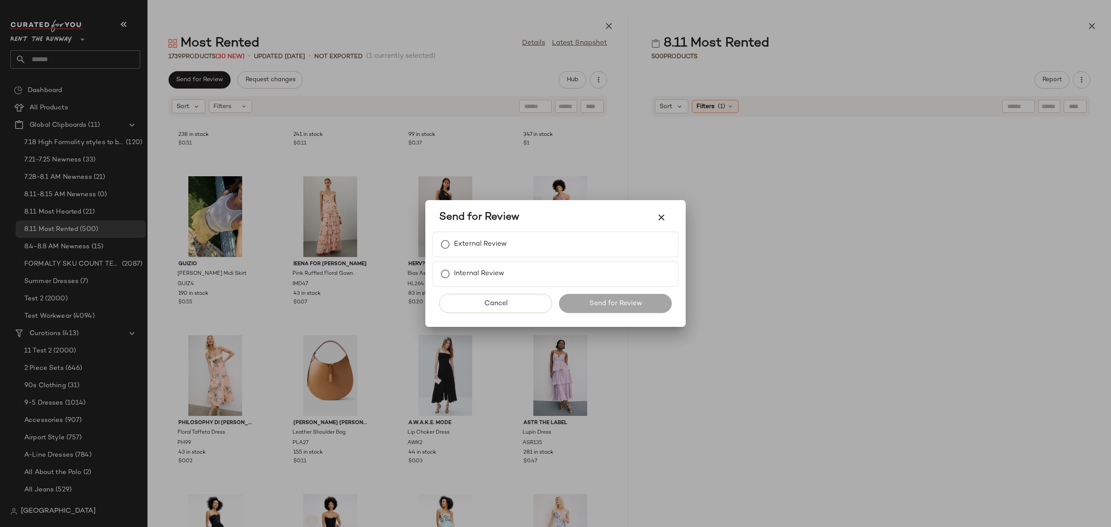
click at [533, 260] on div "External Review Internal Review" at bounding box center [555, 259] width 247 height 56
click at [531, 249] on div "External Review" at bounding box center [555, 244] width 247 height 26
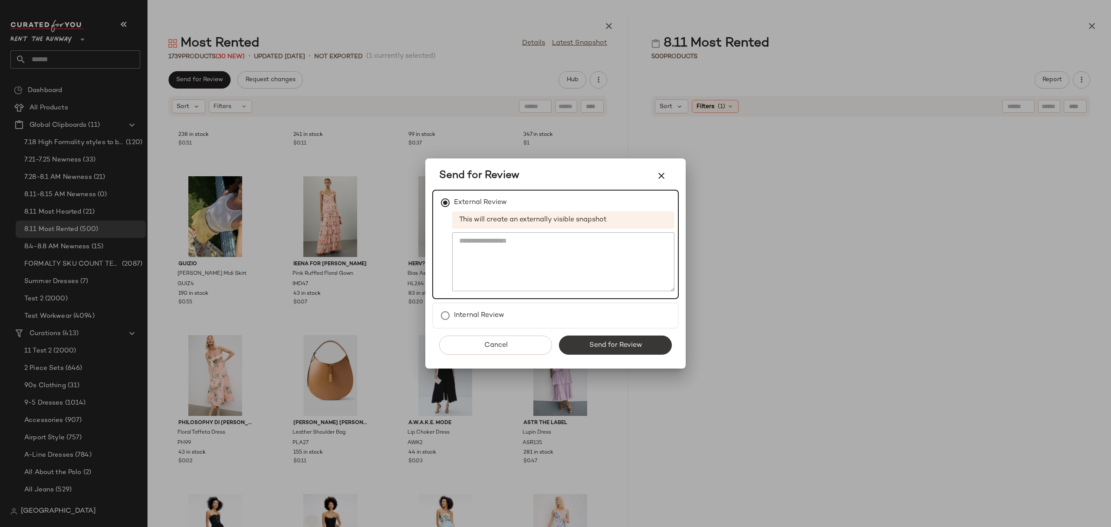
click at [640, 348] on button "Send for Review" at bounding box center [615, 344] width 113 height 19
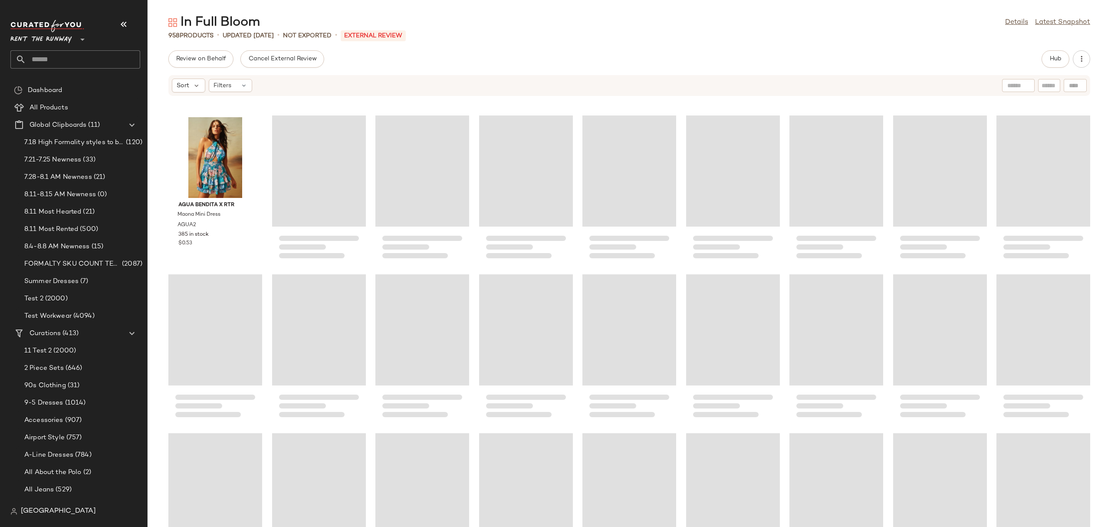
scroll to position [1766, 0]
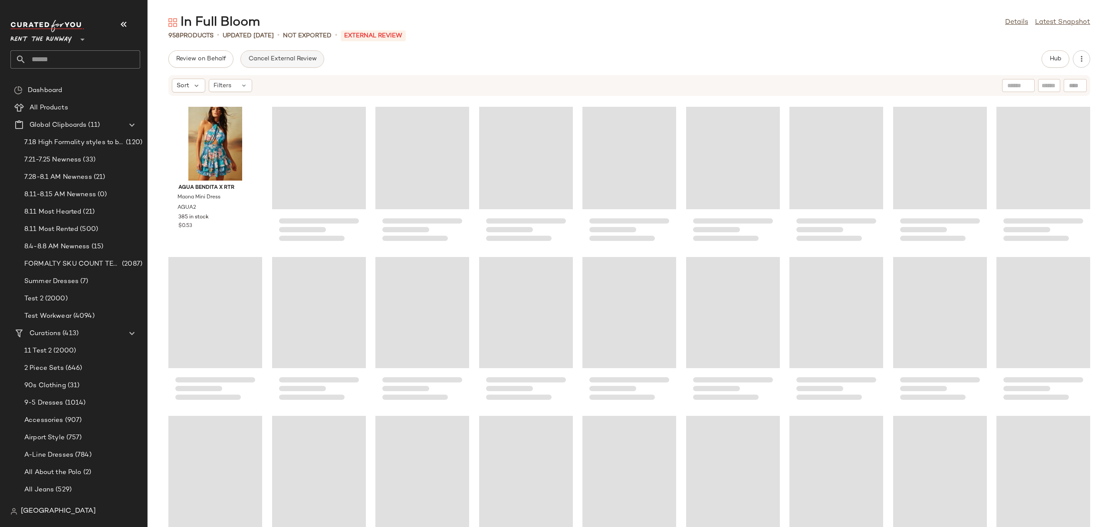
click at [306, 59] on span "Cancel External Review" at bounding box center [282, 59] width 69 height 7
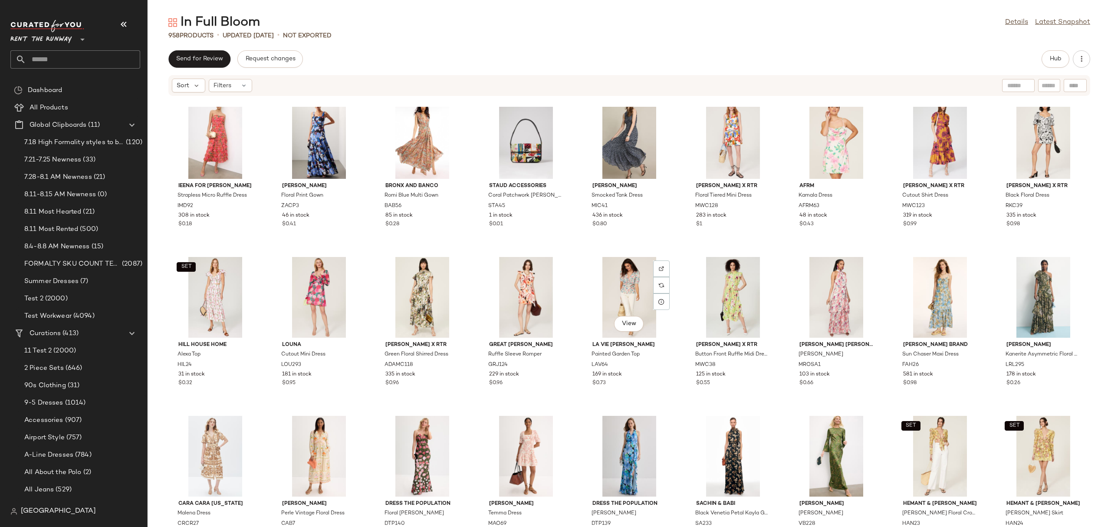
scroll to position [2619, 0]
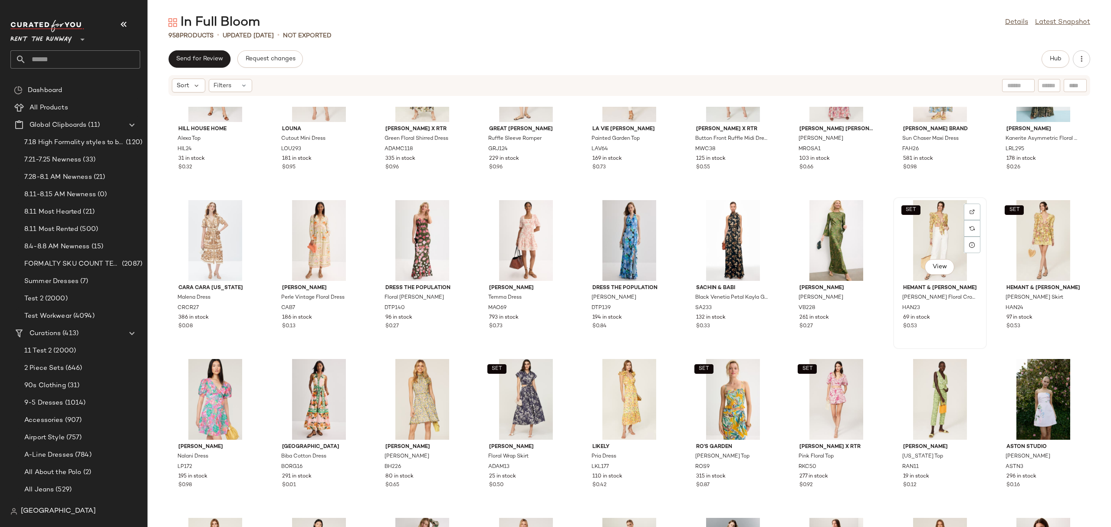
click at [910, 217] on div "SET View" at bounding box center [940, 240] width 88 height 81
click at [1059, 63] on button "Hub" at bounding box center [1056, 58] width 28 height 17
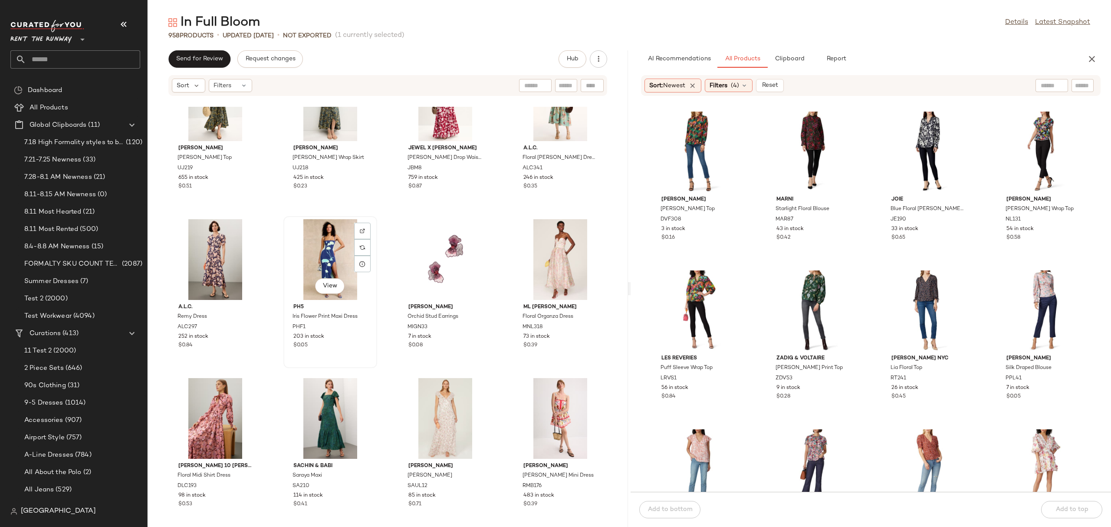
scroll to position [11180, 0]
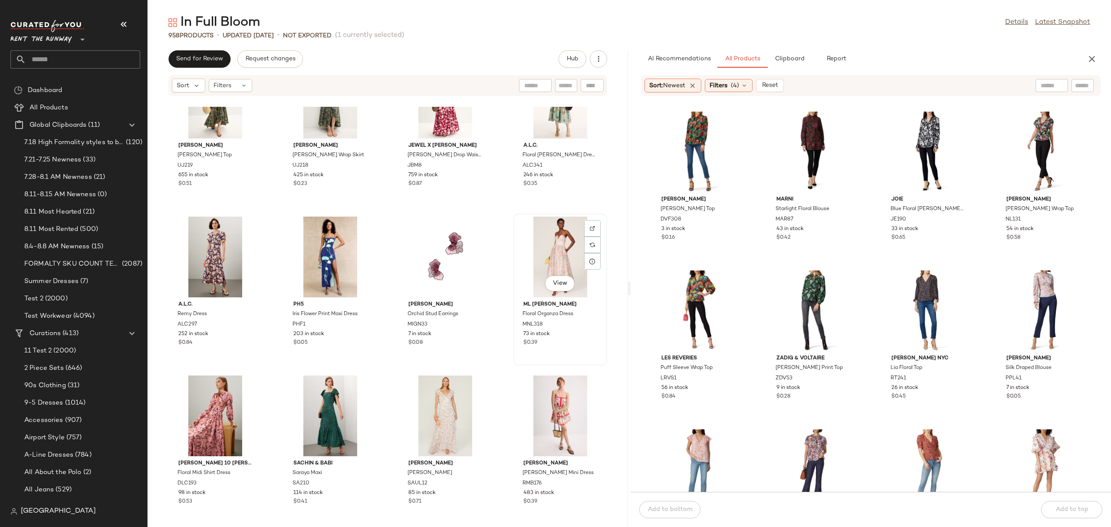
click at [548, 250] on div "View" at bounding box center [560, 257] width 88 height 81
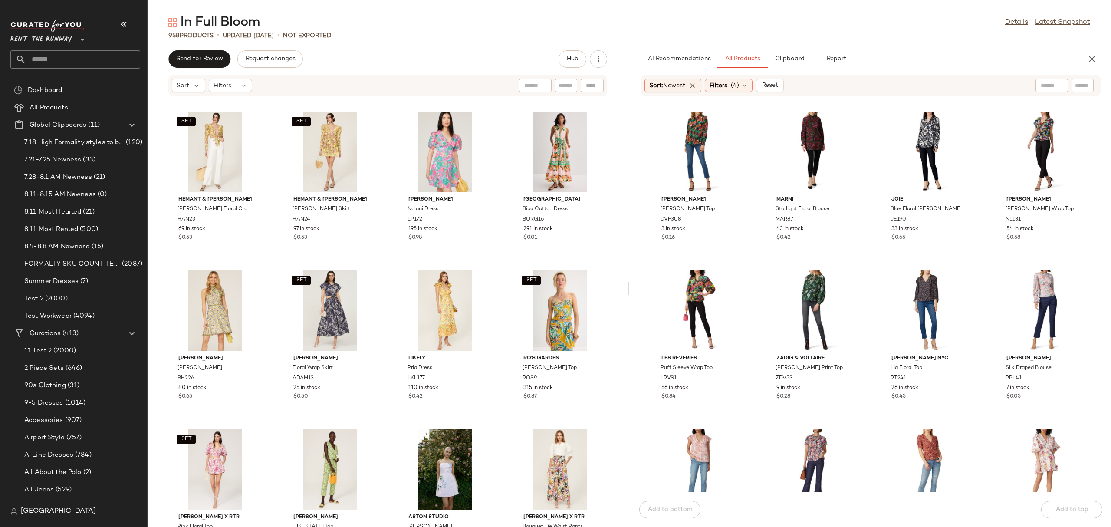
click at [389, 205] on div "SET Hemant & Nandita Lyla Floral Crop Top HAN23 69 in stock $0.53 SET Hemant & …" at bounding box center [388, 317] width 480 height 420
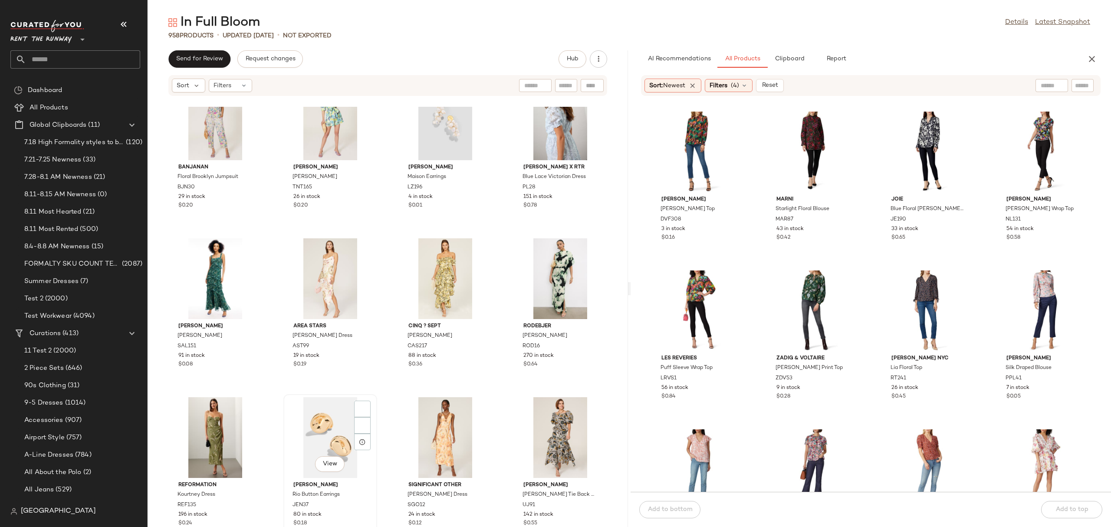
scroll to position [1133, 0]
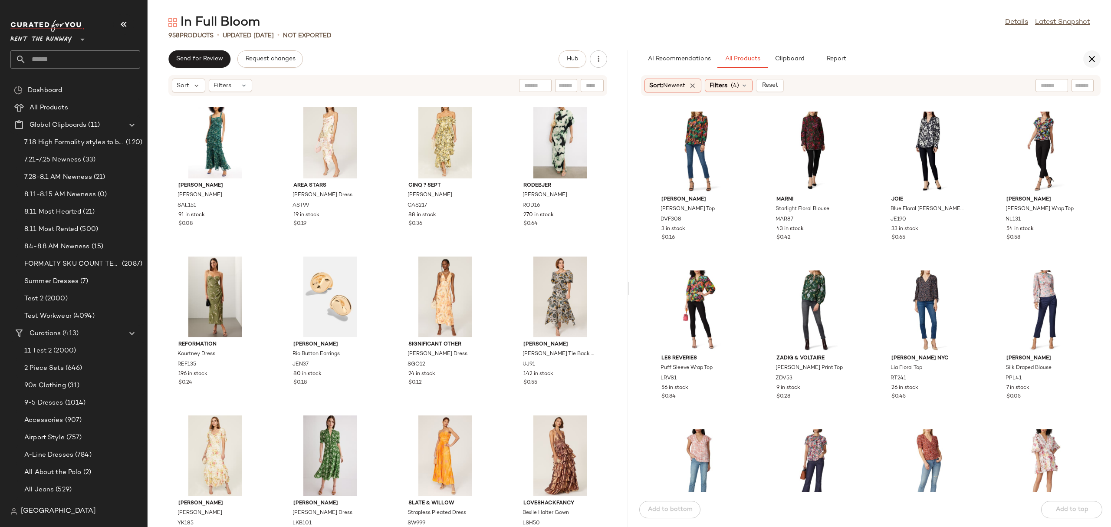
click at [1086, 59] on button "button" at bounding box center [1091, 58] width 17 height 17
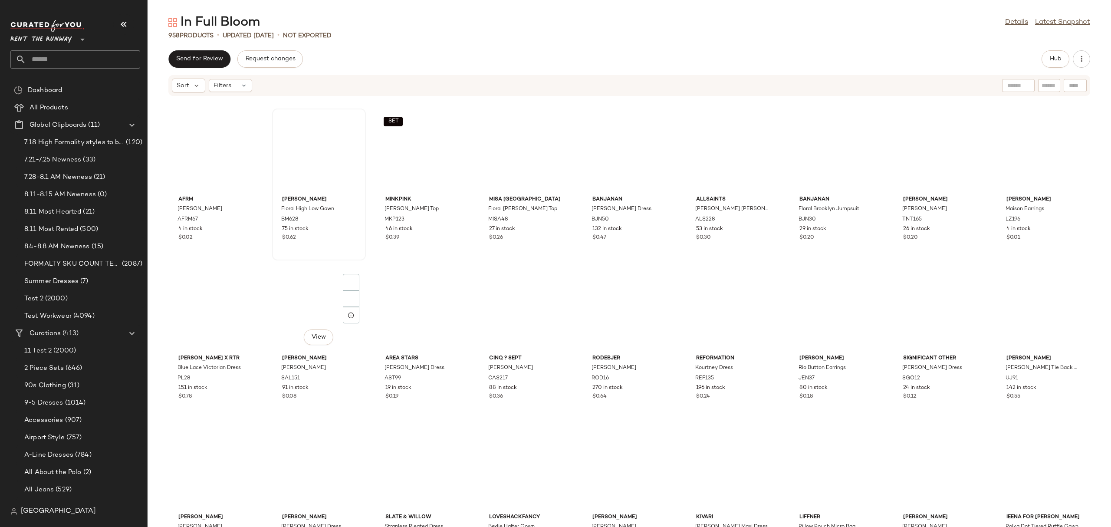
scroll to position [0, 0]
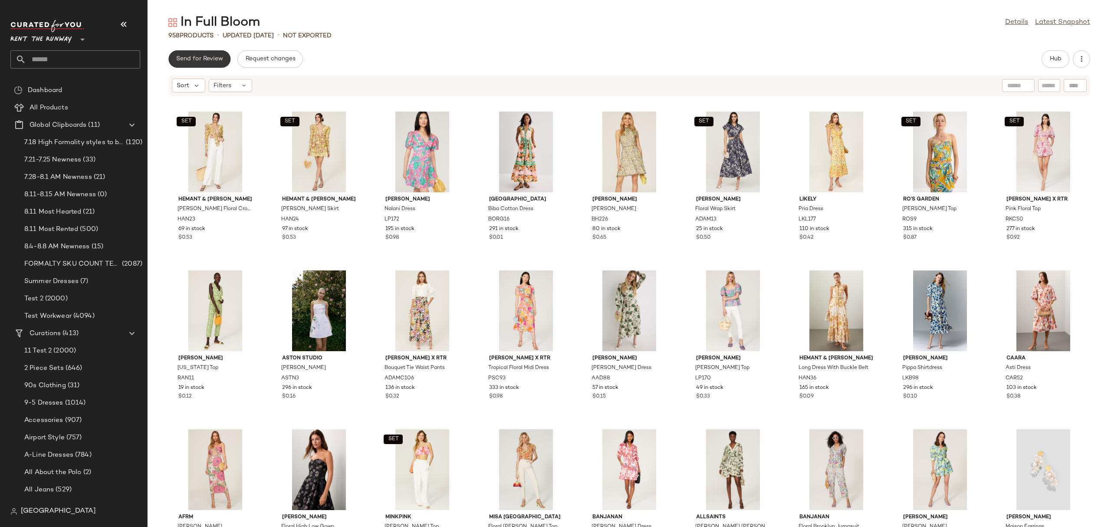
click at [217, 59] on span "Send for Review" at bounding box center [199, 59] width 47 height 7
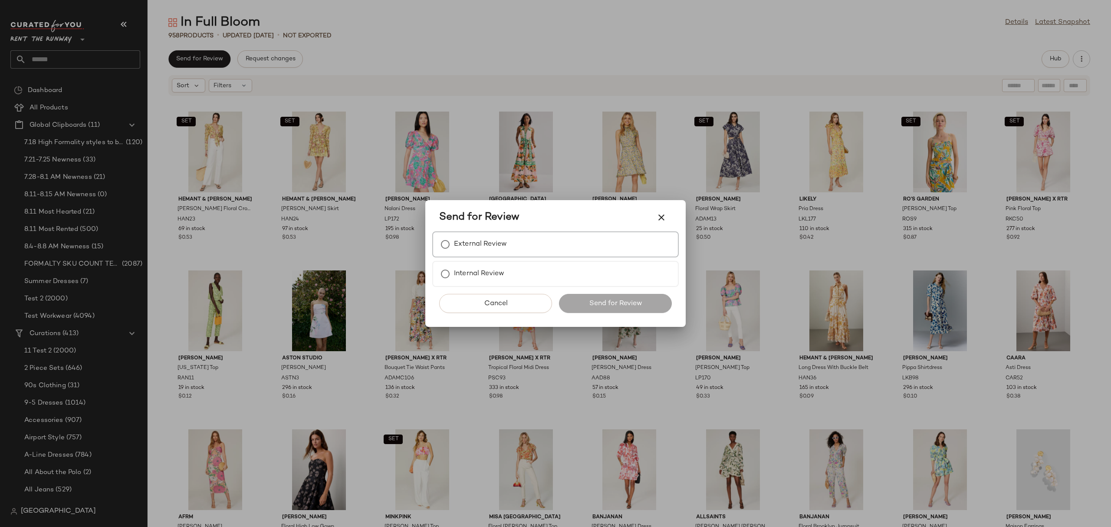
click at [499, 247] on label "External Review" at bounding box center [480, 244] width 53 height 17
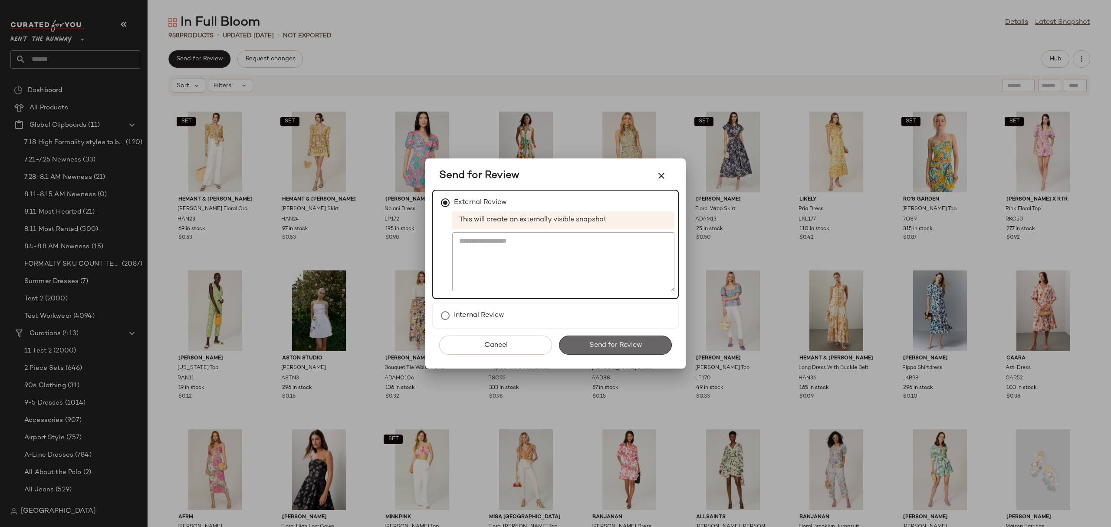
click at [605, 342] on span "Send for Review" at bounding box center [614, 345] width 53 height 8
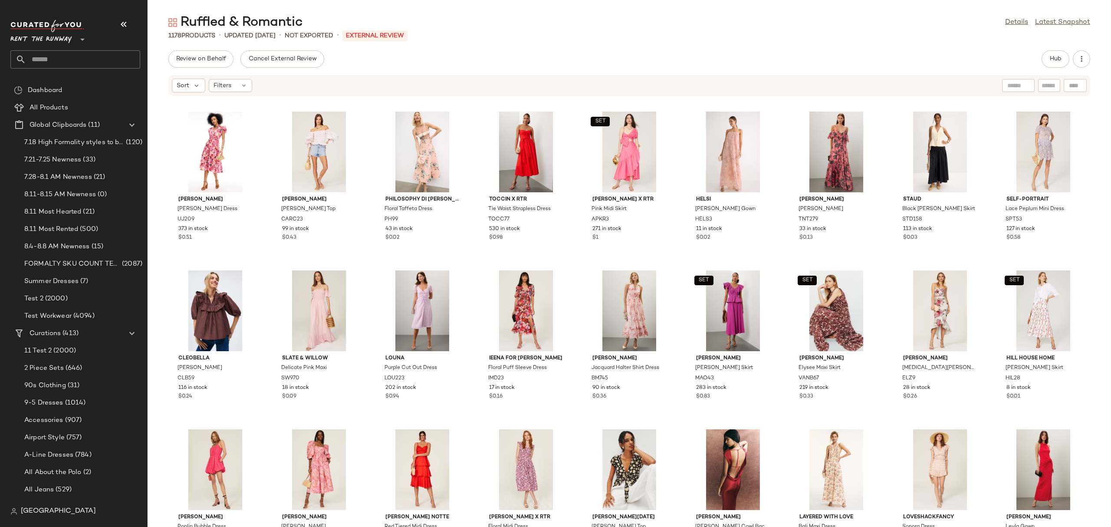
click at [303, 58] on span "Cancel External Review" at bounding box center [282, 59] width 69 height 7
click at [733, 312] on div "SET View" at bounding box center [733, 310] width 88 height 81
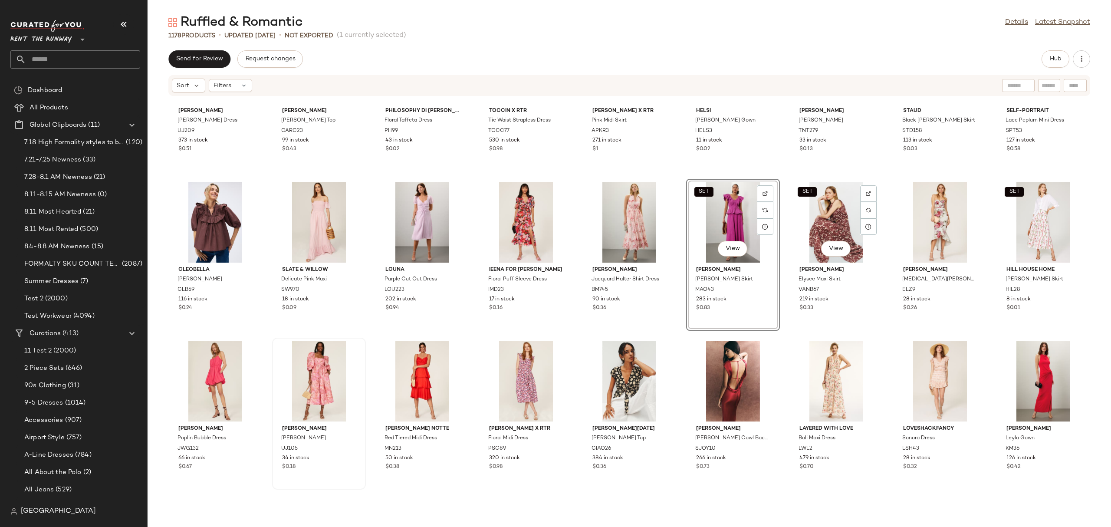
scroll to position [107, 0]
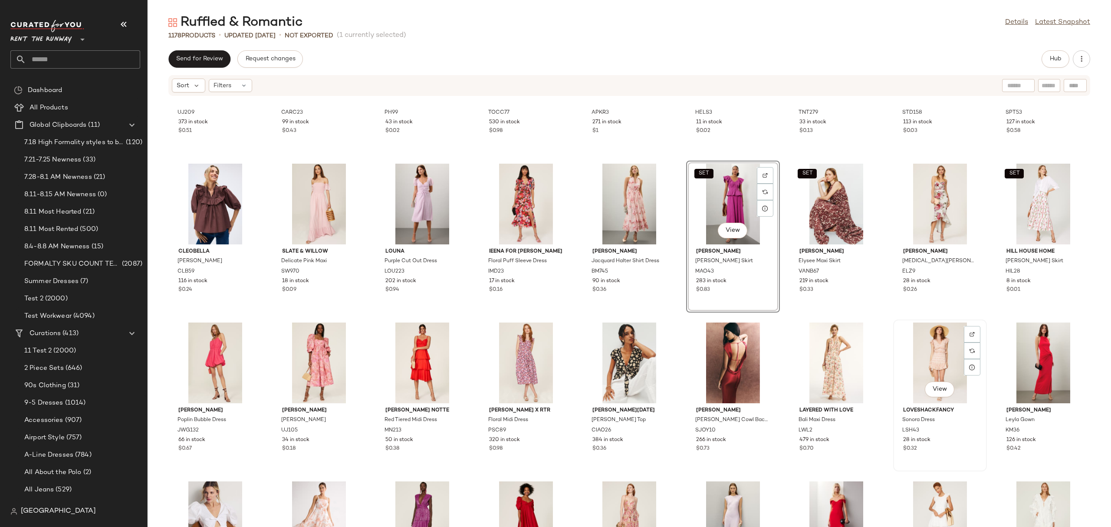
click at [938, 367] on div "View" at bounding box center [940, 362] width 88 height 81
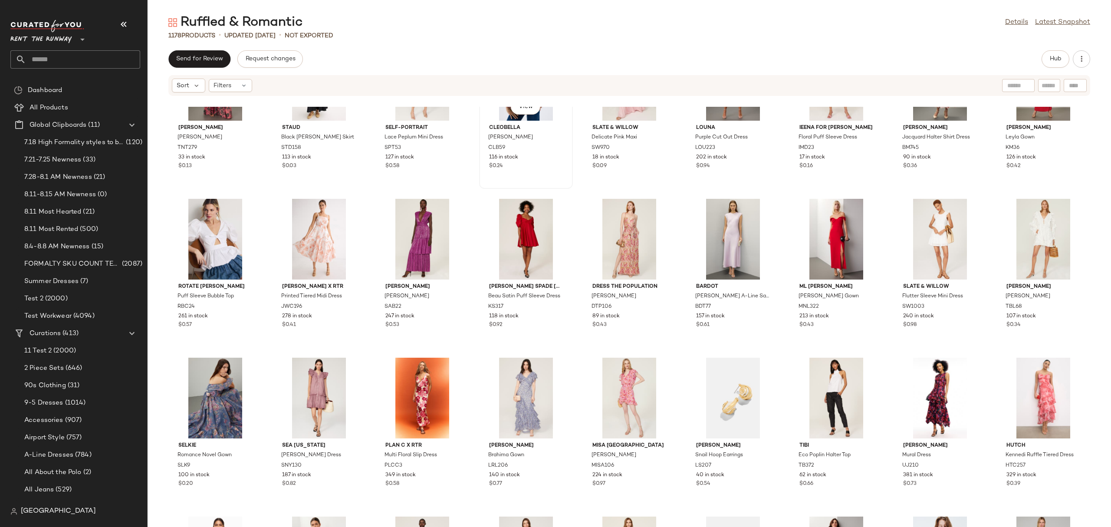
scroll to position [400, 0]
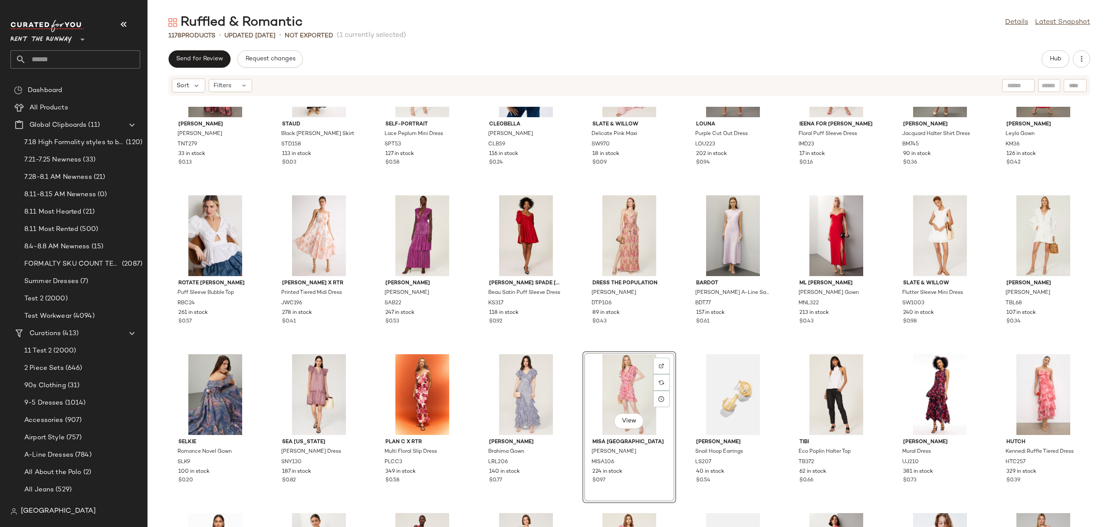
click at [686, 341] on div "[PERSON_NAME] A-Line Satin Slip Dress BDT77 157 in stock $0.61" at bounding box center [733, 268] width 94 height 152
click at [1025, 382] on div "View" at bounding box center [1043, 394] width 88 height 81
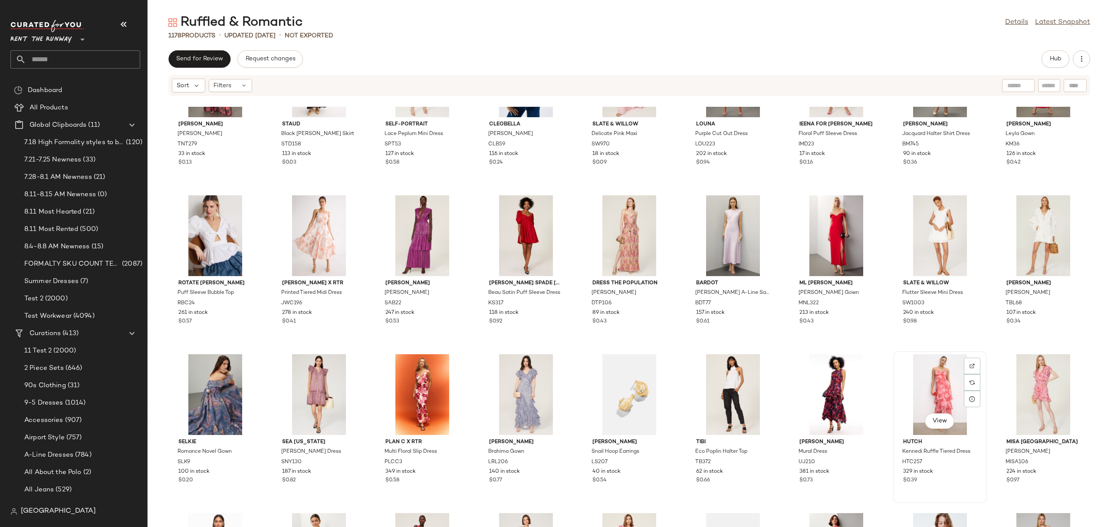
click at [926, 375] on div "View" at bounding box center [940, 394] width 88 height 81
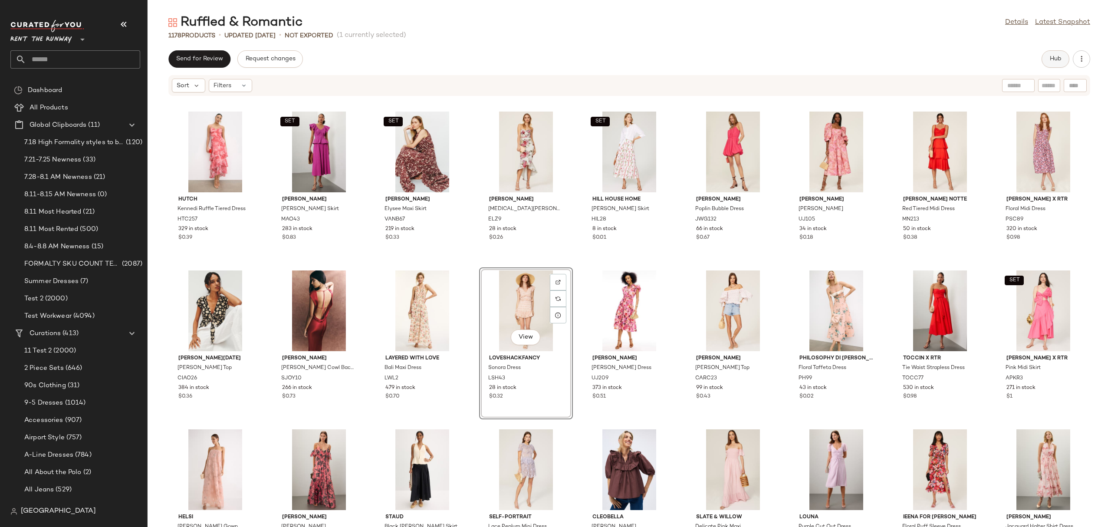
click at [1055, 56] on span "Hub" at bounding box center [1055, 59] width 12 height 7
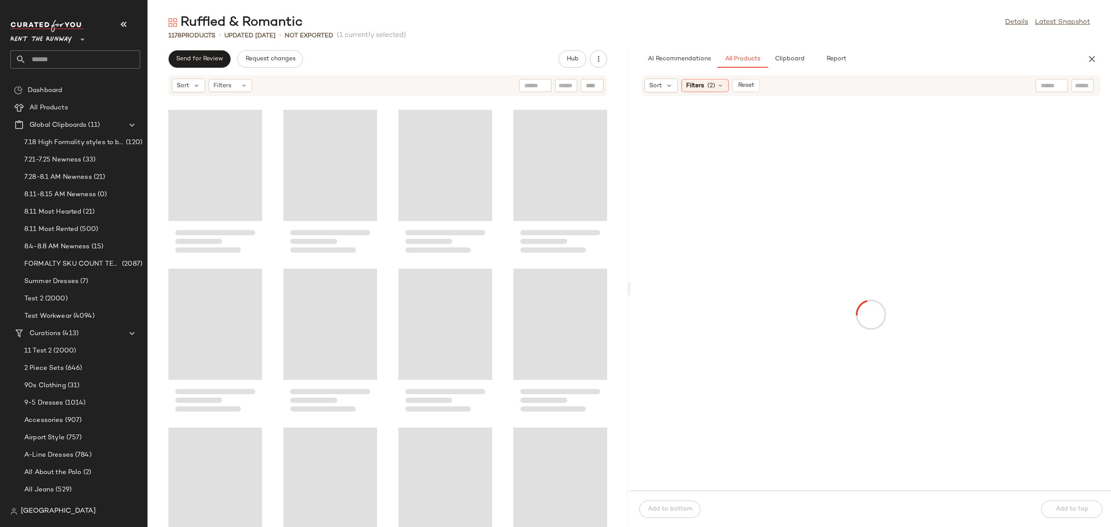
scroll to position [325, 0]
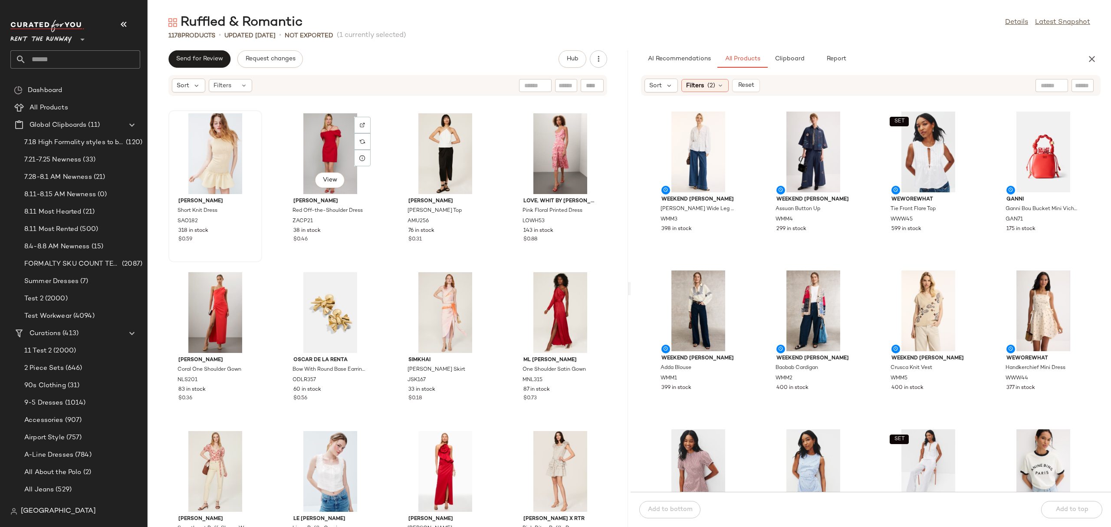
scroll to position [2072, 0]
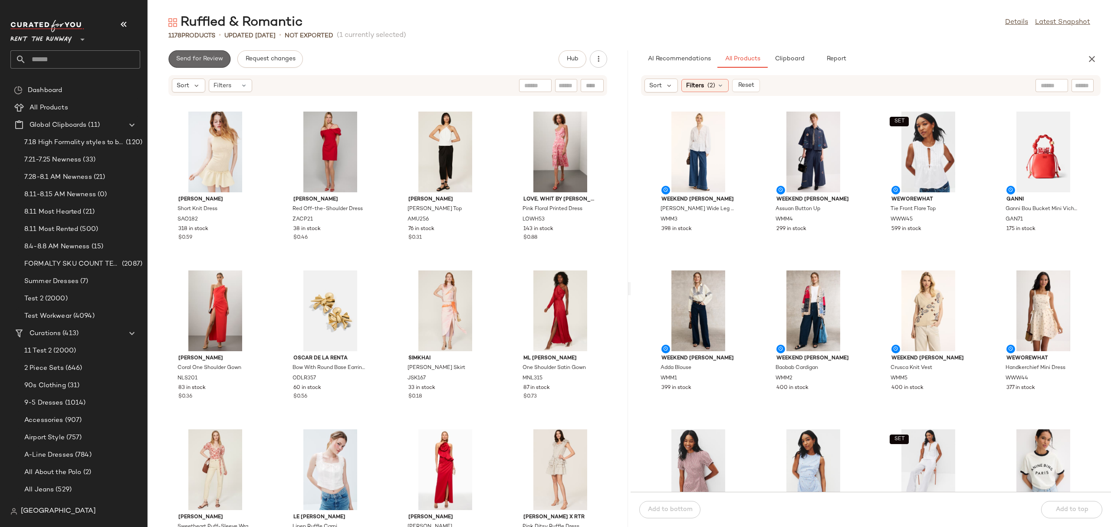
click at [198, 61] on span "Send for Review" at bounding box center [199, 59] width 47 height 7
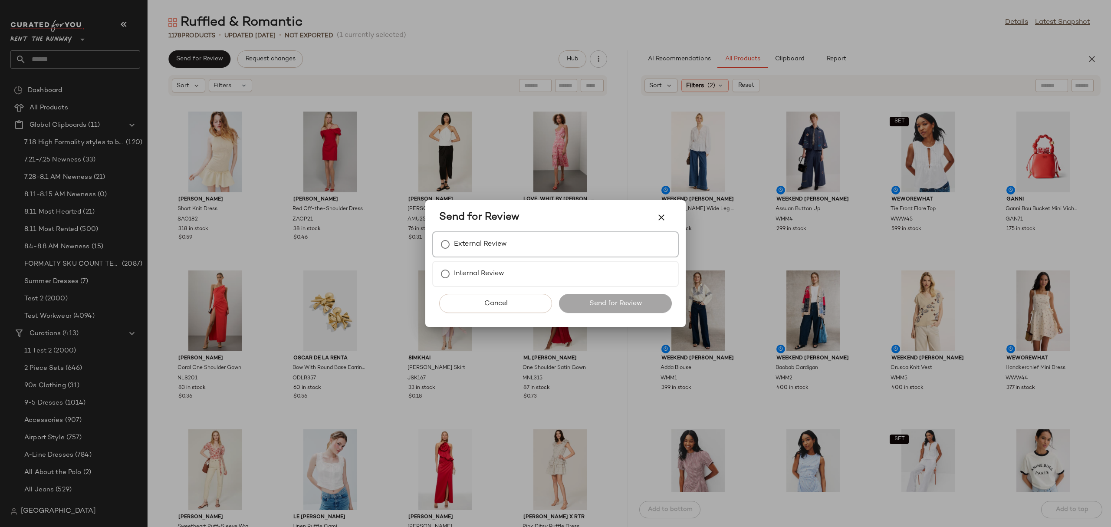
click at [563, 238] on div "External Review" at bounding box center [555, 244] width 247 height 26
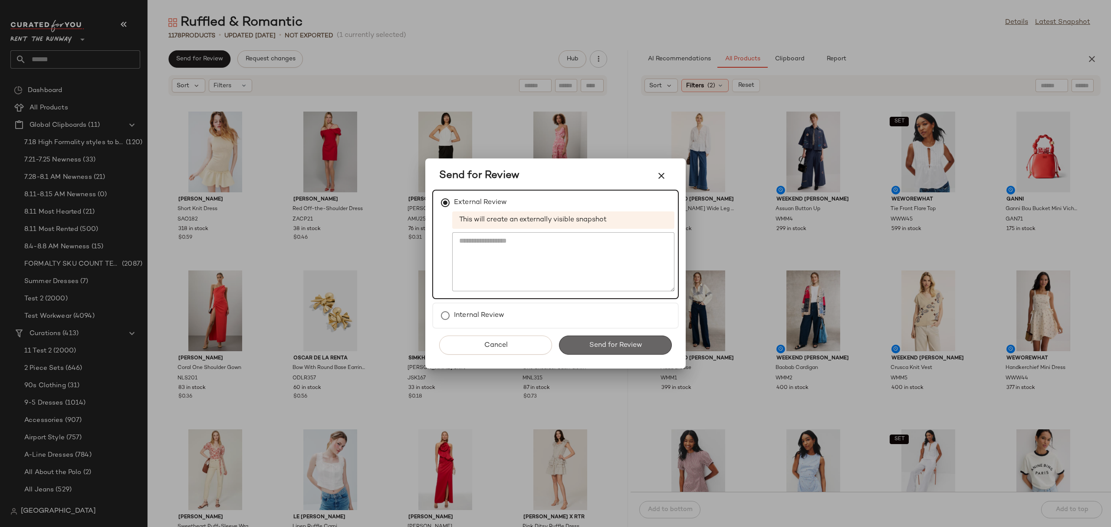
click at [591, 342] on span "Send for Review" at bounding box center [614, 345] width 53 height 8
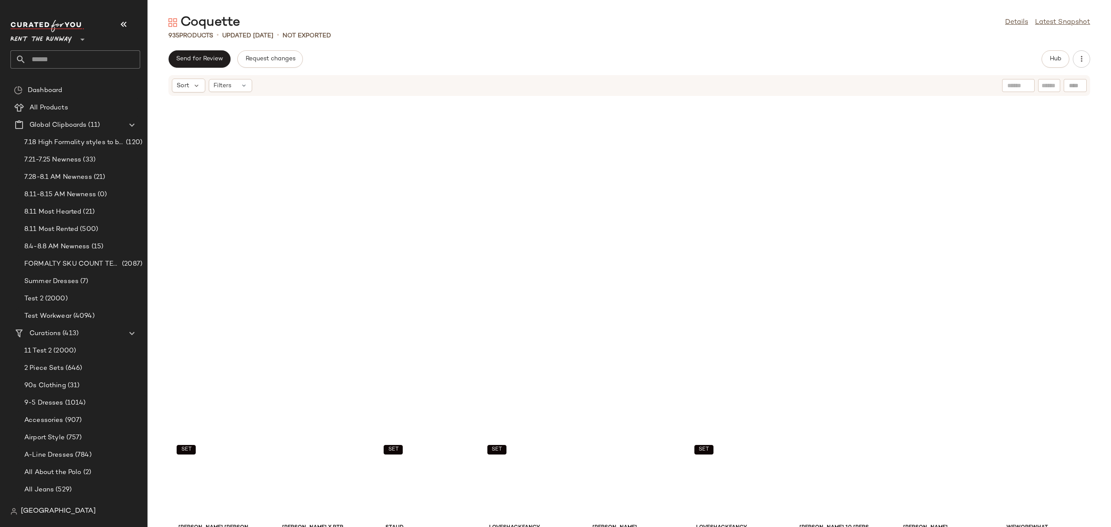
scroll to position [5966, 0]
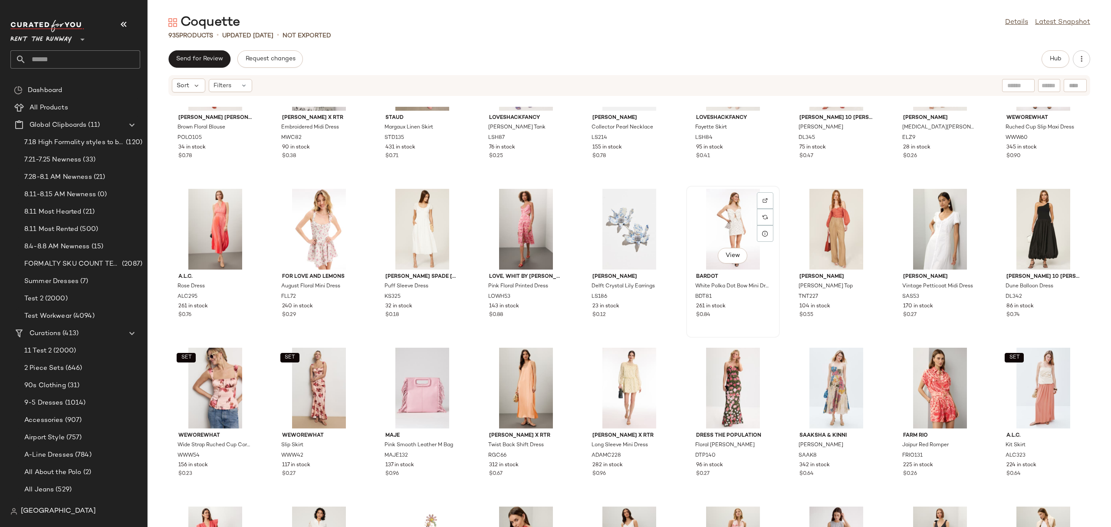
click at [723, 230] on div "View" at bounding box center [733, 229] width 88 height 81
click at [1054, 68] on div "Send for Review Request changes Hub Sort Filters SET [PERSON_NAME] [PERSON_NAME…" at bounding box center [629, 288] width 963 height 477
click at [1052, 63] on button "Hub" at bounding box center [1056, 58] width 28 height 17
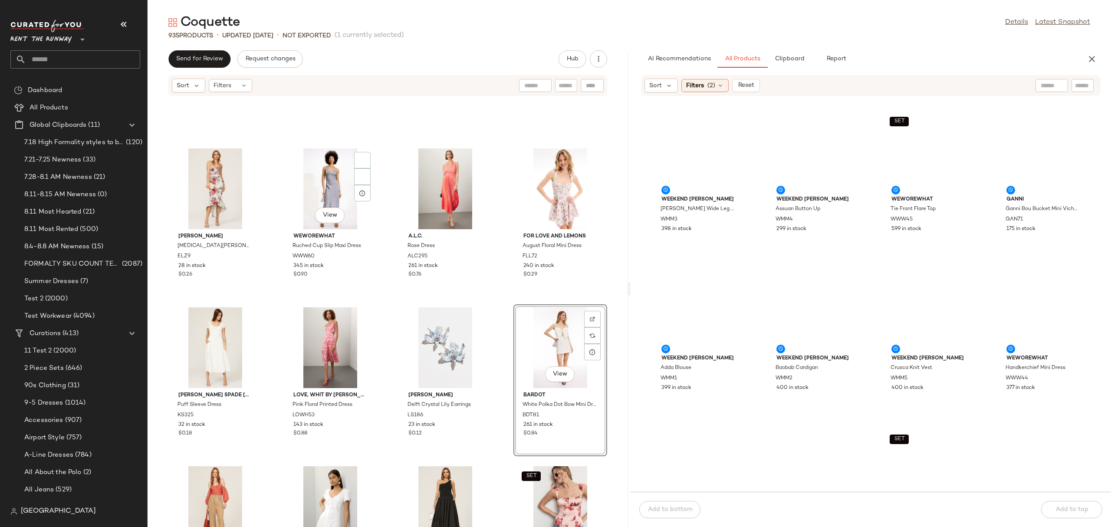
scroll to position [13442, 0]
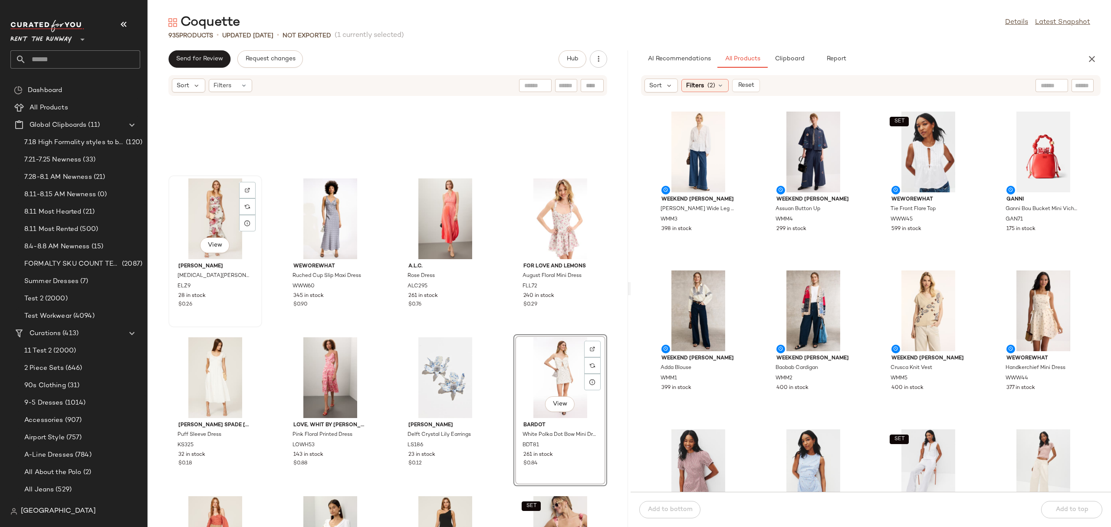
click at [188, 203] on div "View" at bounding box center [215, 218] width 88 height 81
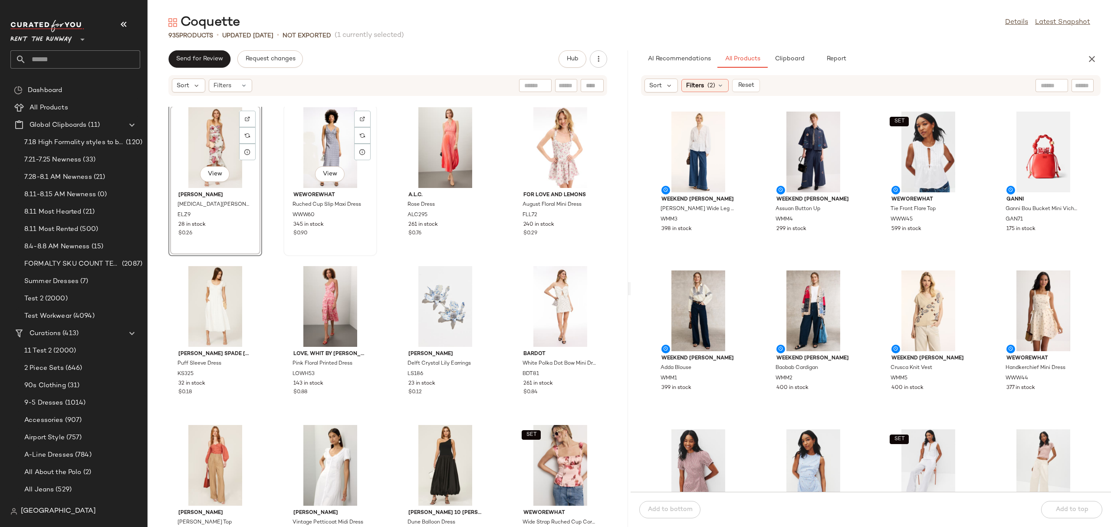
scroll to position [13555, 0]
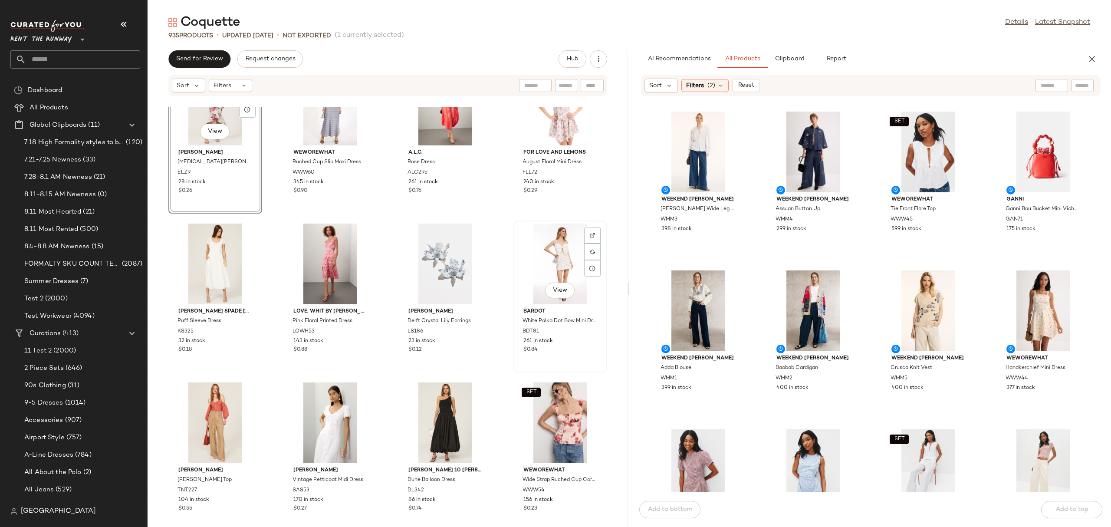
click at [547, 256] on div "View" at bounding box center [560, 264] width 88 height 81
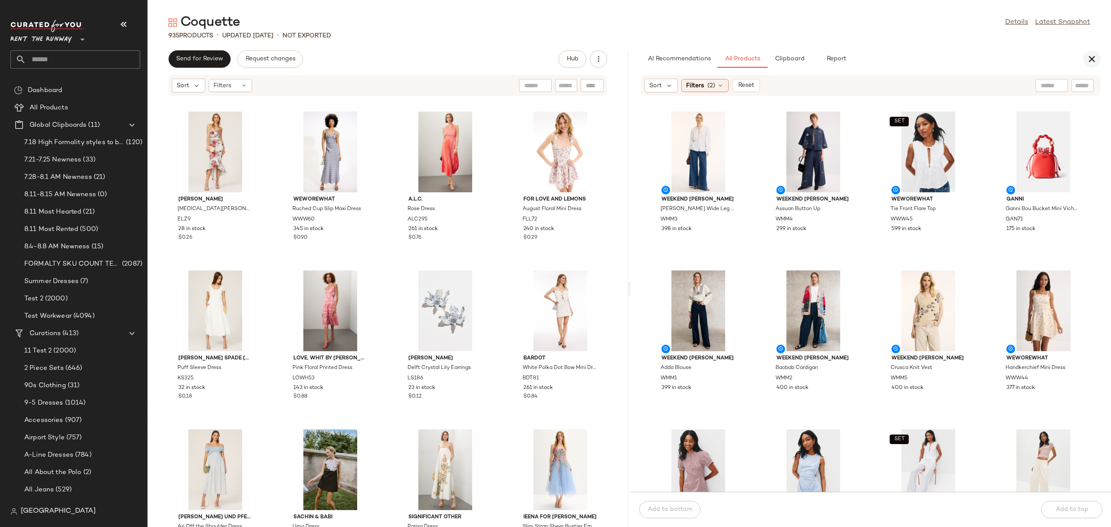
click at [1094, 54] on icon "button" at bounding box center [1092, 59] width 10 height 10
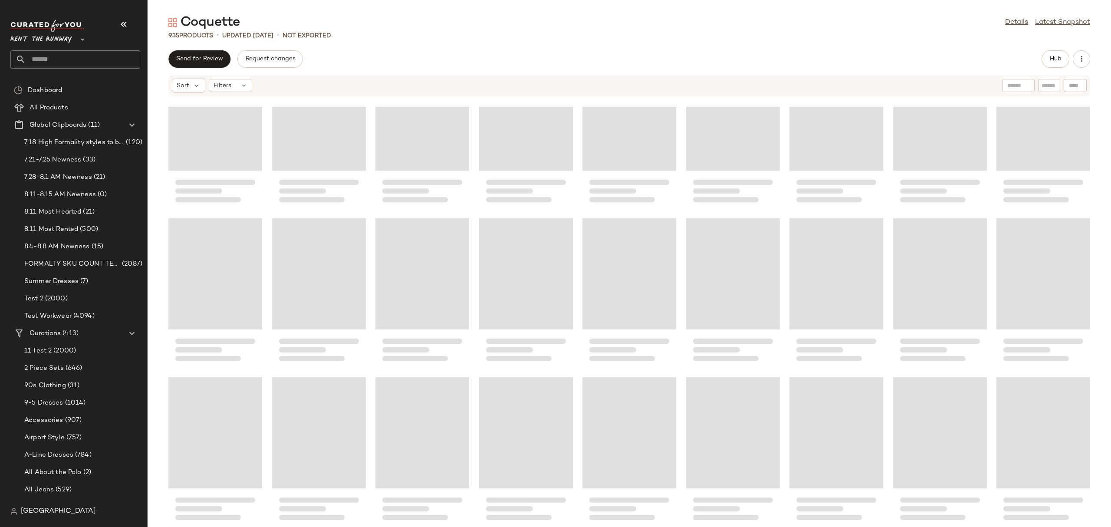
scroll to position [13400, 0]
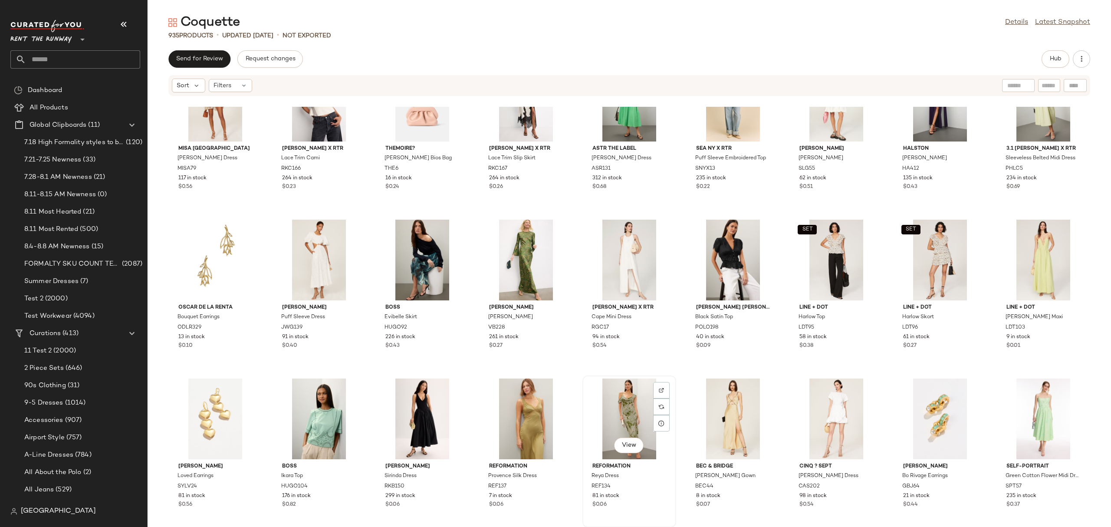
click at [621, 417] on div "View" at bounding box center [629, 418] width 88 height 81
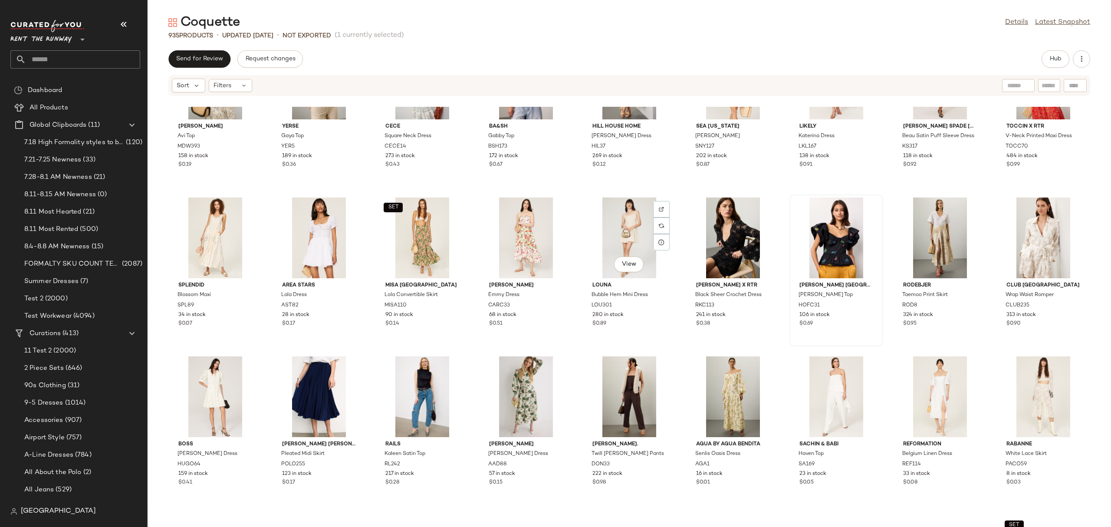
scroll to position [15964, 0]
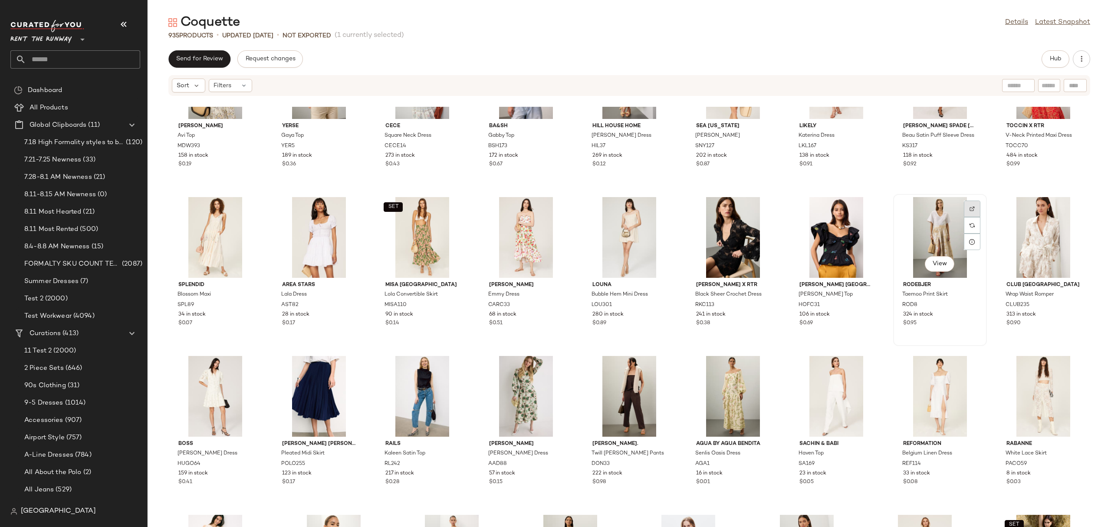
click at [967, 217] on div at bounding box center [972, 225] width 16 height 16
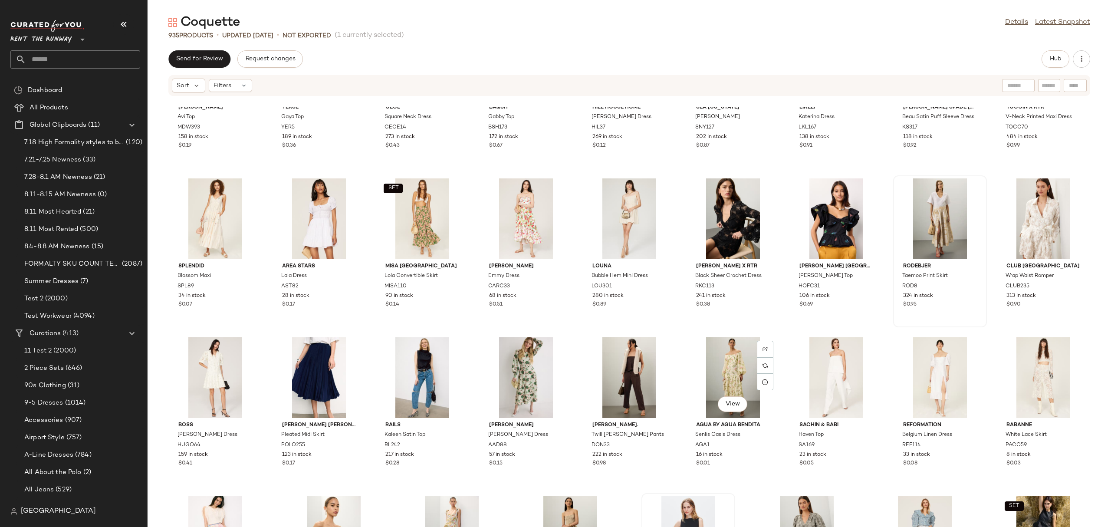
scroll to position [16100, 0]
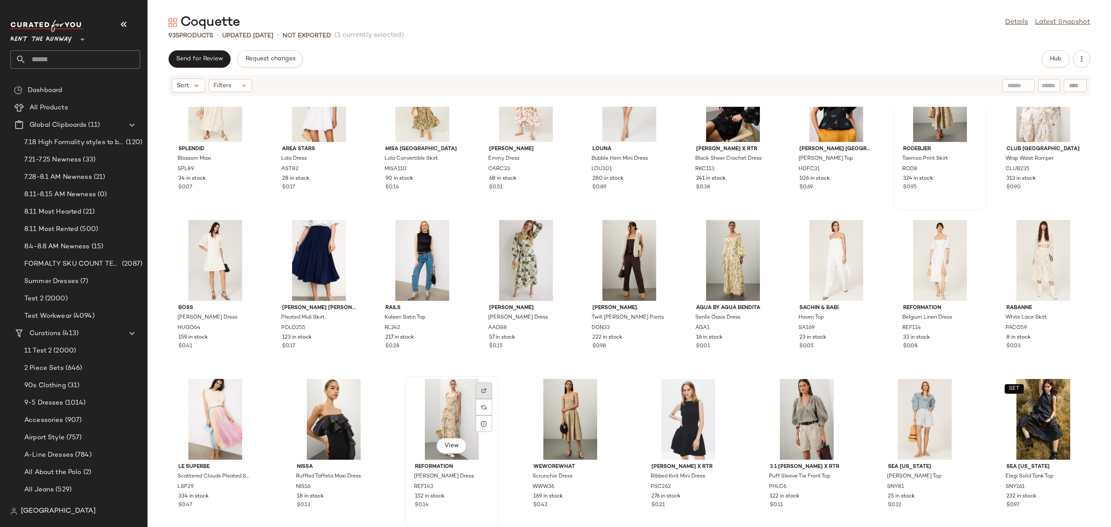
click at [486, 399] on div at bounding box center [484, 407] width 16 height 16
click at [447, 434] on div "View" at bounding box center [452, 419] width 88 height 81
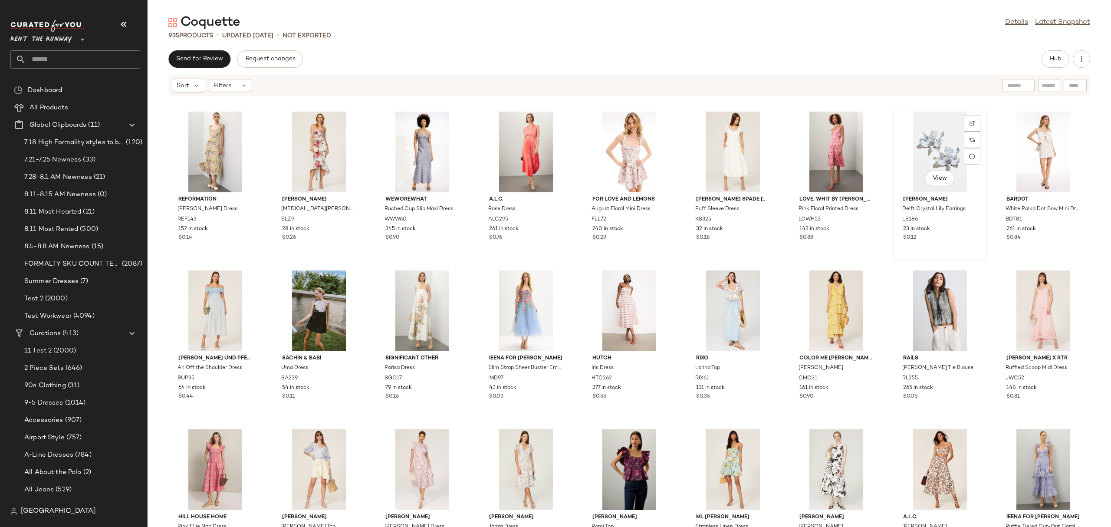
click at [937, 163] on div "View" at bounding box center [940, 152] width 88 height 81
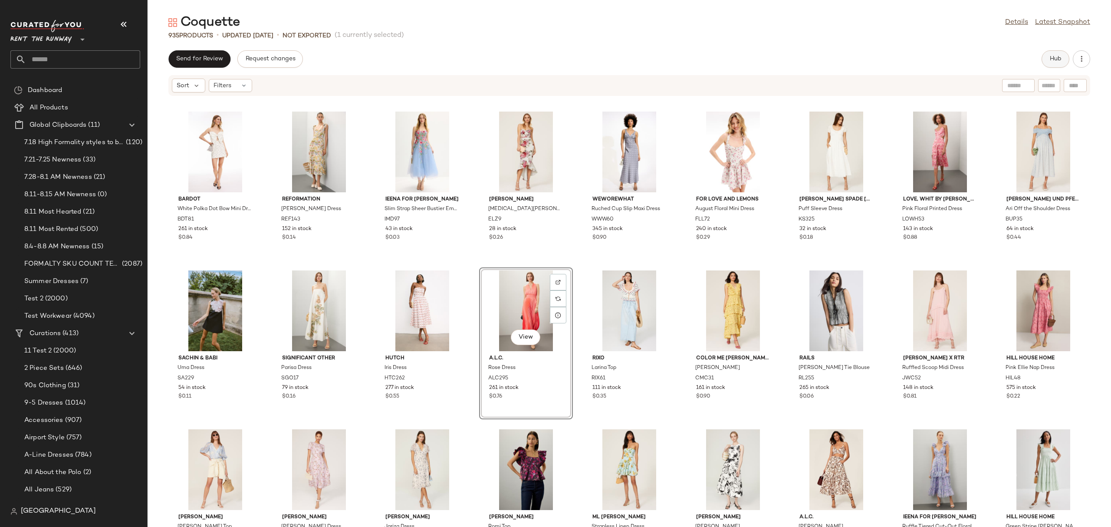
click at [1052, 56] on span "Hub" at bounding box center [1055, 59] width 12 height 7
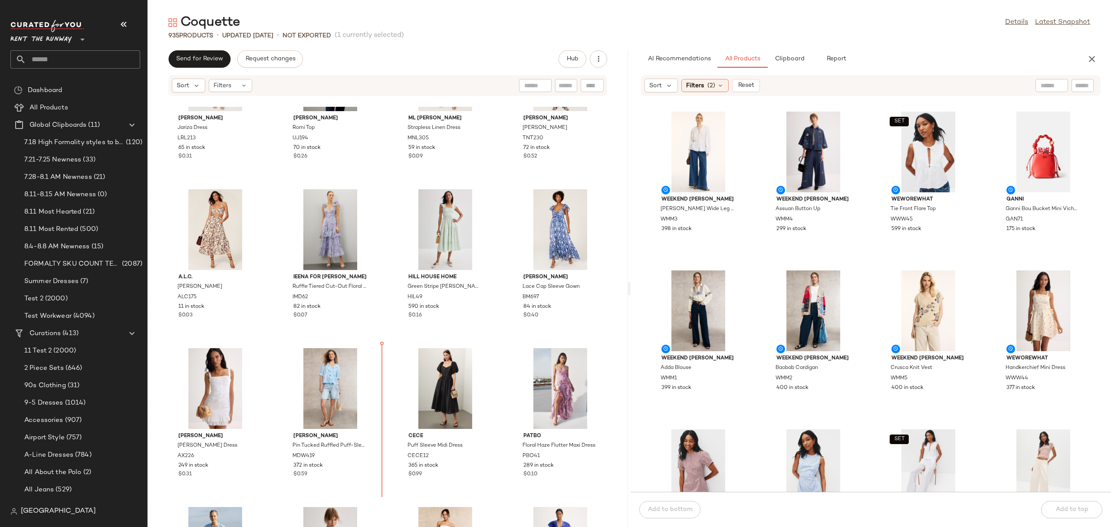
scroll to position [895, 0]
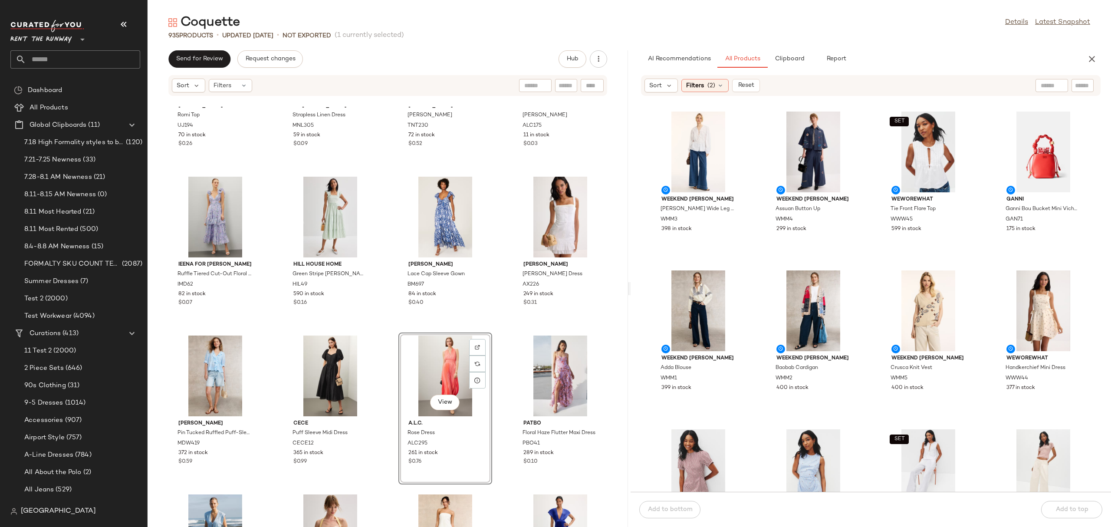
click at [405, 337] on div "View" at bounding box center [445, 375] width 88 height 81
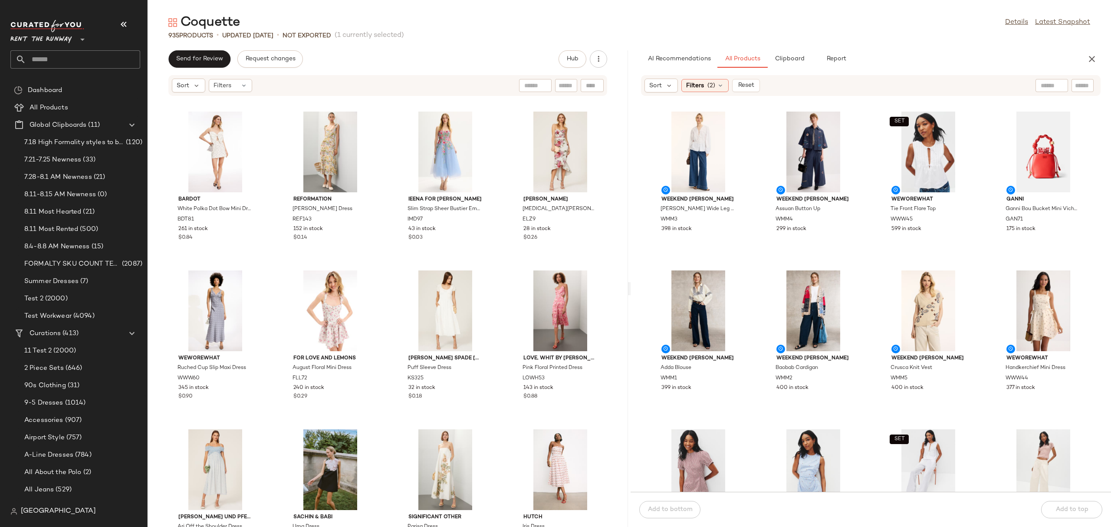
click at [194, 69] on div "Send for Review Request changes Hub Sort Filters Bardot White Polka Dot Bow Min…" at bounding box center [388, 288] width 480 height 477
click at [202, 60] on span "Send for Review" at bounding box center [199, 59] width 47 height 7
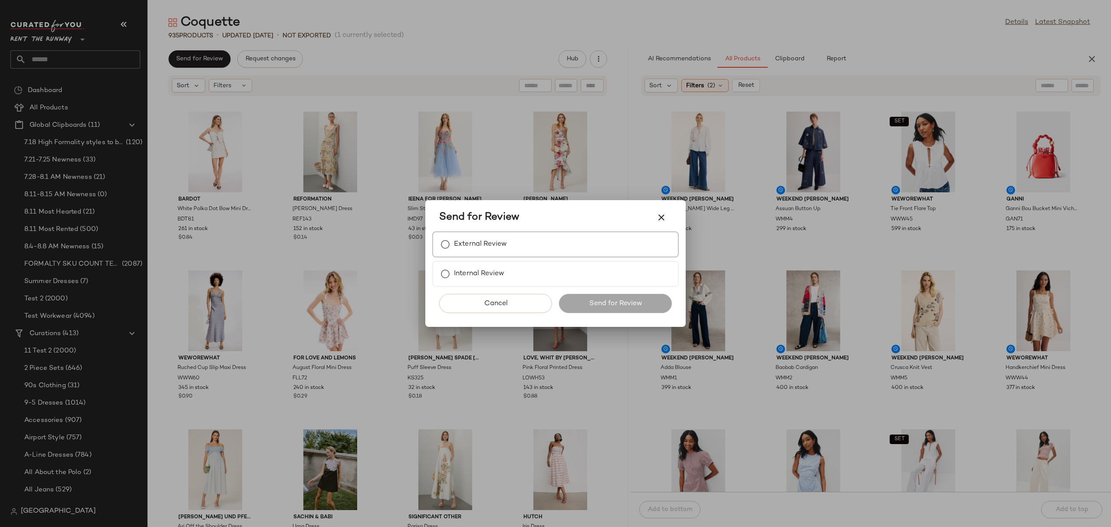
click at [496, 241] on label "External Review" at bounding box center [480, 244] width 53 height 17
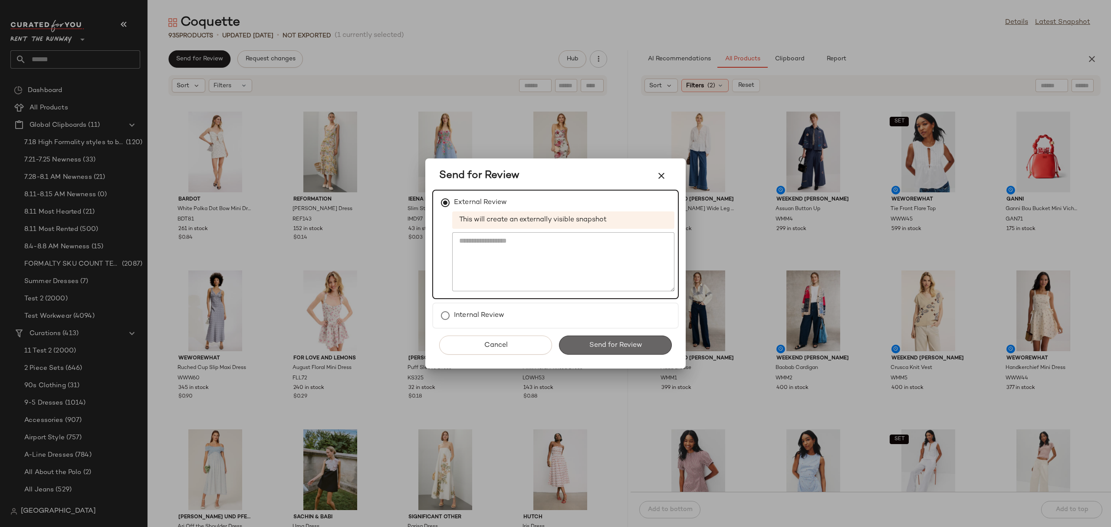
click at [611, 352] on button "Send for Review" at bounding box center [615, 344] width 113 height 19
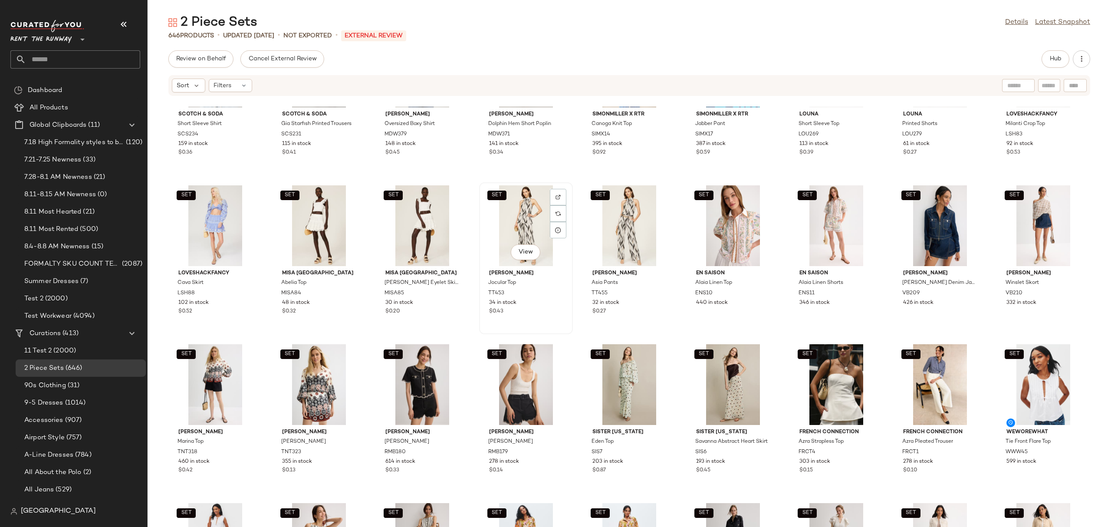
scroll to position [1047, 0]
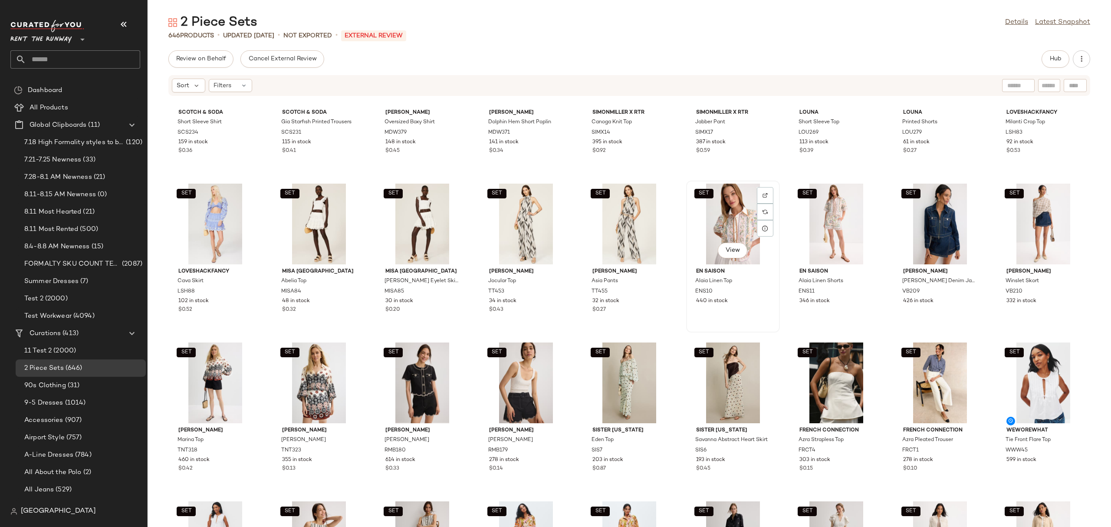
click at [701, 221] on div "SET View" at bounding box center [733, 224] width 88 height 81
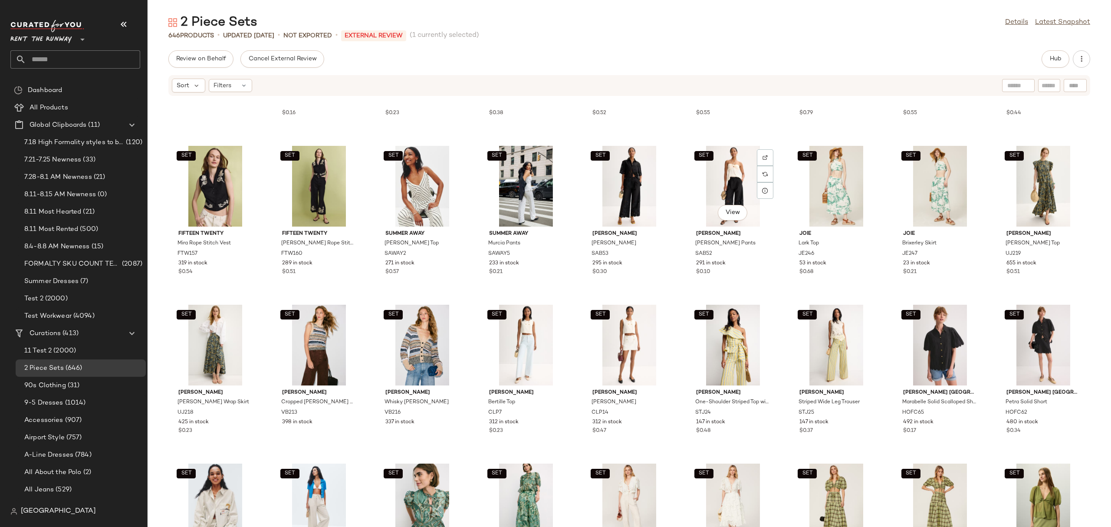
scroll to position [1597, 0]
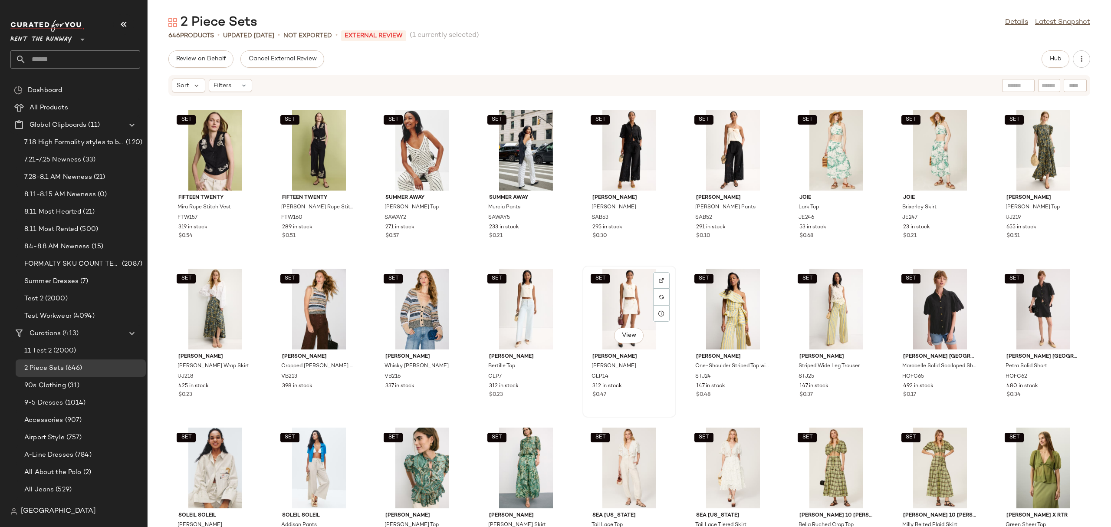
click at [630, 291] on div "SET View" at bounding box center [629, 309] width 88 height 81
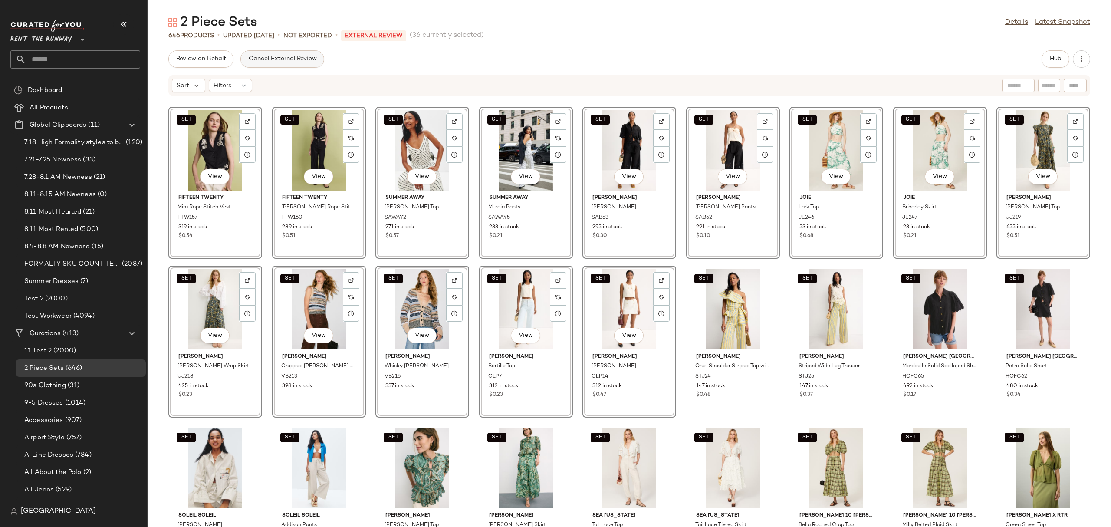
click at [265, 56] on span "Cancel External Review" at bounding box center [282, 59] width 69 height 7
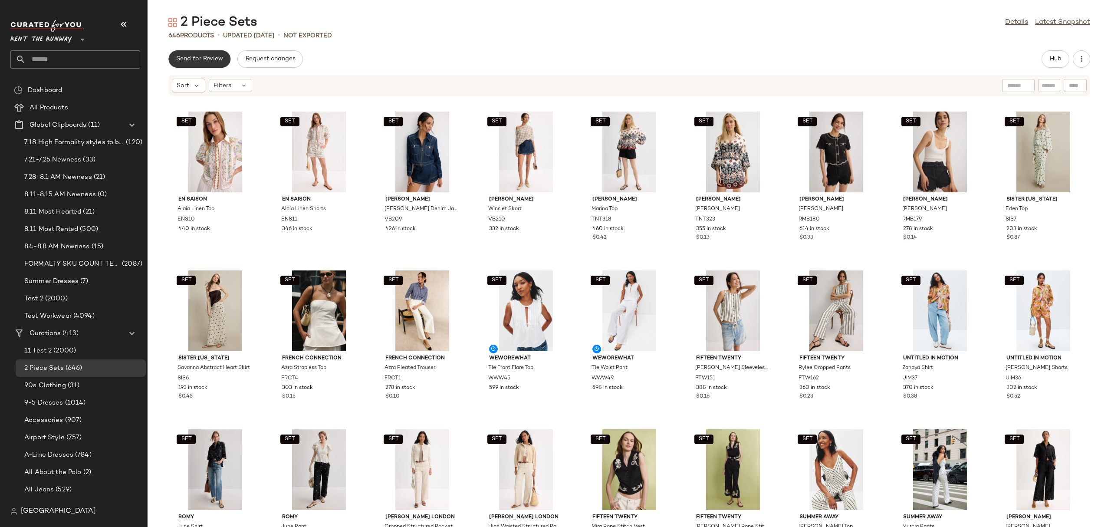
click at [188, 62] on button "Send for Review" at bounding box center [199, 58] width 62 height 17
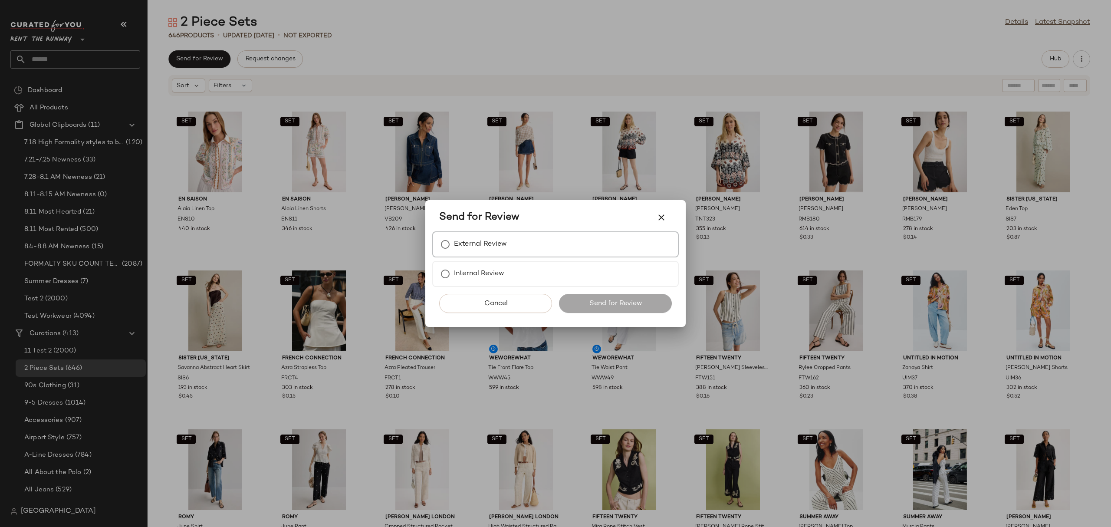
click at [485, 233] on div "External Review" at bounding box center [555, 244] width 247 height 26
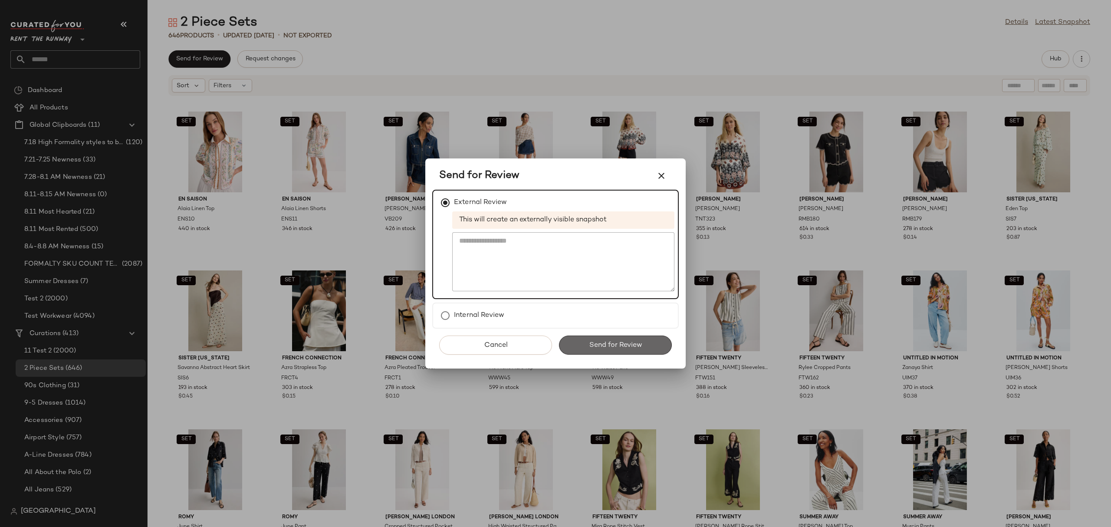
click at [594, 351] on button "Send for Review" at bounding box center [615, 344] width 113 height 19
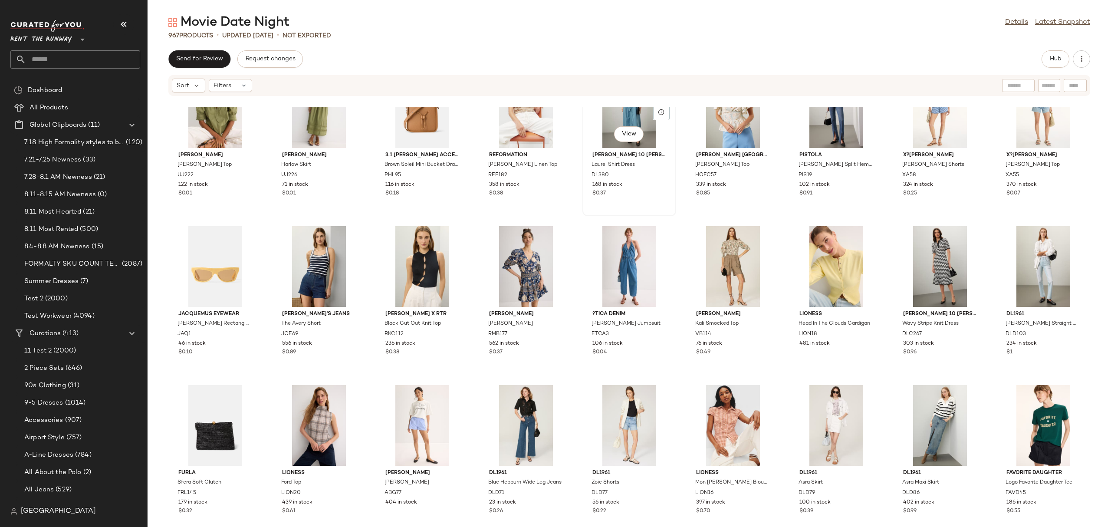
scroll to position [3816, 0]
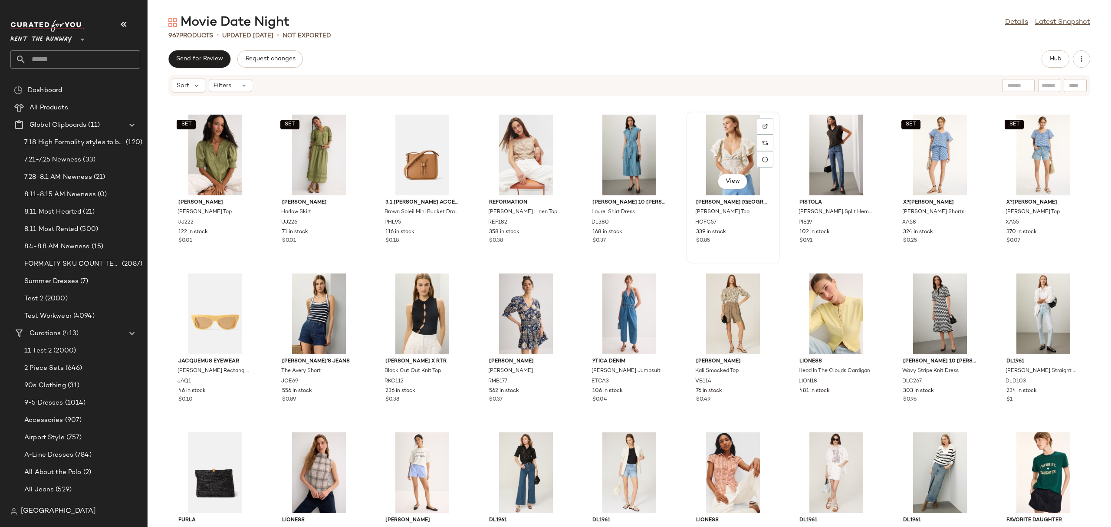
click at [710, 159] on div "View" at bounding box center [733, 155] width 88 height 81
click at [1048, 62] on button "Hub" at bounding box center [1056, 58] width 28 height 17
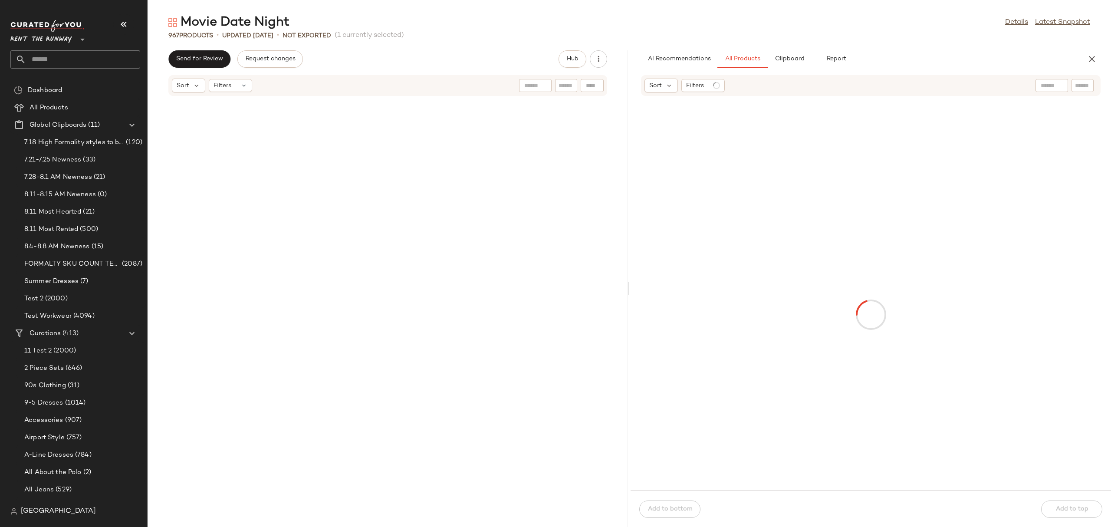
scroll to position [8577, 0]
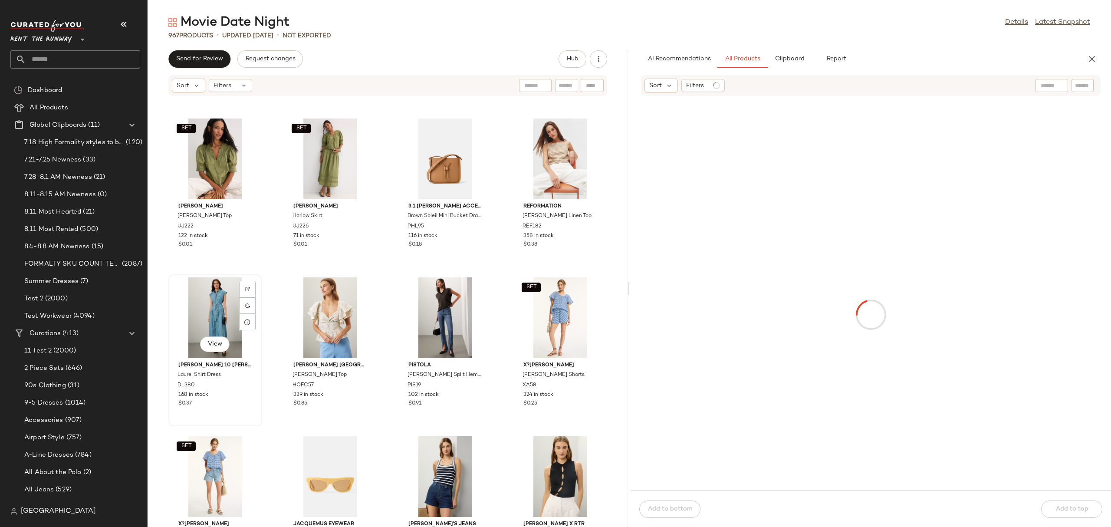
click at [187, 304] on div "View" at bounding box center [215, 317] width 88 height 81
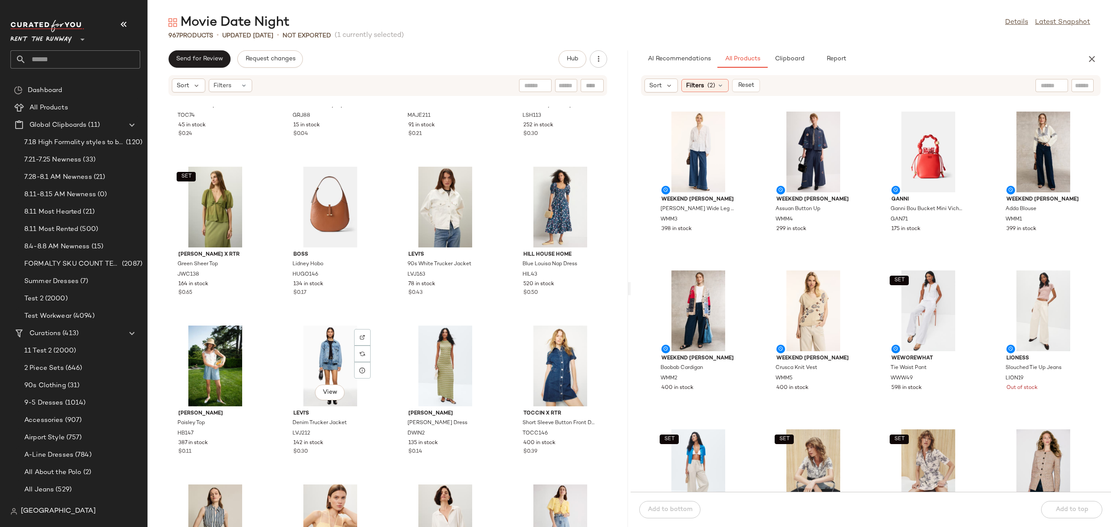
scroll to position [13560, 0]
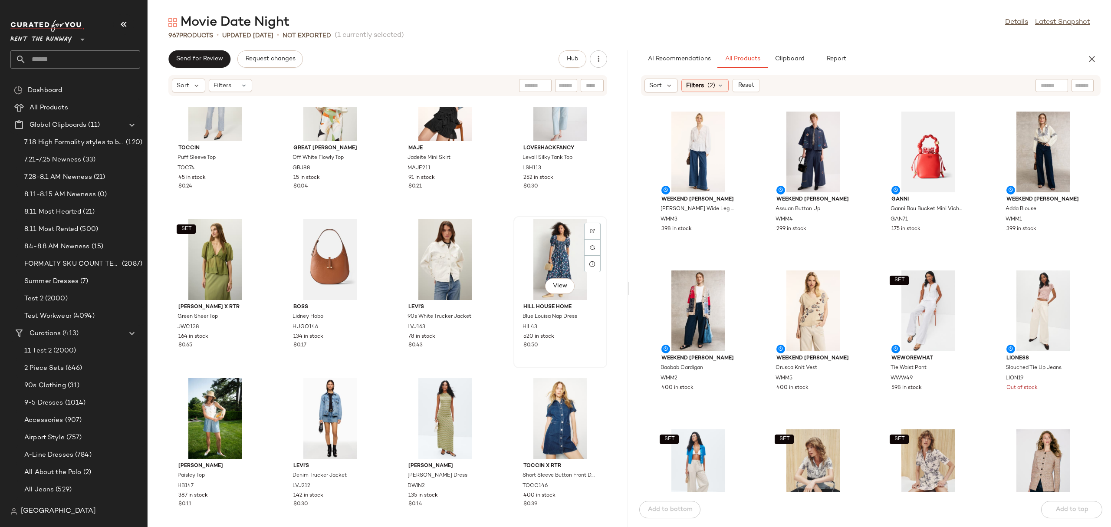
click at [552, 245] on div "View" at bounding box center [560, 259] width 88 height 81
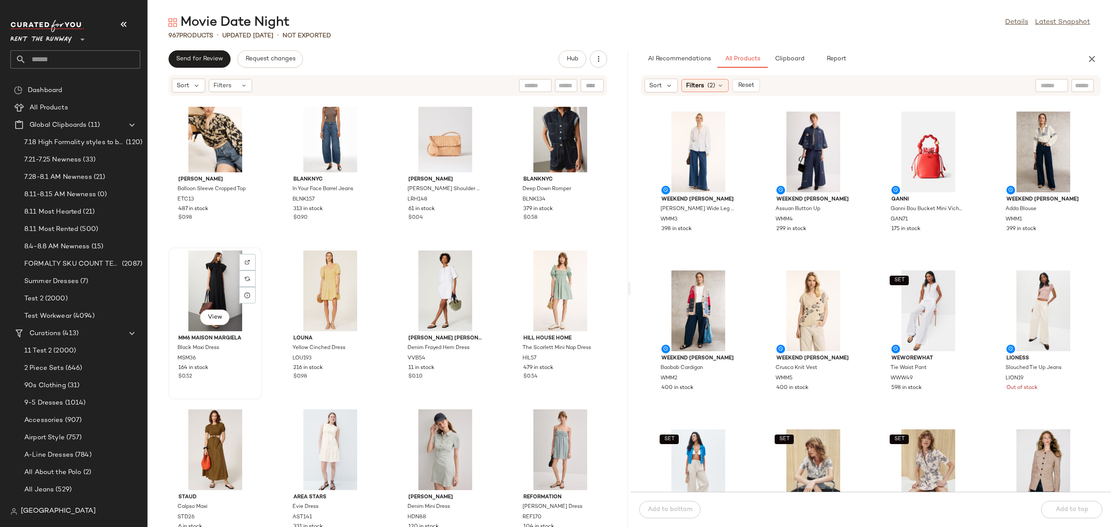
click at [209, 284] on div "View" at bounding box center [215, 290] width 88 height 81
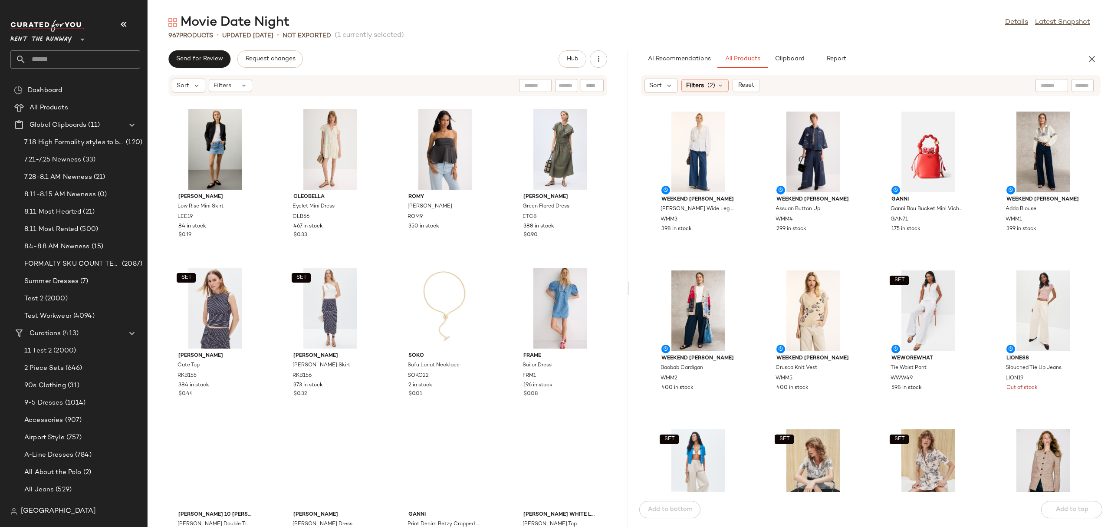
scroll to position [2079, 0]
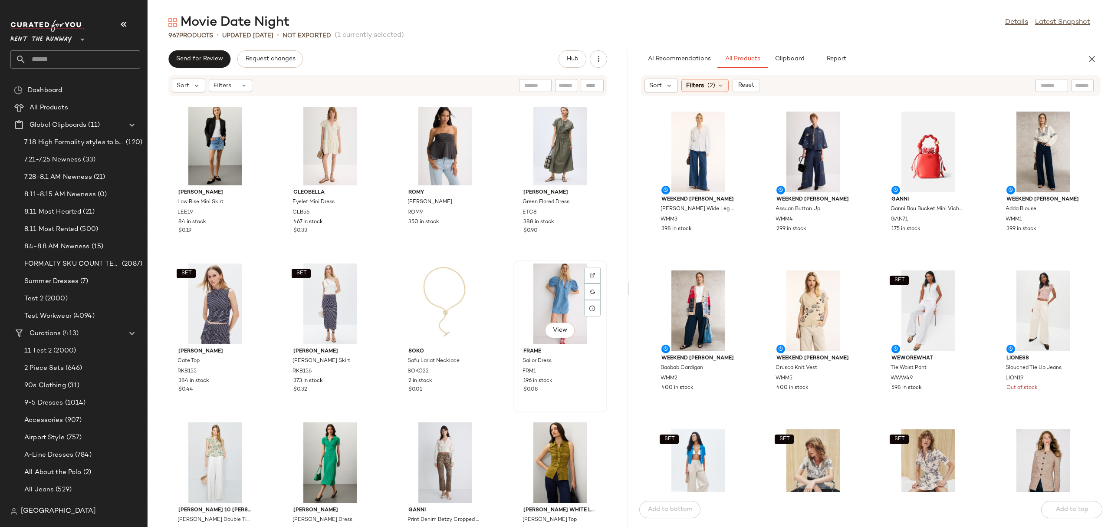
click at [535, 305] on div "View" at bounding box center [560, 303] width 88 height 81
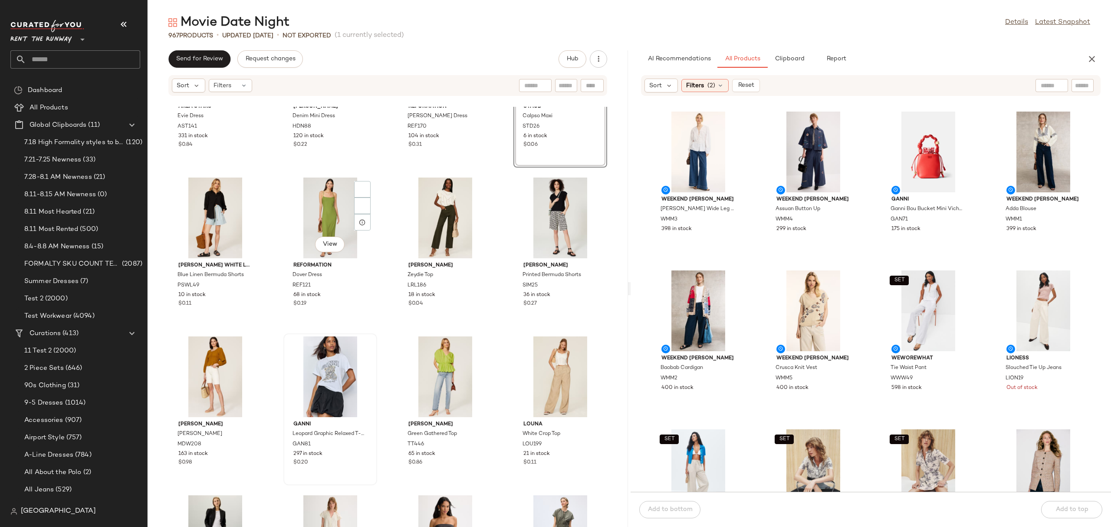
scroll to position [436, 0]
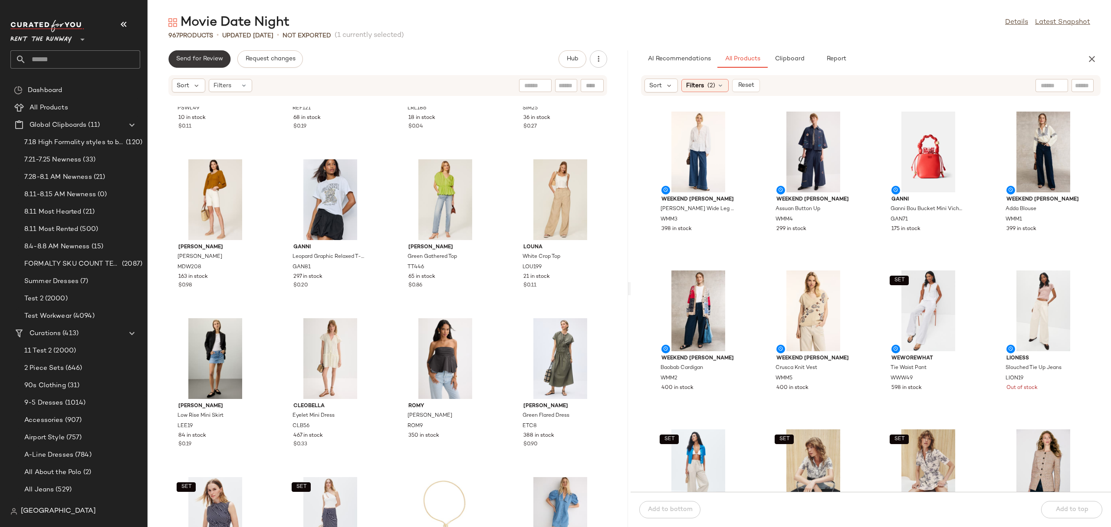
click at [193, 58] on span "Send for Review" at bounding box center [199, 59] width 47 height 7
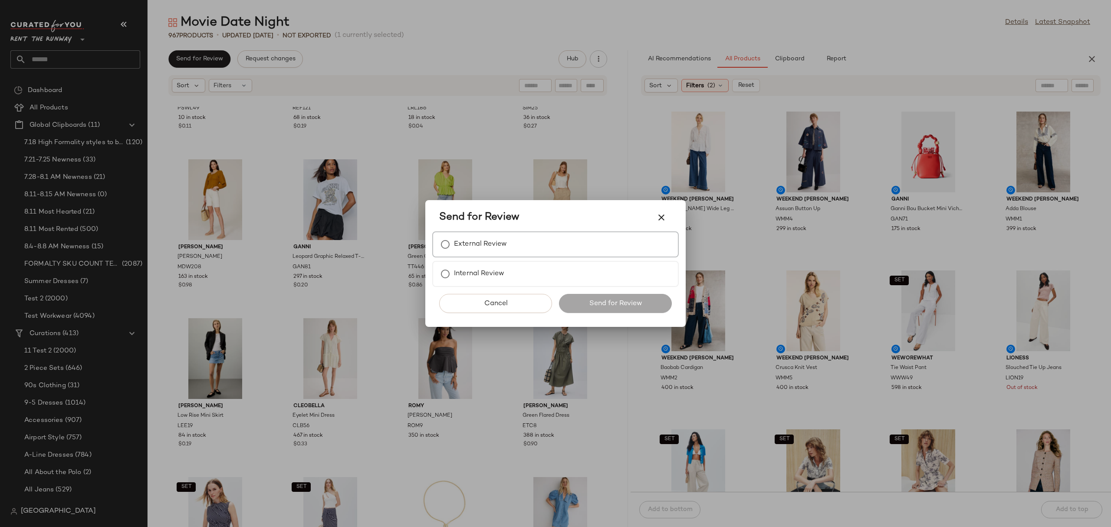
click at [476, 233] on div "External Review" at bounding box center [555, 244] width 247 height 26
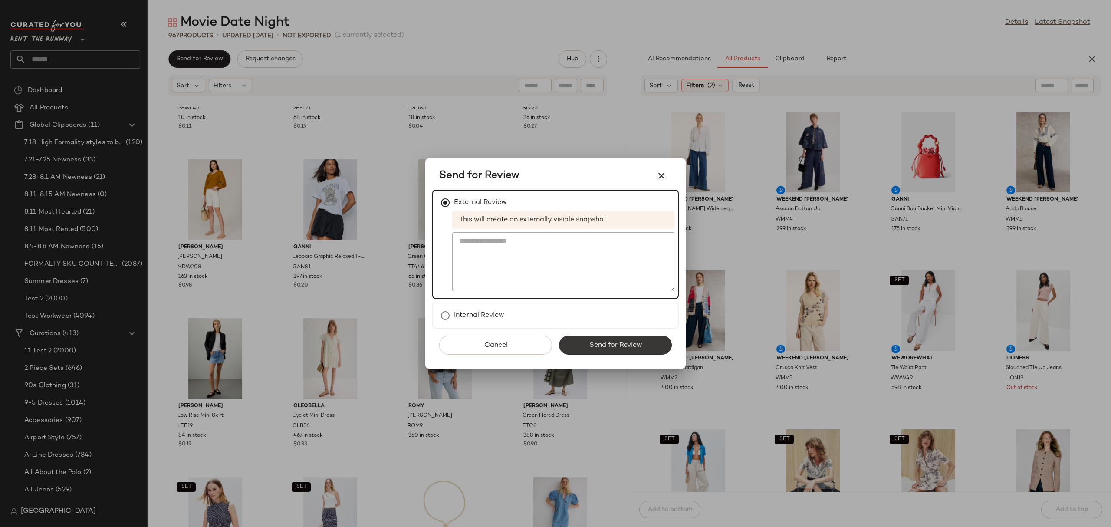
click at [562, 342] on button "Send for Review" at bounding box center [615, 344] width 113 height 19
